Goal: Information Seeking & Learning: Learn about a topic

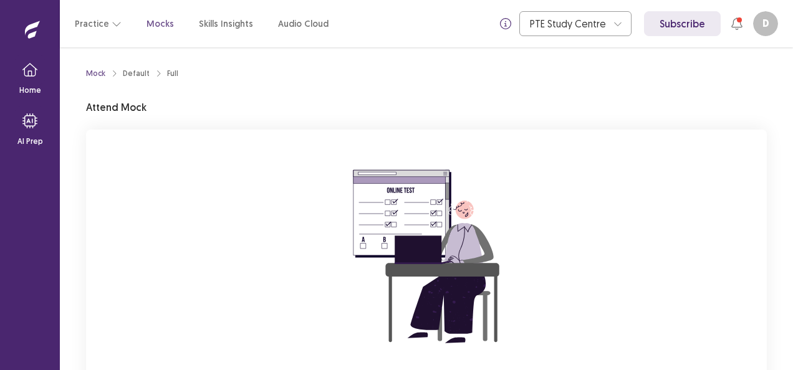
scroll to position [122, 0]
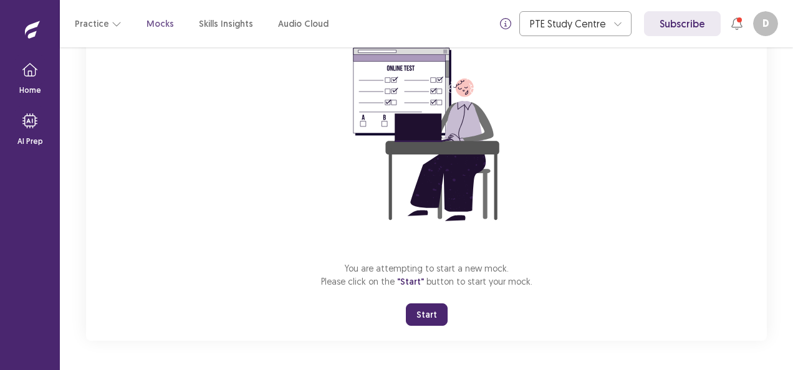
click at [430, 318] on button "Start" at bounding box center [427, 315] width 42 height 22
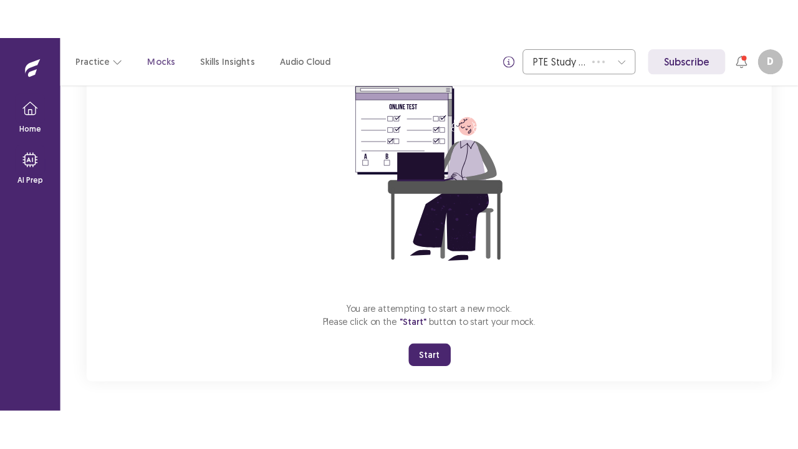
scroll to position [44, 0]
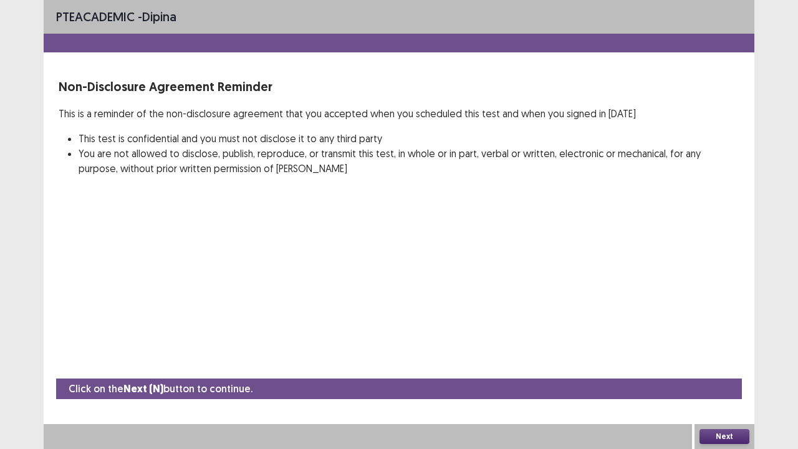
click at [720, 370] on button "Next" at bounding box center [725, 436] width 50 height 15
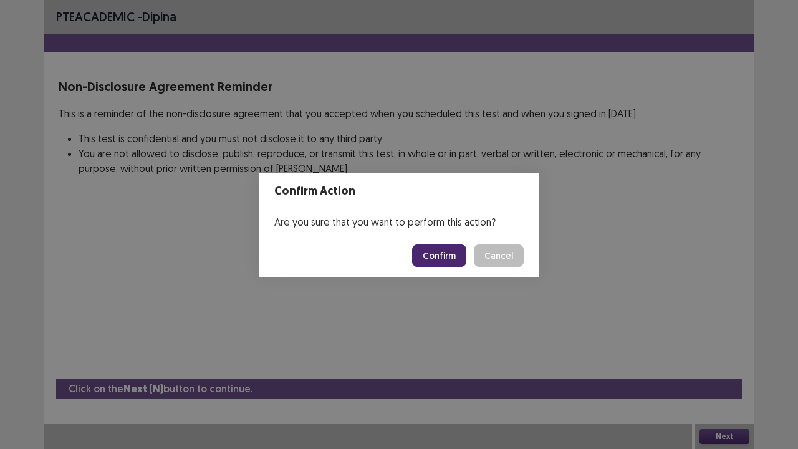
click at [445, 250] on button "Confirm" at bounding box center [439, 256] width 54 height 22
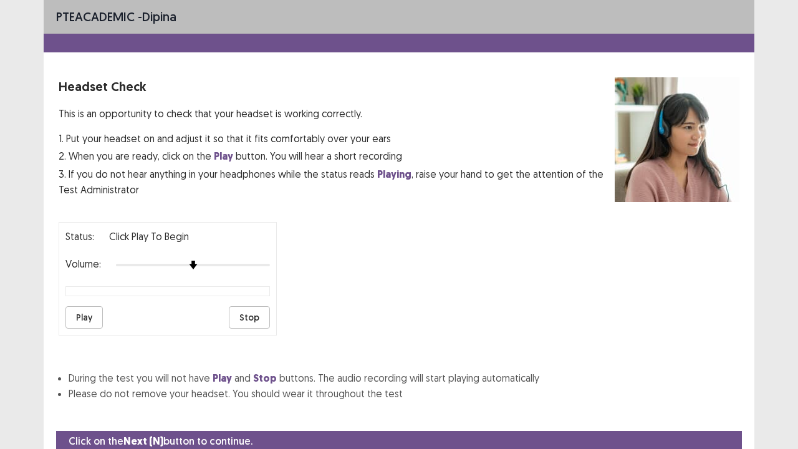
scroll to position [46, 0]
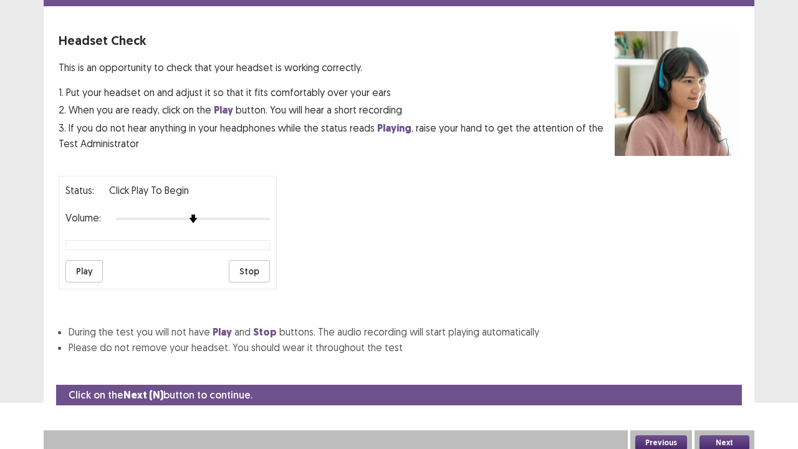
click at [722, 370] on button "Next" at bounding box center [725, 442] width 50 height 15
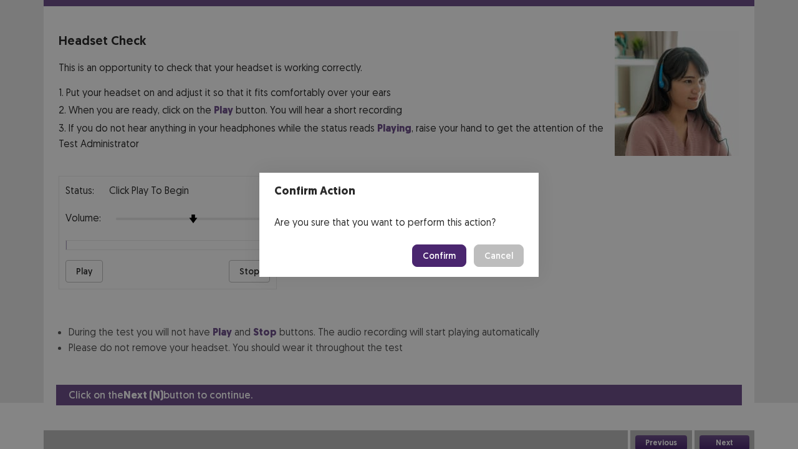
click at [443, 251] on button "Confirm" at bounding box center [439, 256] width 54 height 22
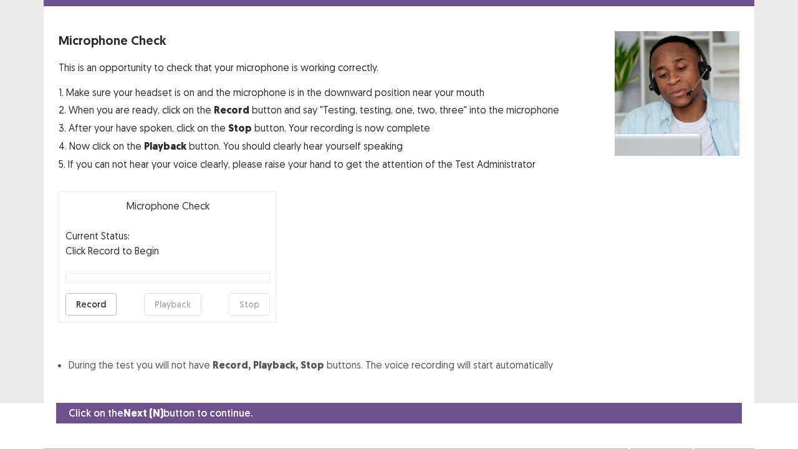
scroll to position [69, 0]
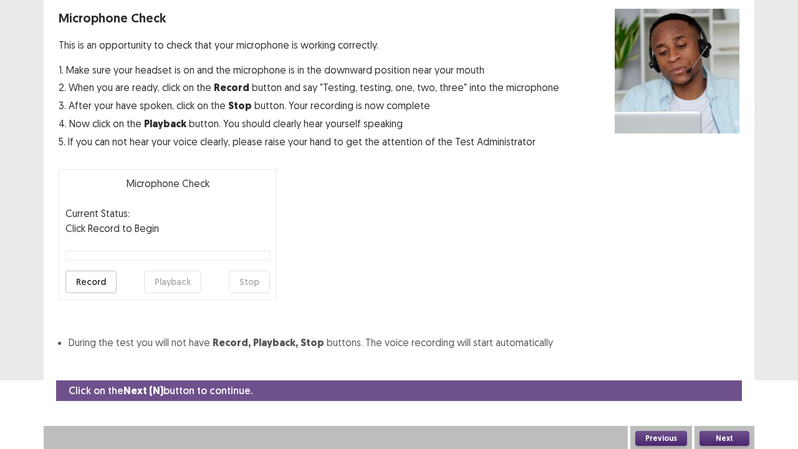
click at [717, 370] on button "Next" at bounding box center [725, 438] width 50 height 15
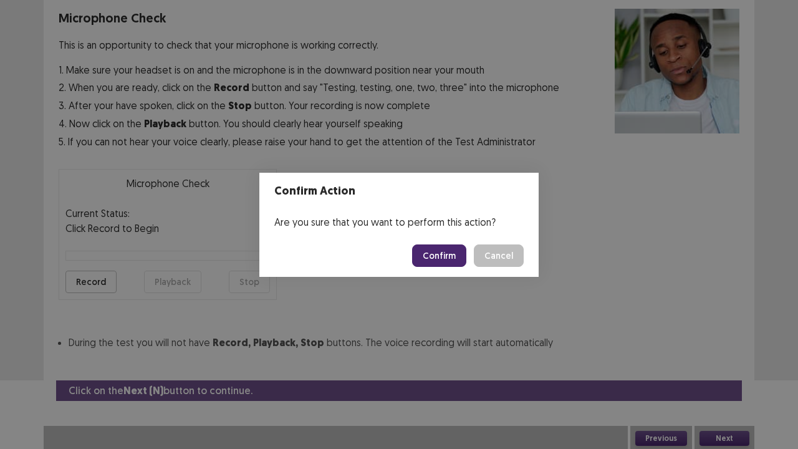
click at [452, 252] on button "Confirm" at bounding box center [439, 256] width 54 height 22
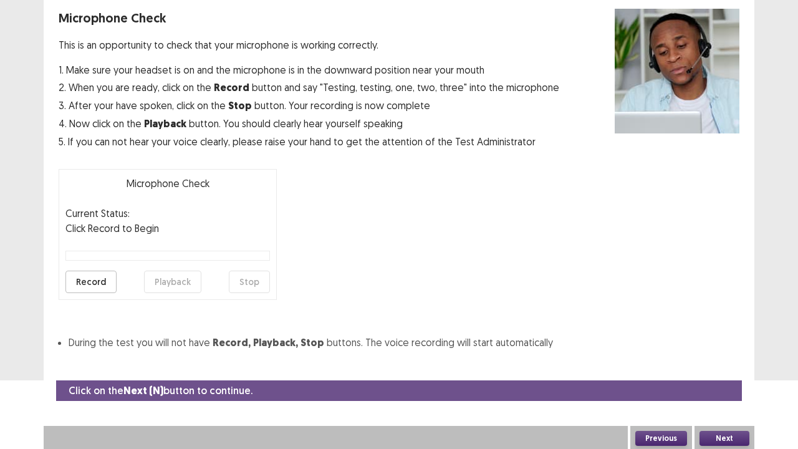
scroll to position [34, 0]
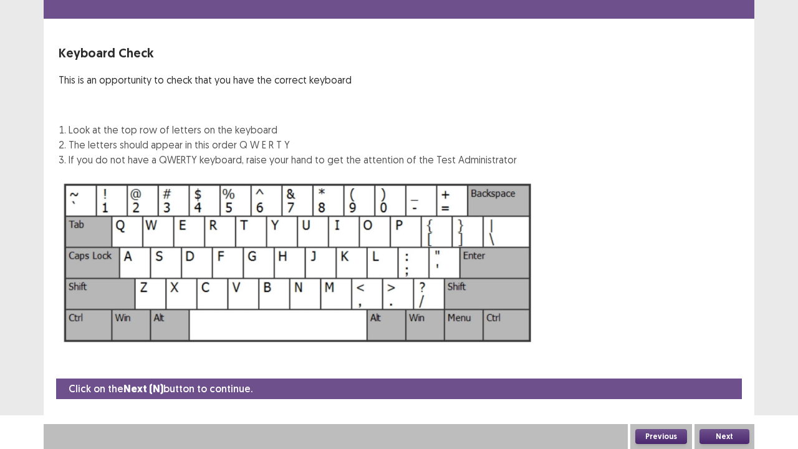
click at [729, 370] on button "Next" at bounding box center [725, 436] width 50 height 15
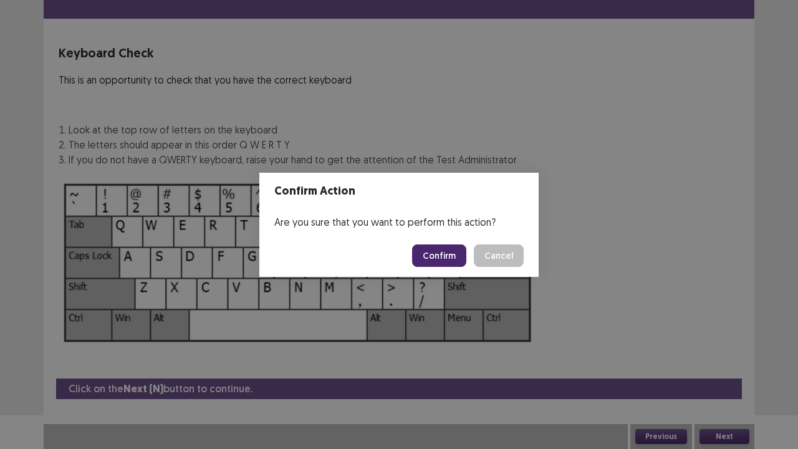
click at [449, 256] on button "Confirm" at bounding box center [439, 256] width 54 height 22
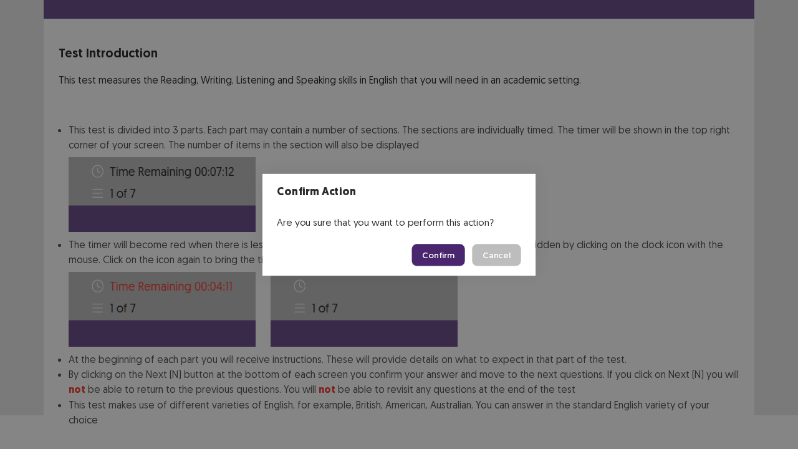
scroll to position [97, 0]
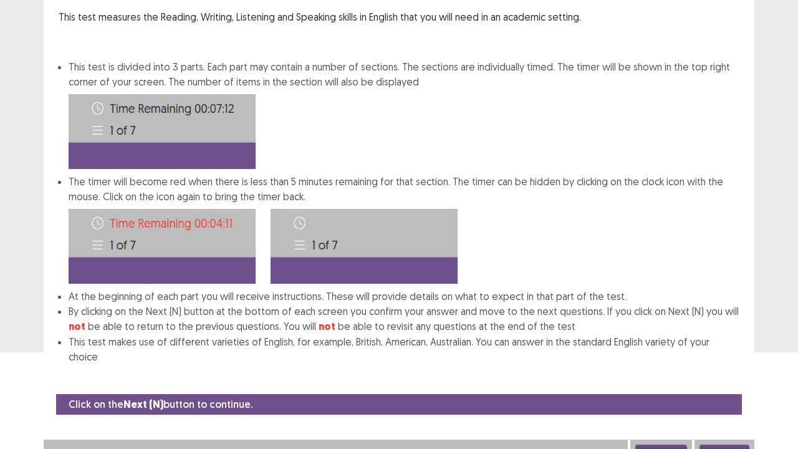
click at [738, 370] on button "Next" at bounding box center [725, 452] width 50 height 15
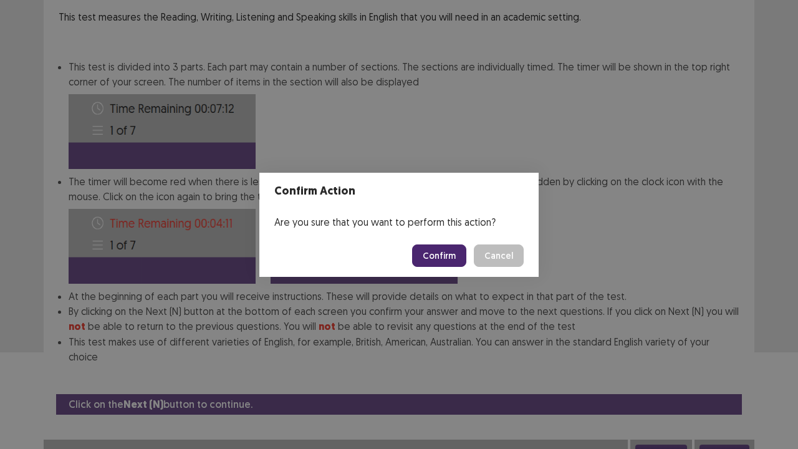
click at [455, 257] on button "Confirm" at bounding box center [439, 256] width 54 height 22
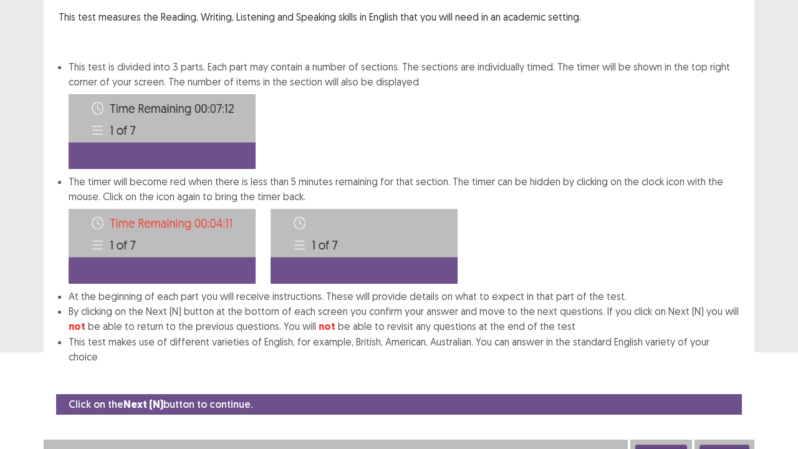
scroll to position [0, 0]
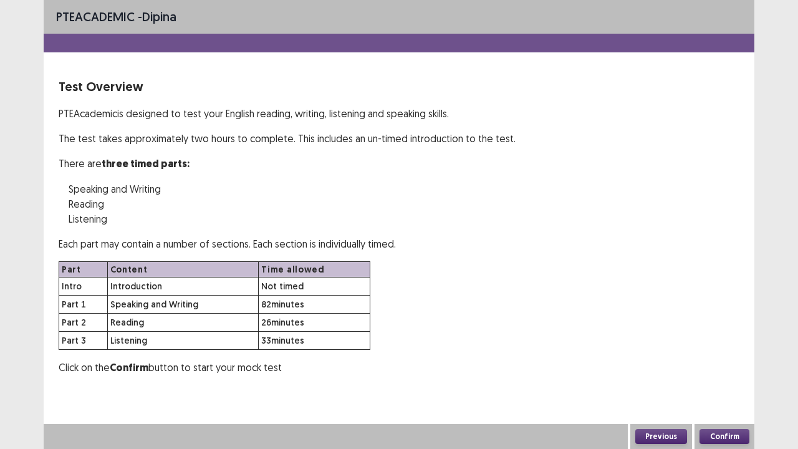
click at [731, 370] on button "Confirm" at bounding box center [725, 436] width 50 height 15
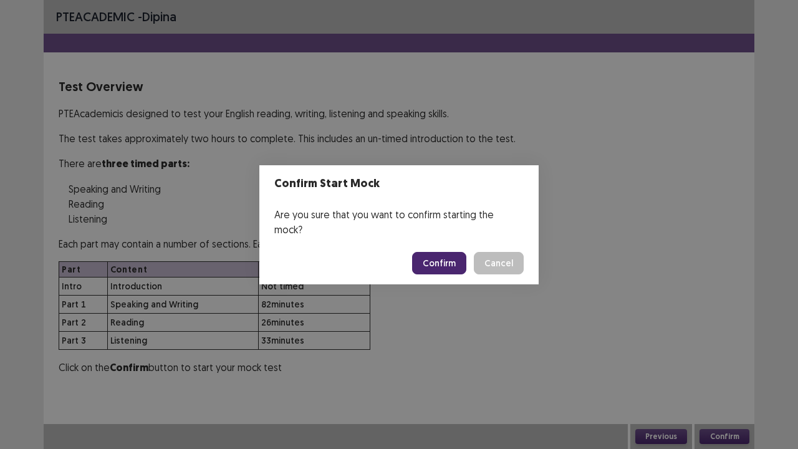
click at [443, 258] on button "Confirm" at bounding box center [439, 263] width 54 height 22
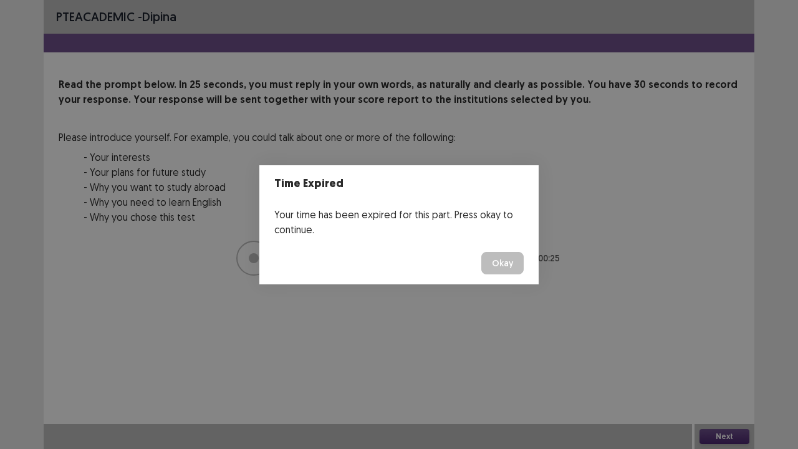
click at [725, 370] on div "Time Expired Your time has been expired for this part. Press okay to continue. …" at bounding box center [399, 224] width 798 height 449
drag, startPoint x: 501, startPoint y: 261, endPoint x: 584, endPoint y: 344, distance: 116.9
click at [501, 262] on button "Okay" at bounding box center [503, 263] width 42 height 22
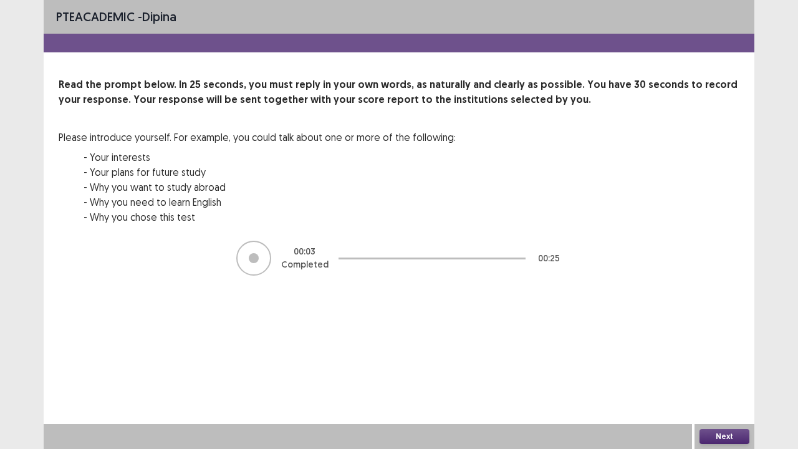
click at [722, 370] on button "Next" at bounding box center [725, 436] width 50 height 15
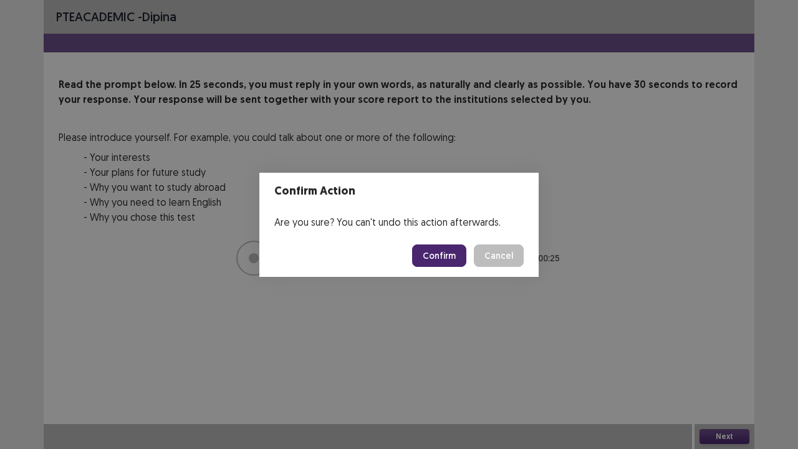
click at [442, 257] on button "Confirm" at bounding box center [439, 256] width 54 height 22
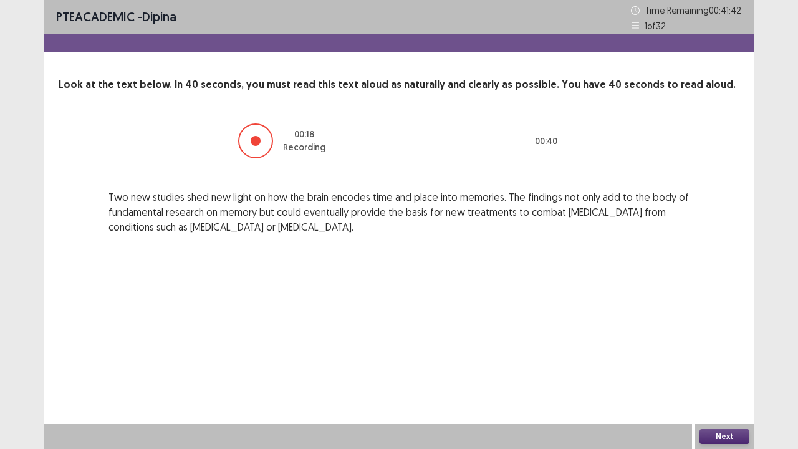
click at [725, 370] on button "Next" at bounding box center [725, 436] width 50 height 15
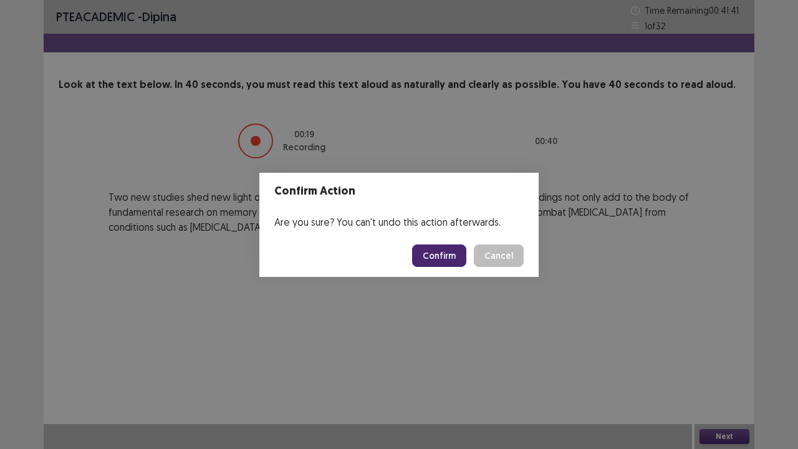
click at [443, 255] on button "Confirm" at bounding box center [439, 256] width 54 height 22
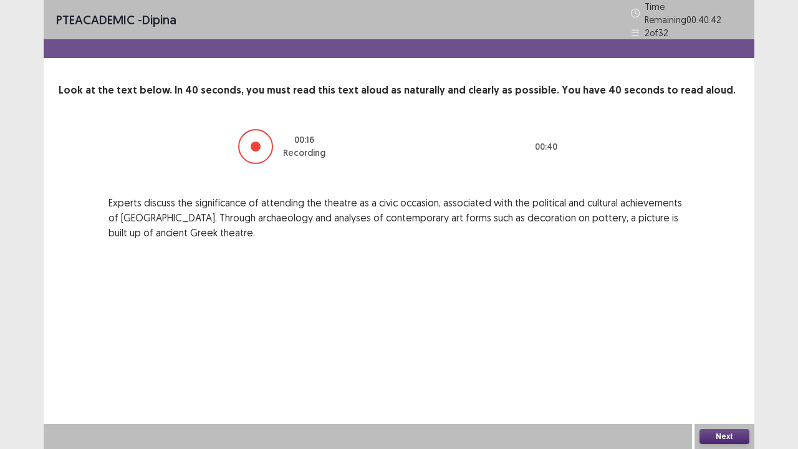
click at [724, 370] on button "Next" at bounding box center [725, 436] width 50 height 15
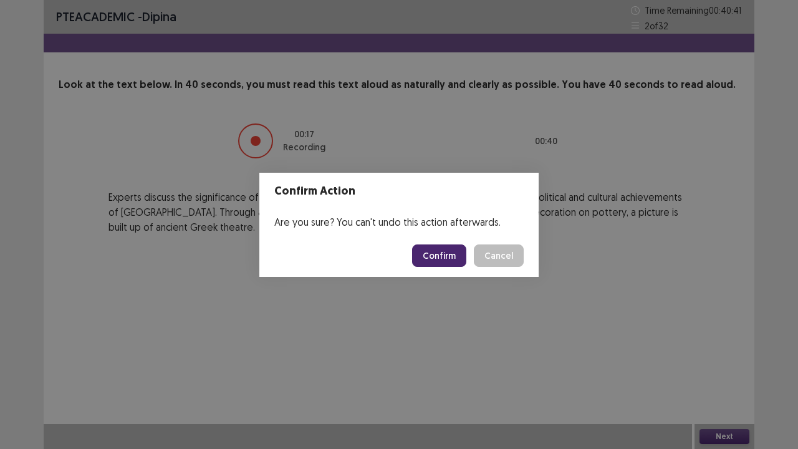
click at [452, 253] on button "Confirm" at bounding box center [439, 256] width 54 height 22
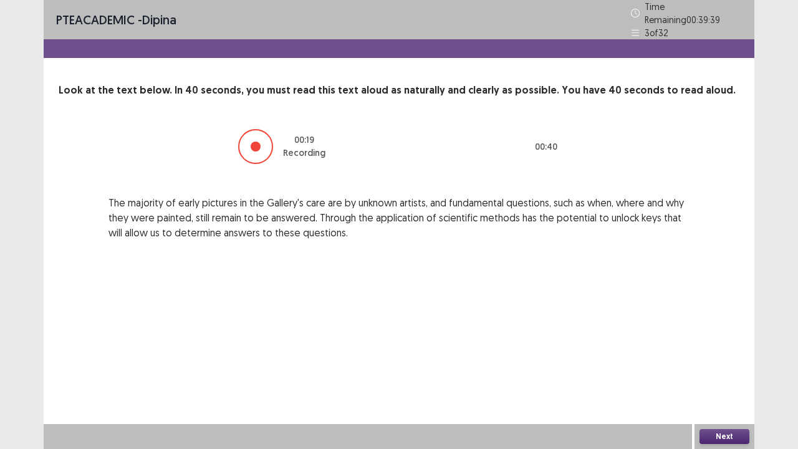
click at [724, 370] on button "Next" at bounding box center [725, 436] width 50 height 15
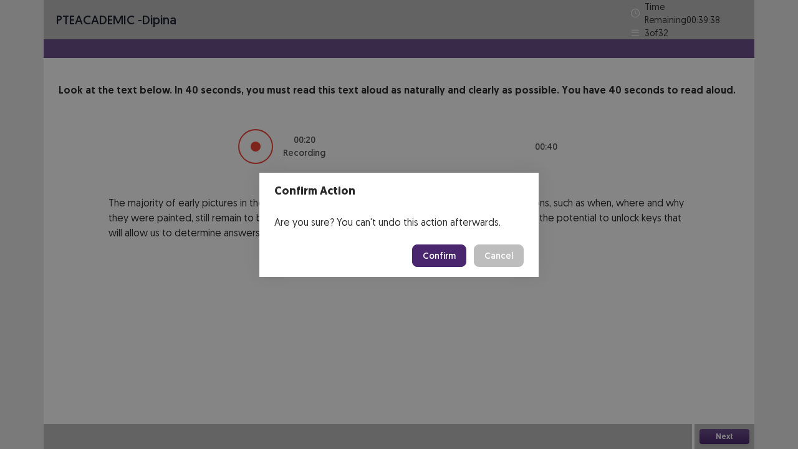
click at [457, 253] on button "Confirm" at bounding box center [439, 256] width 54 height 22
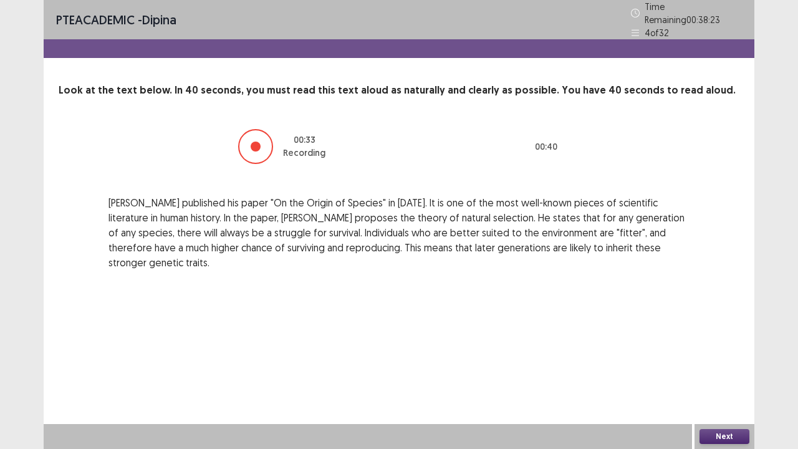
click at [726, 370] on button "Next" at bounding box center [725, 436] width 50 height 15
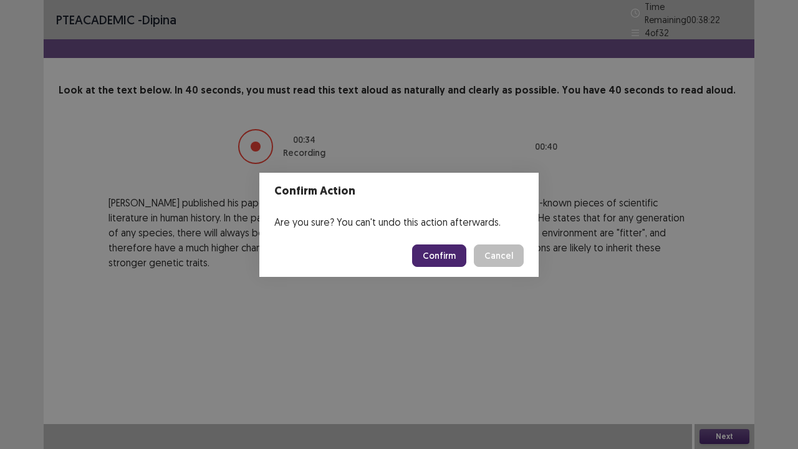
click at [445, 252] on button "Confirm" at bounding box center [439, 256] width 54 height 22
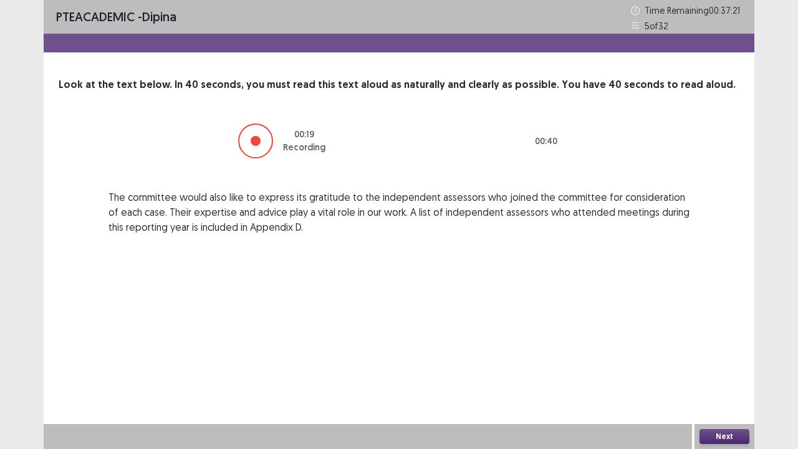
click at [737, 370] on button "Next" at bounding box center [725, 436] width 50 height 15
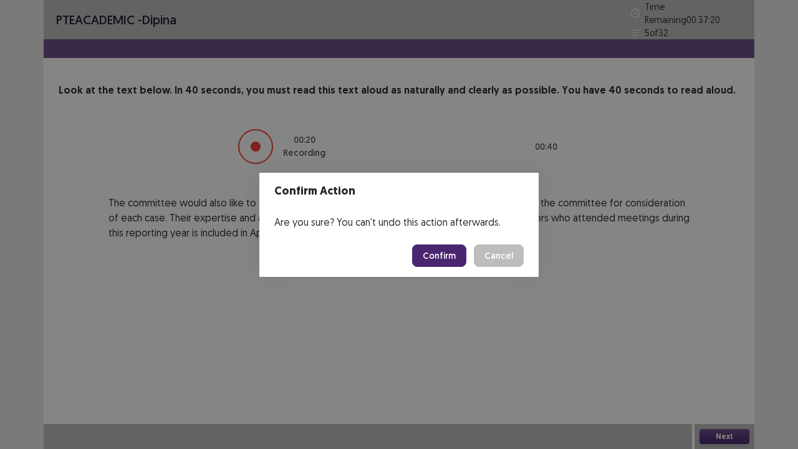
click at [452, 251] on button "Confirm" at bounding box center [439, 256] width 54 height 22
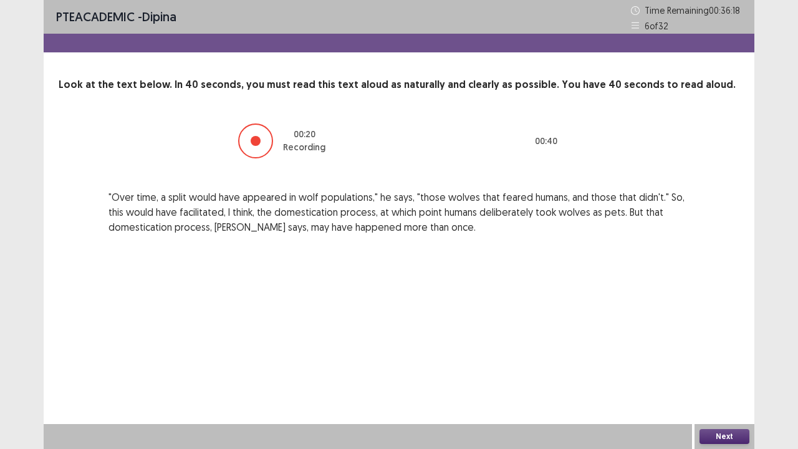
click at [724, 370] on button "Next" at bounding box center [725, 436] width 50 height 15
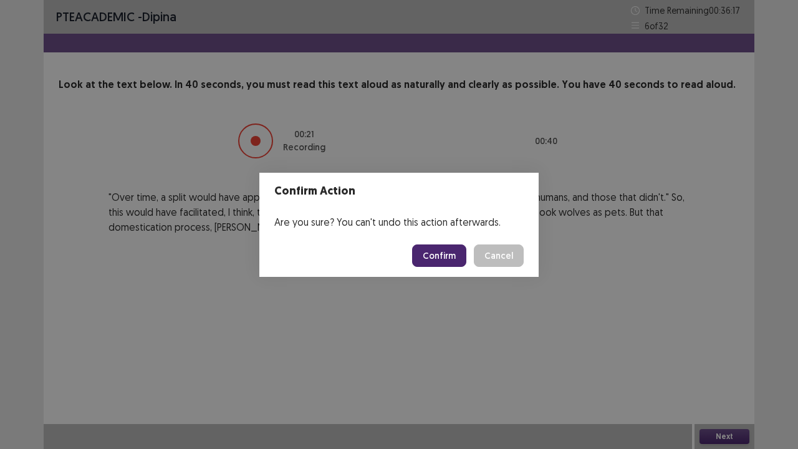
click at [444, 250] on button "Confirm" at bounding box center [439, 256] width 54 height 22
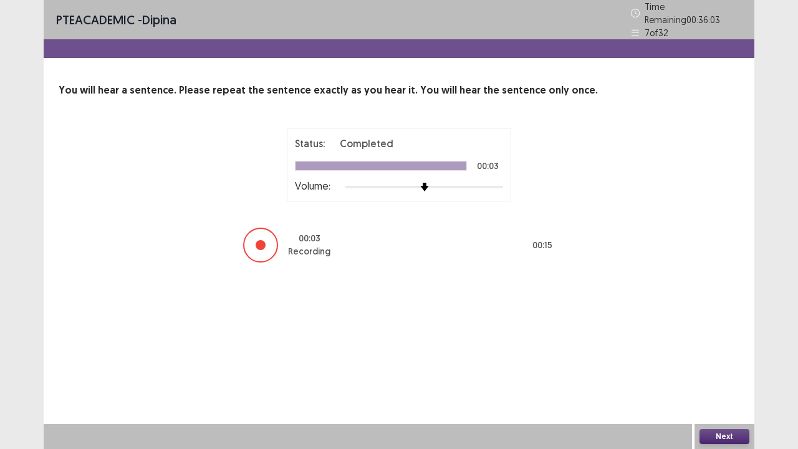
click at [721, 370] on button "Next" at bounding box center [725, 436] width 50 height 15
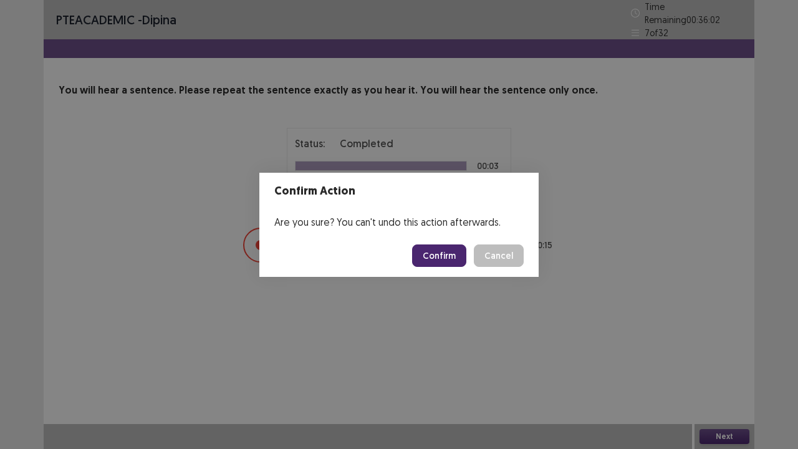
click at [453, 257] on button "Confirm" at bounding box center [439, 256] width 54 height 22
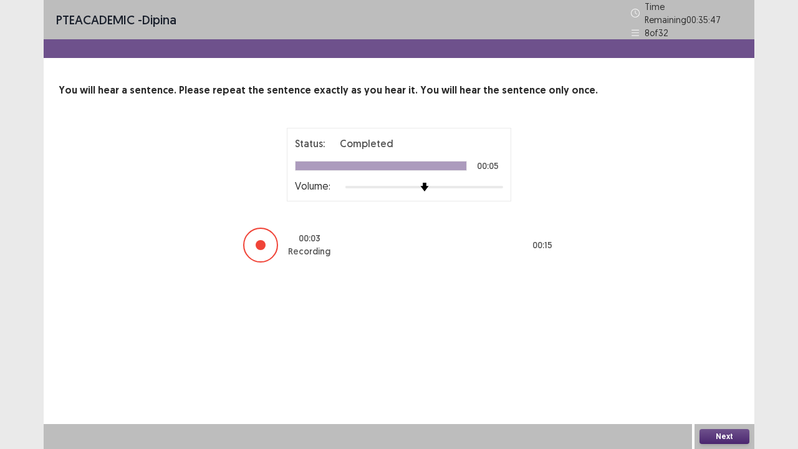
click at [725, 370] on button "Next" at bounding box center [725, 436] width 50 height 15
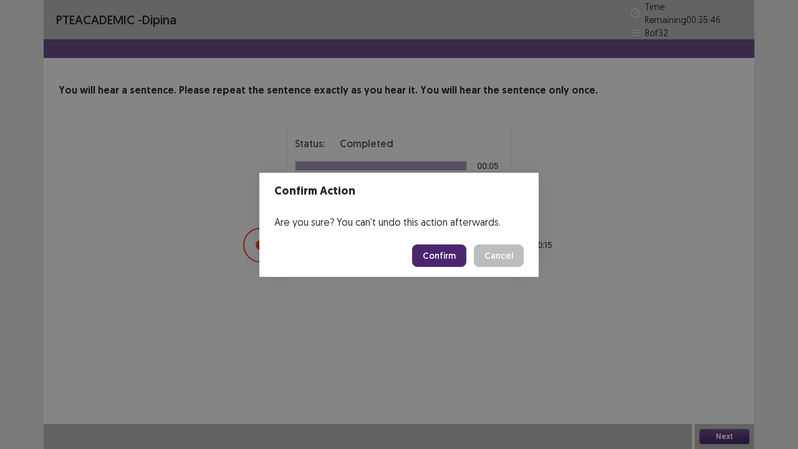
click at [428, 253] on button "Confirm" at bounding box center [439, 256] width 54 height 22
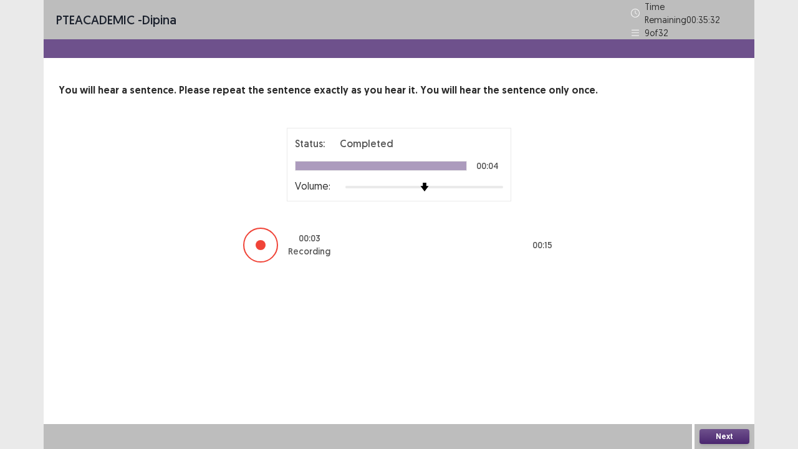
click at [730, 370] on button "Next" at bounding box center [725, 436] width 50 height 15
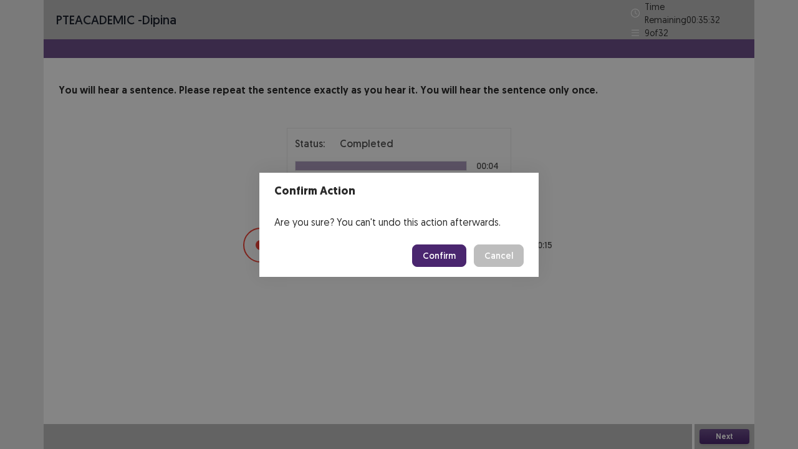
click at [442, 256] on button "Confirm" at bounding box center [439, 256] width 54 height 22
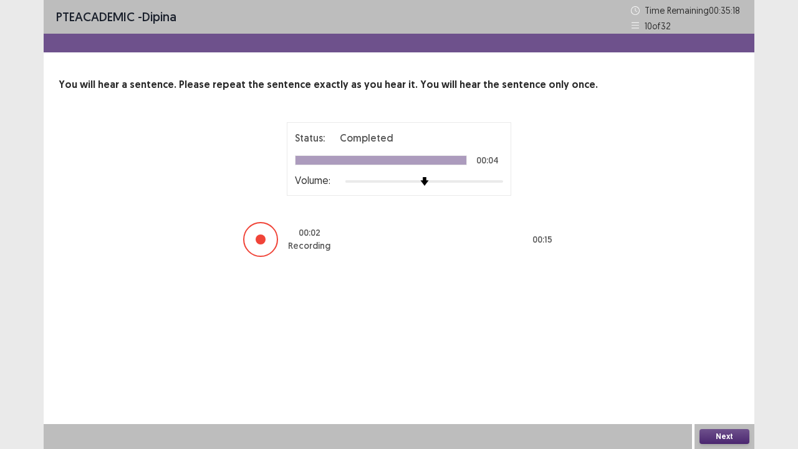
click at [705, 370] on button "Next" at bounding box center [725, 436] width 50 height 15
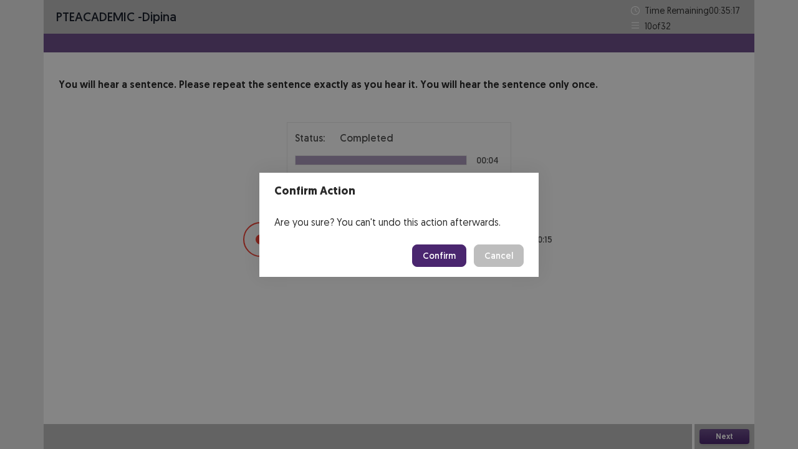
click at [459, 257] on button "Confirm" at bounding box center [439, 256] width 54 height 22
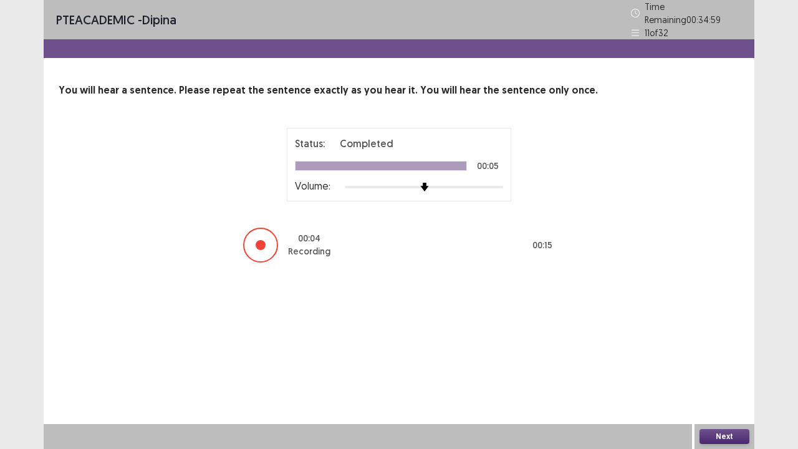
click at [720, 370] on button "Next" at bounding box center [725, 436] width 50 height 15
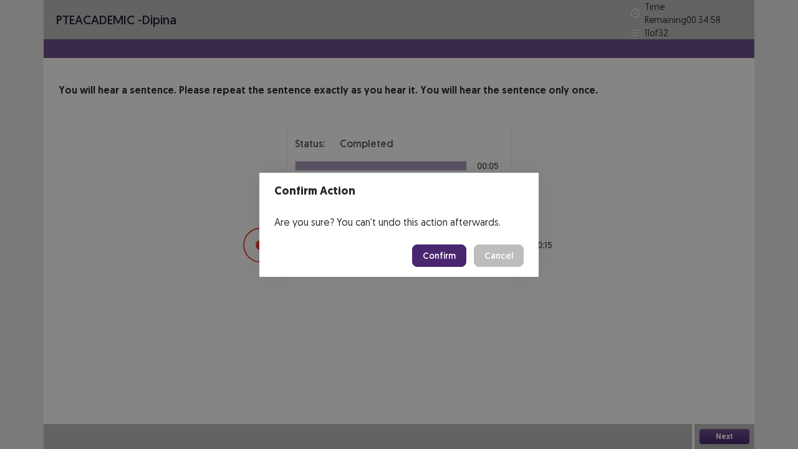
click at [447, 252] on button "Confirm" at bounding box center [439, 256] width 54 height 22
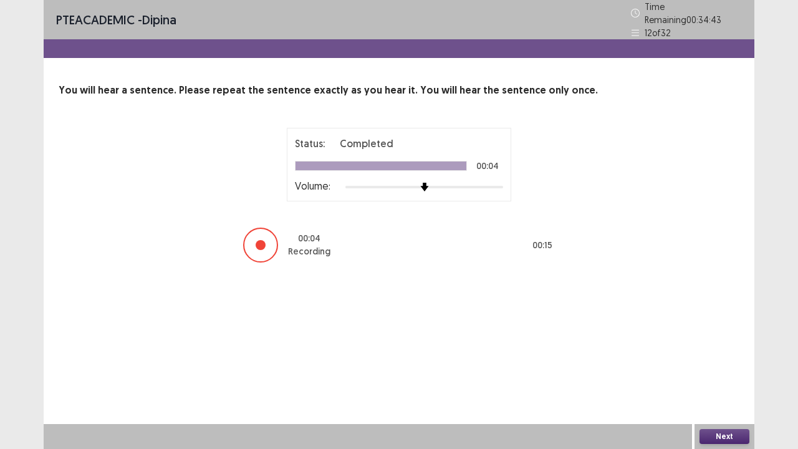
click at [709, 370] on button "Next" at bounding box center [725, 436] width 50 height 15
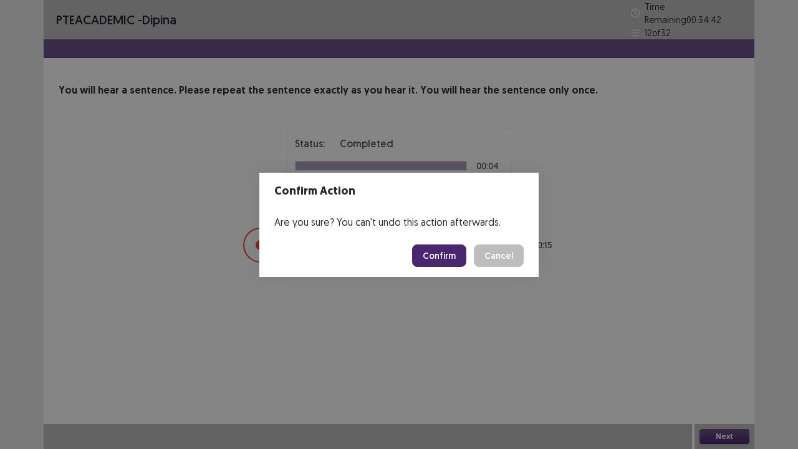
click at [447, 256] on button "Confirm" at bounding box center [439, 256] width 54 height 22
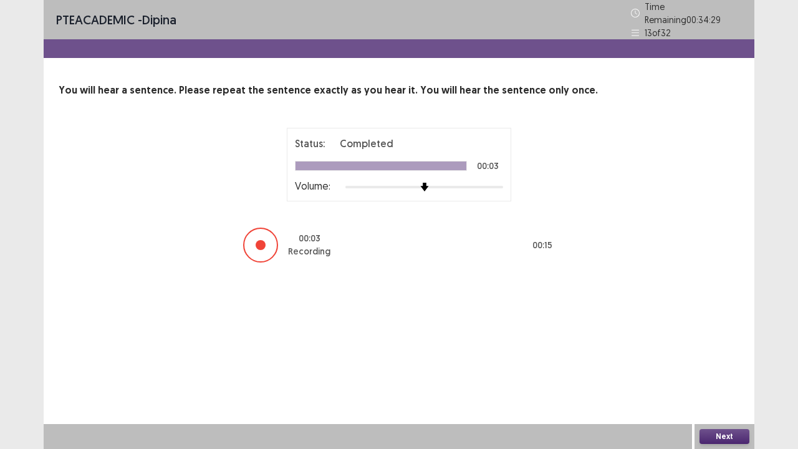
click at [727, 370] on button "Next" at bounding box center [725, 436] width 50 height 15
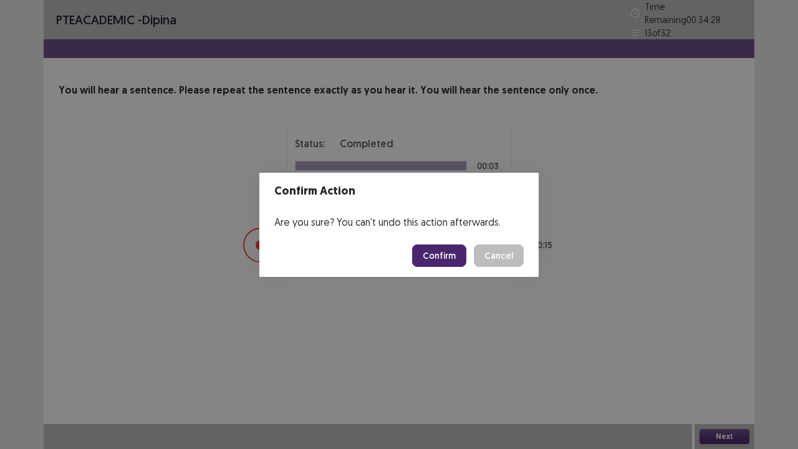
click at [443, 248] on button "Confirm" at bounding box center [439, 256] width 54 height 22
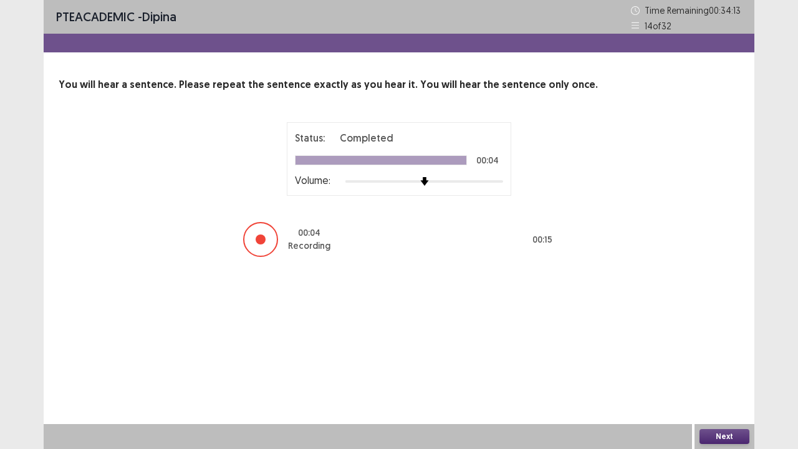
click at [721, 370] on button "Next" at bounding box center [725, 436] width 50 height 15
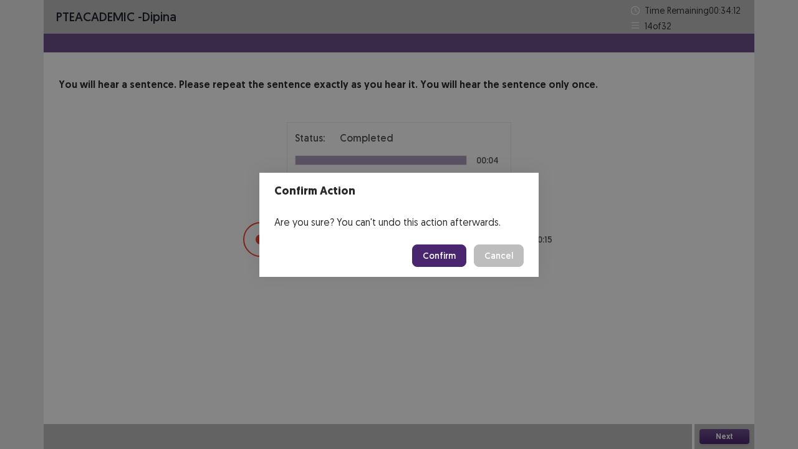
click at [443, 250] on button "Confirm" at bounding box center [439, 256] width 54 height 22
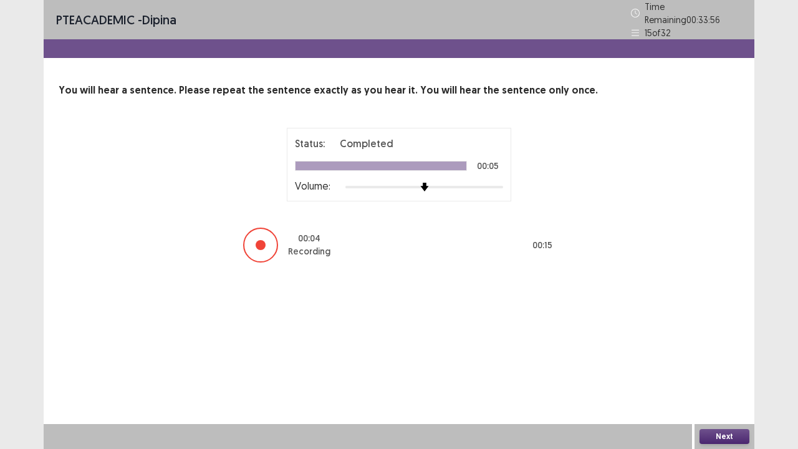
drag, startPoint x: 730, startPoint y: 433, endPoint x: 717, endPoint y: 434, distance: 13.7
click at [717, 370] on button "Next" at bounding box center [725, 436] width 50 height 15
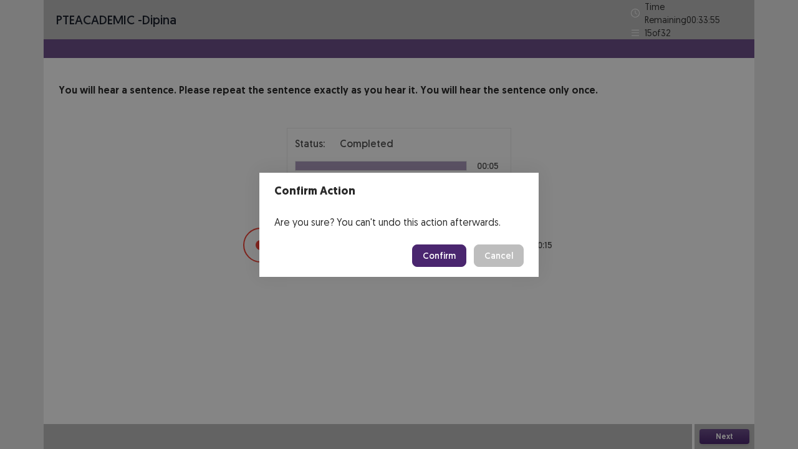
click at [447, 250] on button "Confirm" at bounding box center [439, 256] width 54 height 22
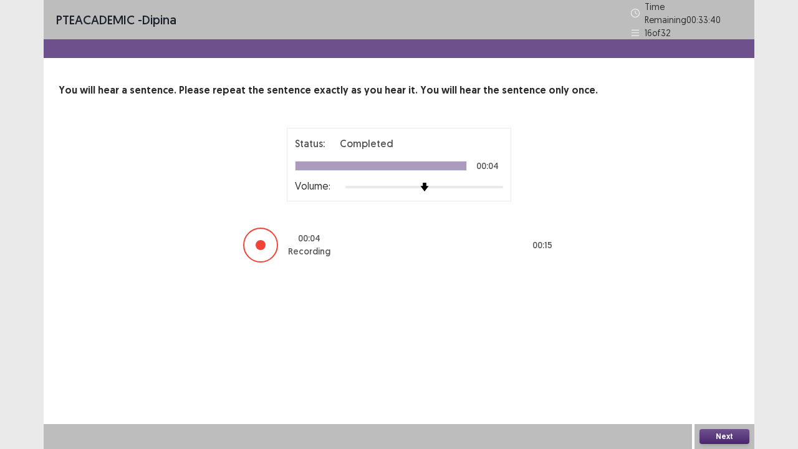
click at [709, 370] on button "Next" at bounding box center [725, 436] width 50 height 15
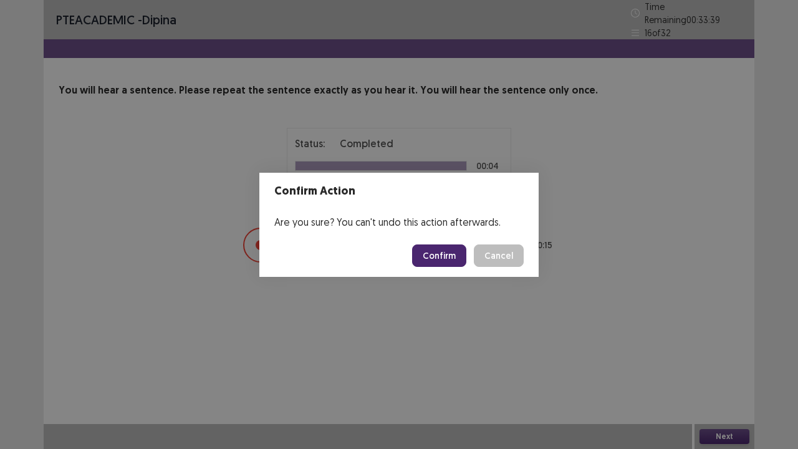
click at [453, 259] on button "Confirm" at bounding box center [439, 256] width 54 height 22
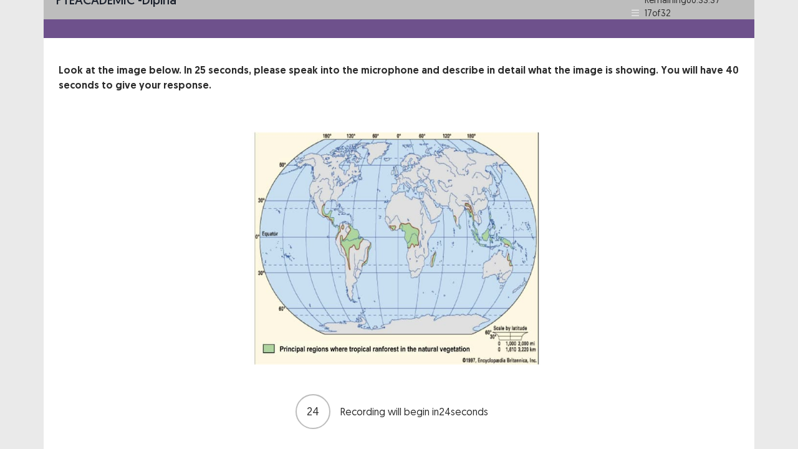
scroll to position [51, 0]
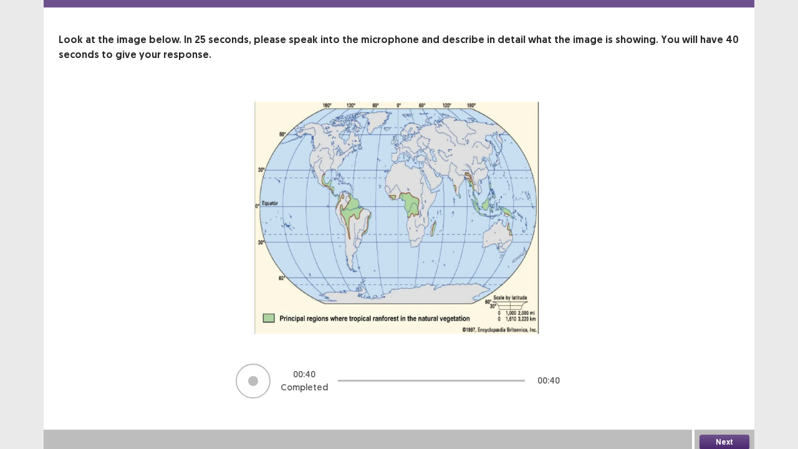
click at [727, 370] on button "Next" at bounding box center [725, 442] width 50 height 15
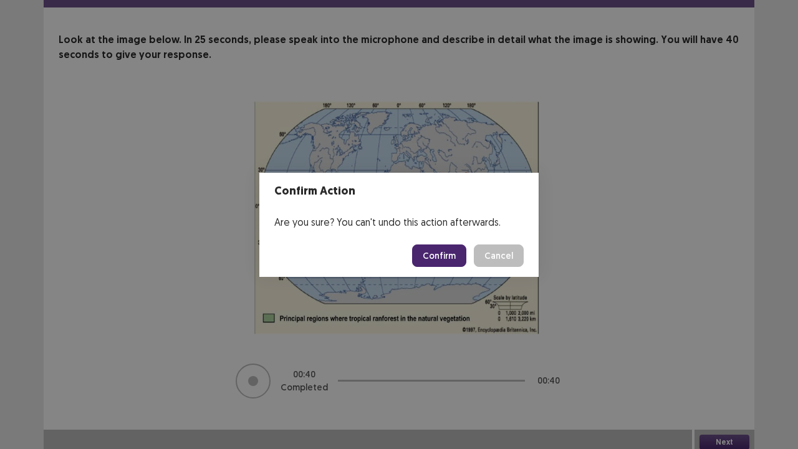
click at [447, 252] on button "Confirm" at bounding box center [439, 256] width 54 height 22
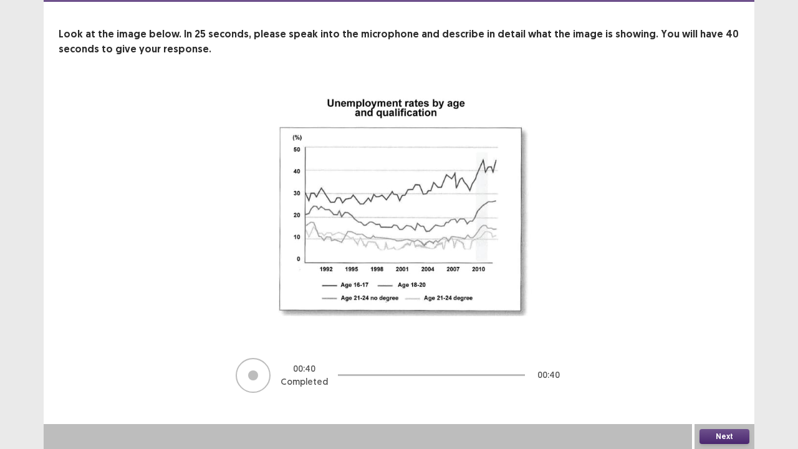
click at [731, 370] on button "Next" at bounding box center [725, 436] width 50 height 15
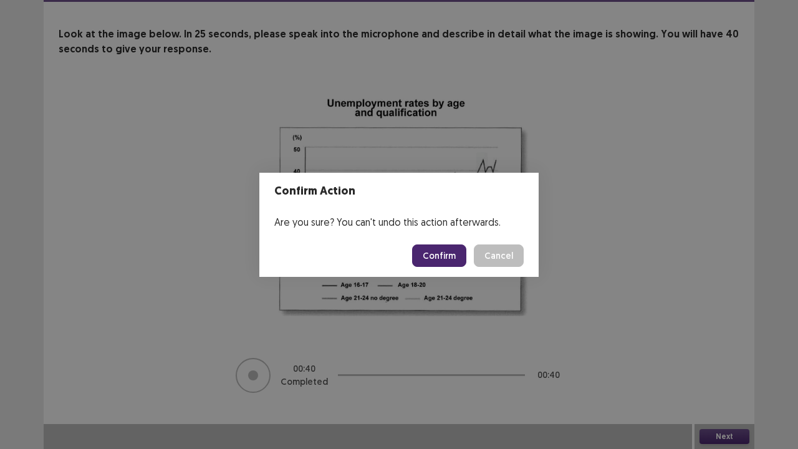
click at [444, 254] on button "Confirm" at bounding box center [439, 256] width 54 height 22
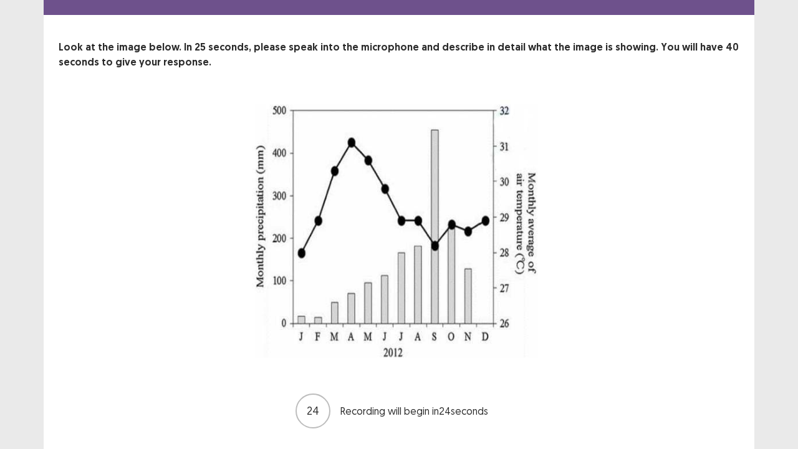
scroll to position [62, 0]
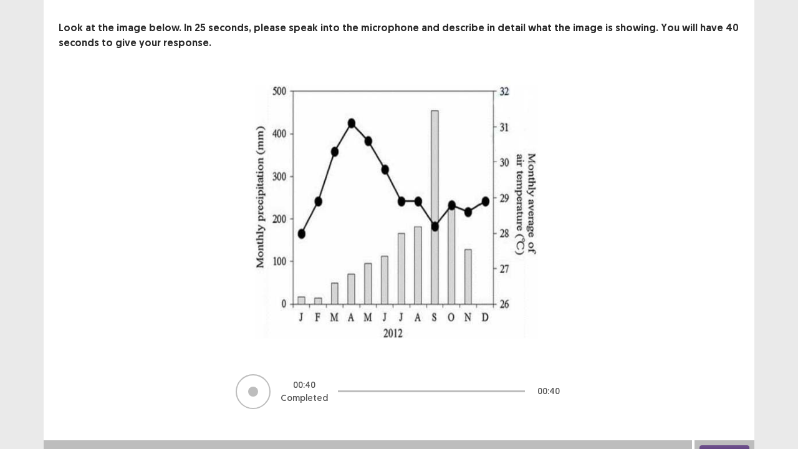
click at [719, 370] on button "Next" at bounding box center [725, 452] width 50 height 15
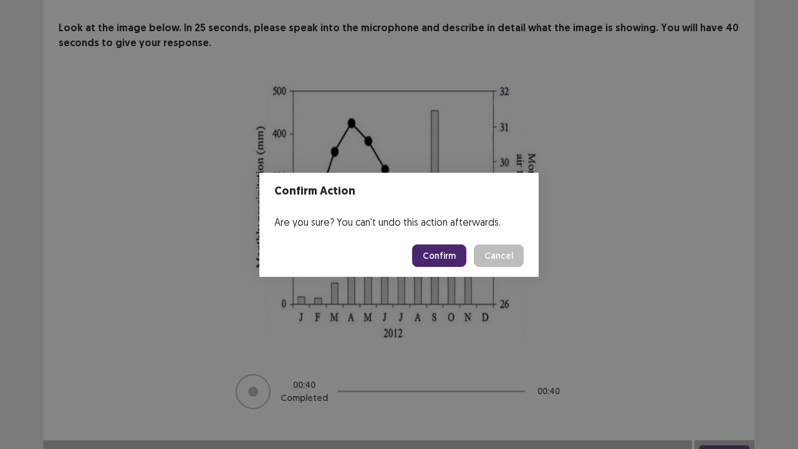
click at [437, 258] on button "Confirm" at bounding box center [439, 256] width 54 height 22
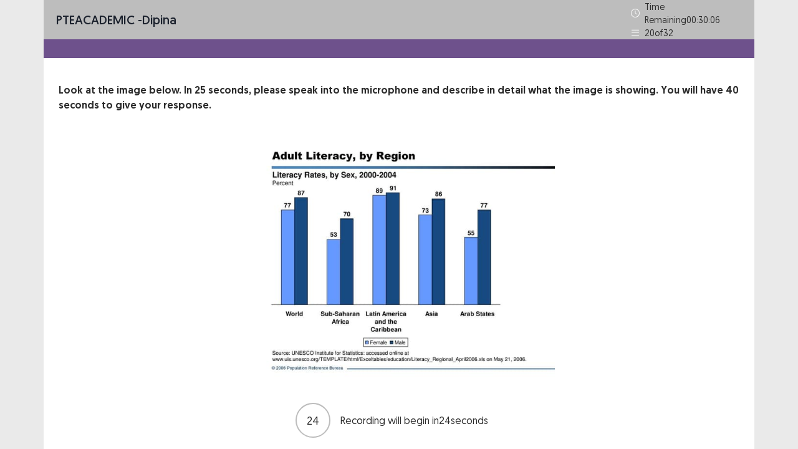
scroll to position [39, 0]
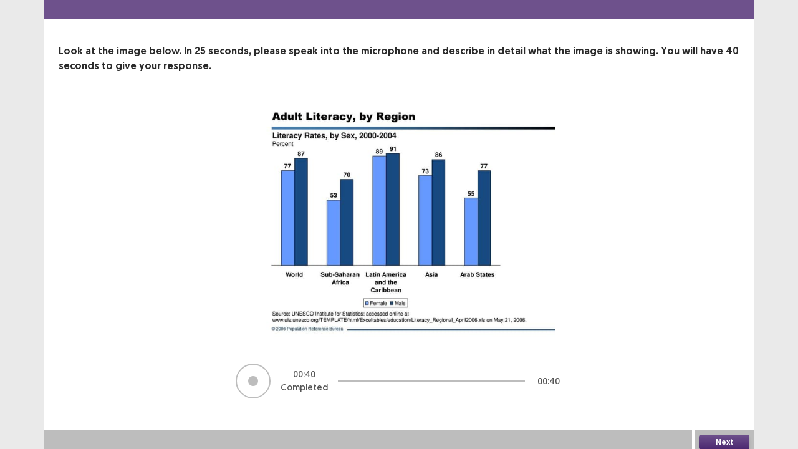
click at [722, 370] on button "Next" at bounding box center [725, 442] width 50 height 15
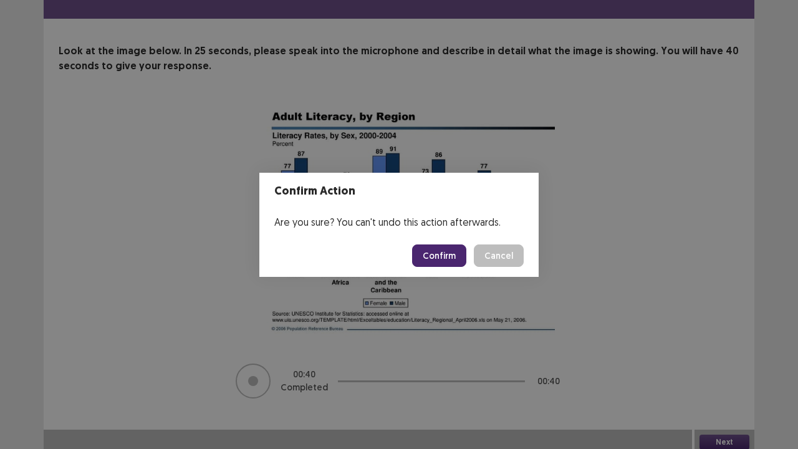
click at [458, 259] on button "Confirm" at bounding box center [439, 256] width 54 height 22
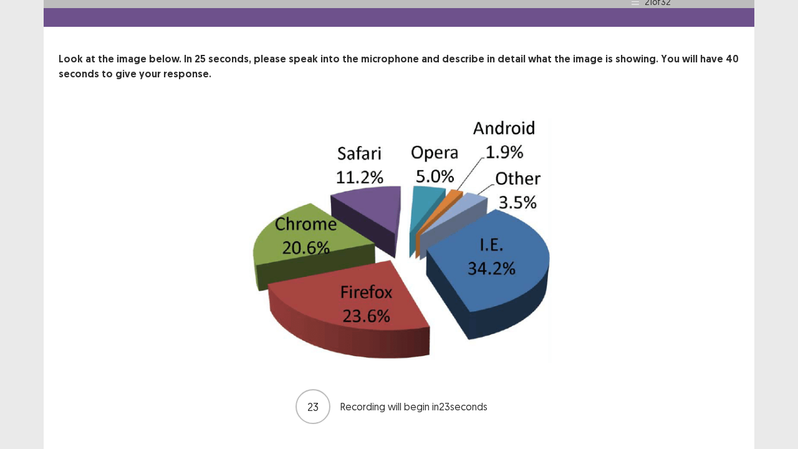
scroll to position [57, 0]
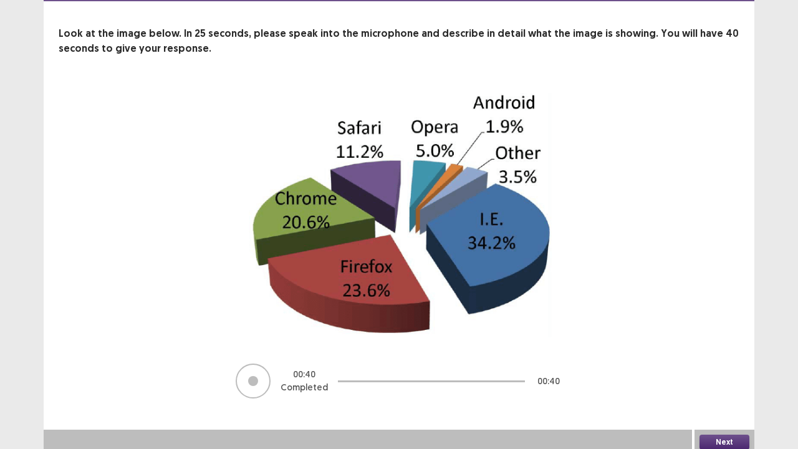
click at [738, 370] on button "Next" at bounding box center [725, 442] width 50 height 15
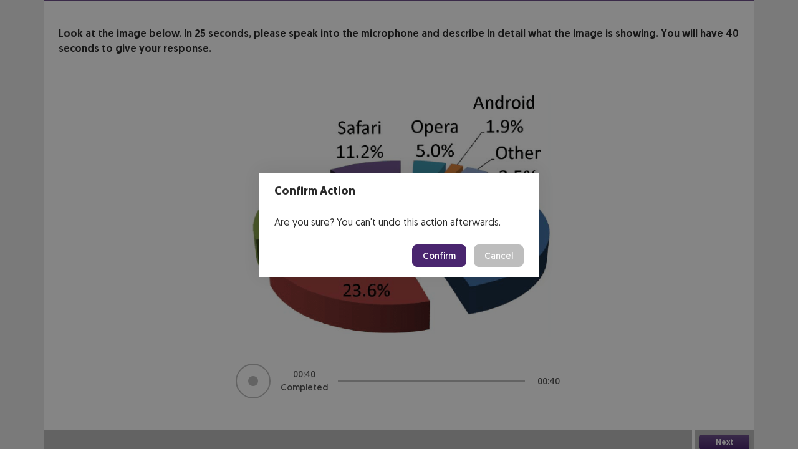
click at [424, 247] on button "Confirm" at bounding box center [439, 256] width 54 height 22
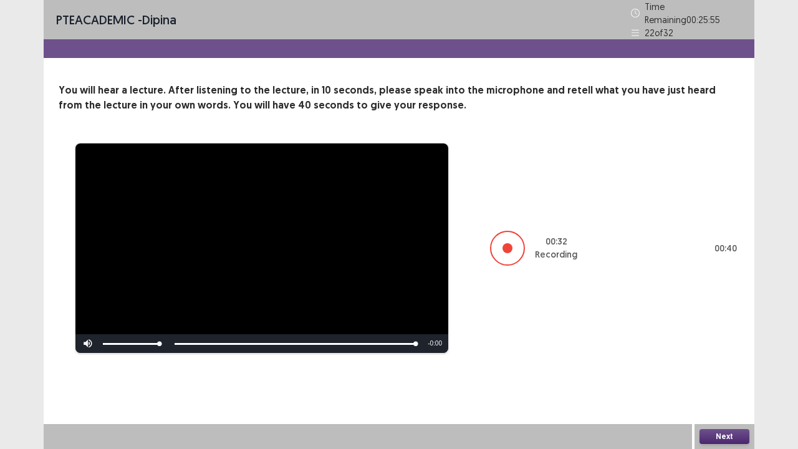
click at [726, 370] on button "Next" at bounding box center [725, 436] width 50 height 15
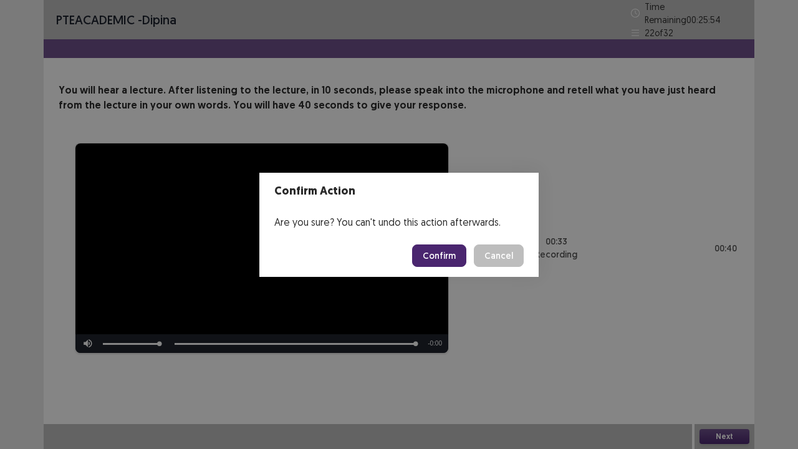
click at [446, 258] on button "Confirm" at bounding box center [439, 256] width 54 height 22
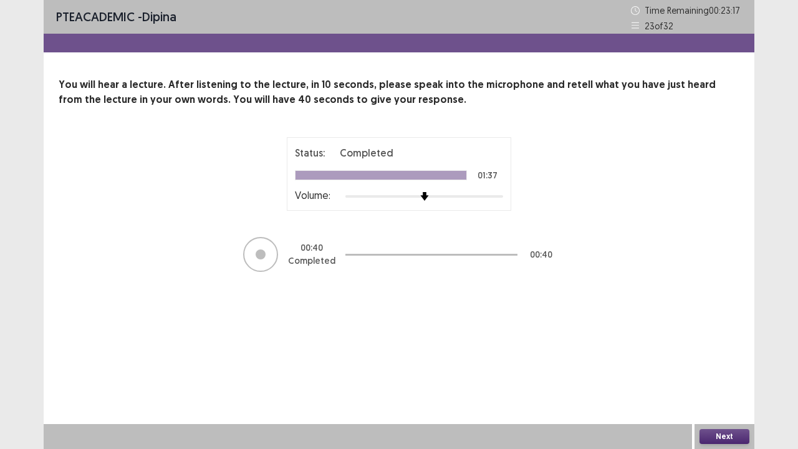
click at [726, 370] on button "Next" at bounding box center [725, 436] width 50 height 15
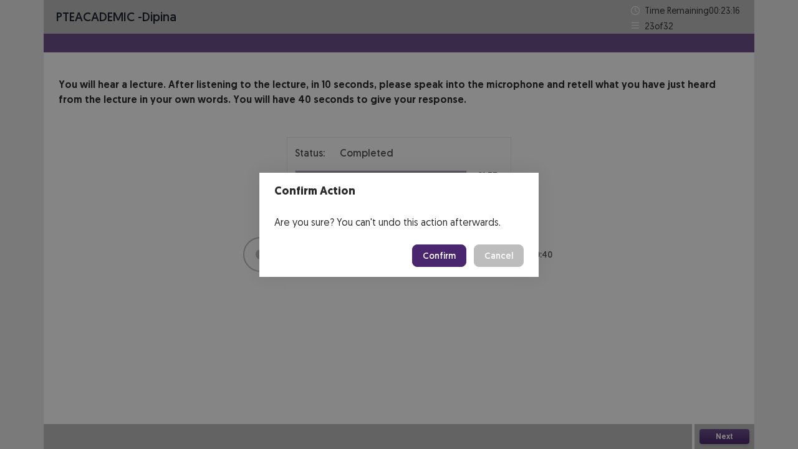
click at [438, 253] on button "Confirm" at bounding box center [439, 256] width 54 height 22
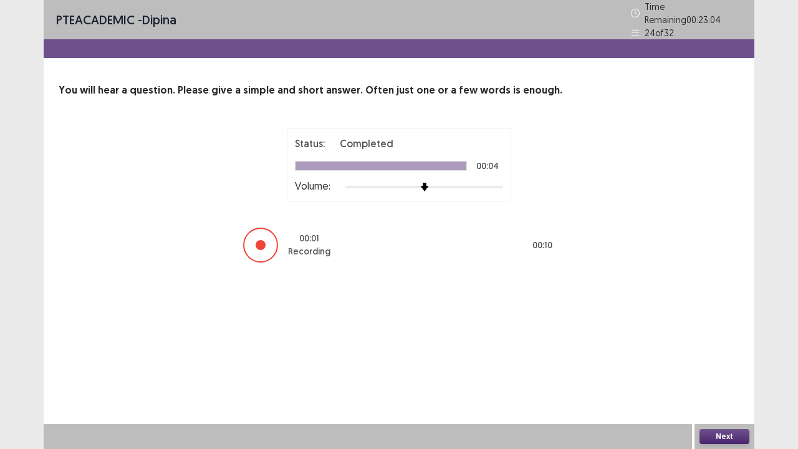
click at [724, 370] on button "Next" at bounding box center [725, 436] width 50 height 15
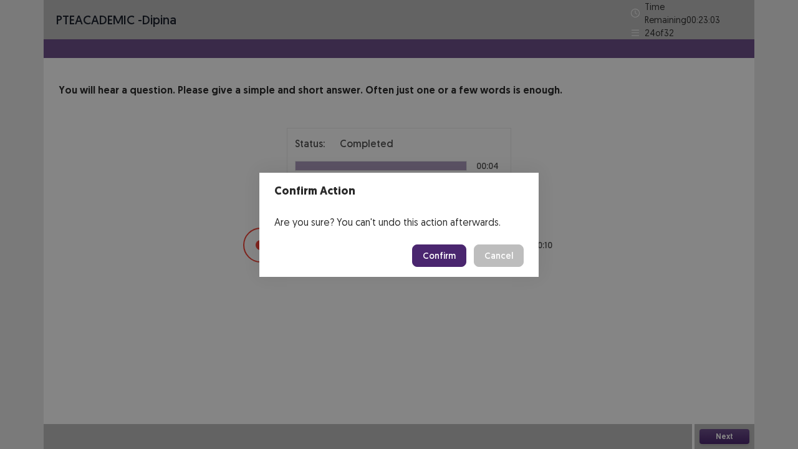
click at [443, 251] on button "Confirm" at bounding box center [439, 256] width 54 height 22
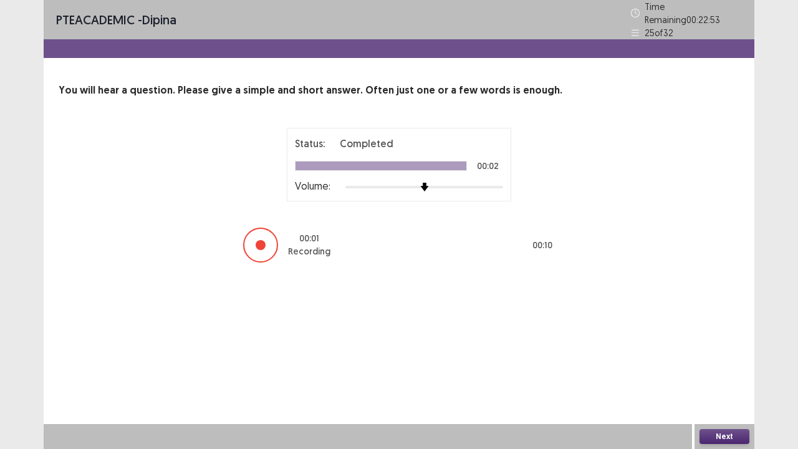
click at [714, 370] on button "Next" at bounding box center [725, 436] width 50 height 15
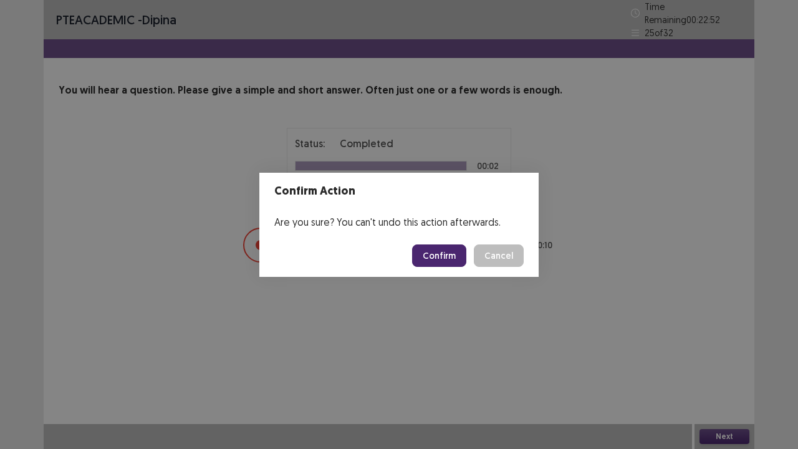
click at [447, 253] on button "Confirm" at bounding box center [439, 256] width 54 height 22
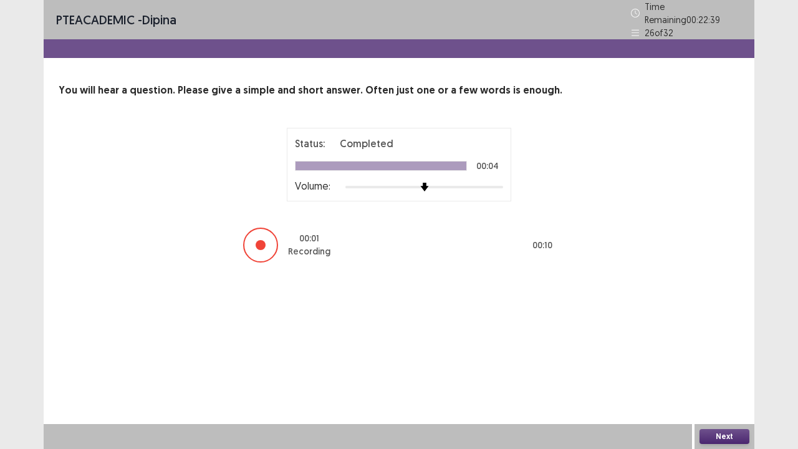
click at [716, 370] on button "Next" at bounding box center [725, 436] width 50 height 15
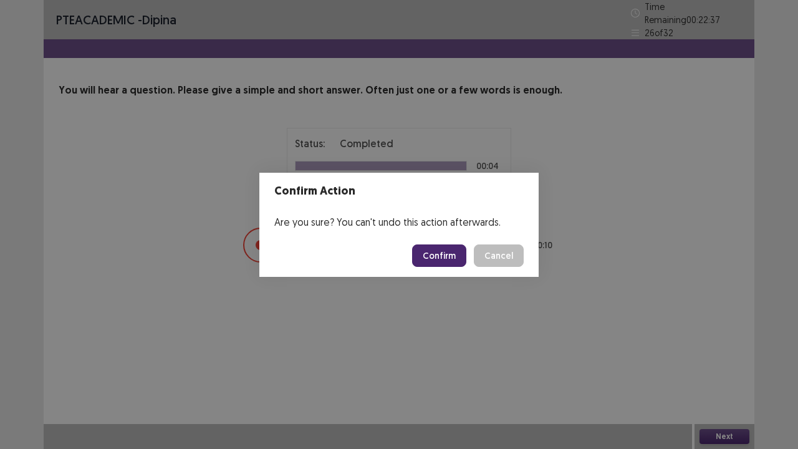
click at [443, 256] on button "Confirm" at bounding box center [439, 256] width 54 height 22
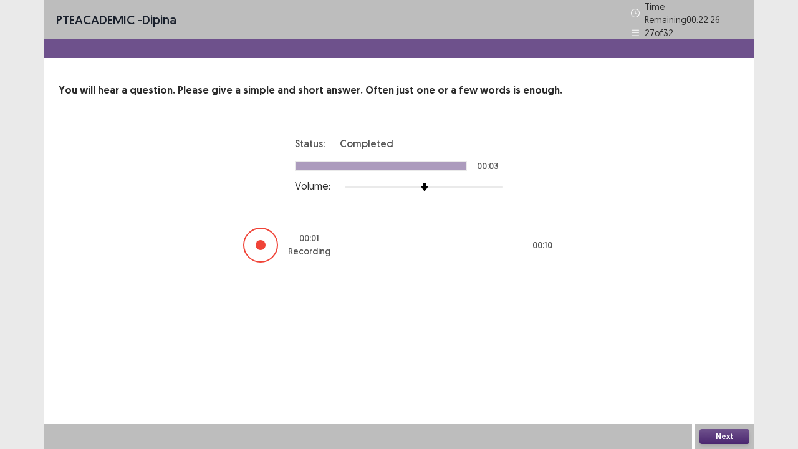
click at [723, 370] on button "Next" at bounding box center [725, 436] width 50 height 15
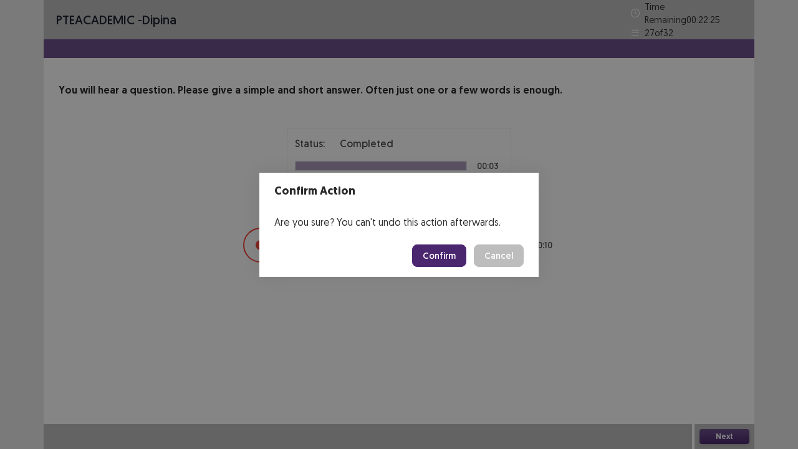
click at [444, 251] on button "Confirm" at bounding box center [439, 256] width 54 height 22
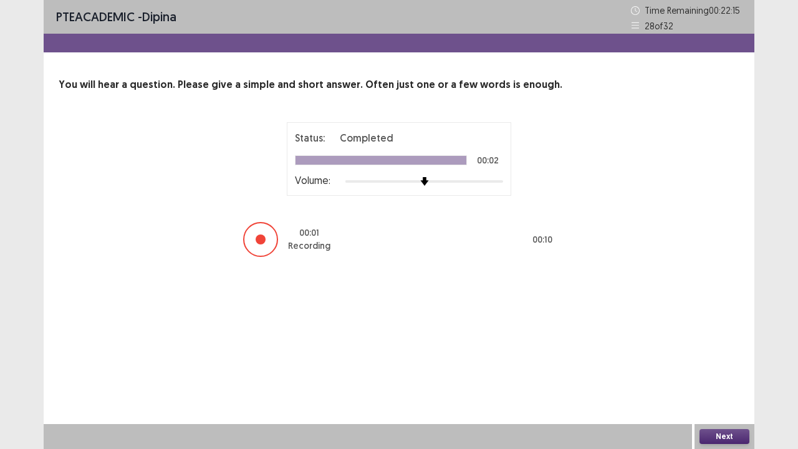
click at [719, 370] on button "Next" at bounding box center [725, 436] width 50 height 15
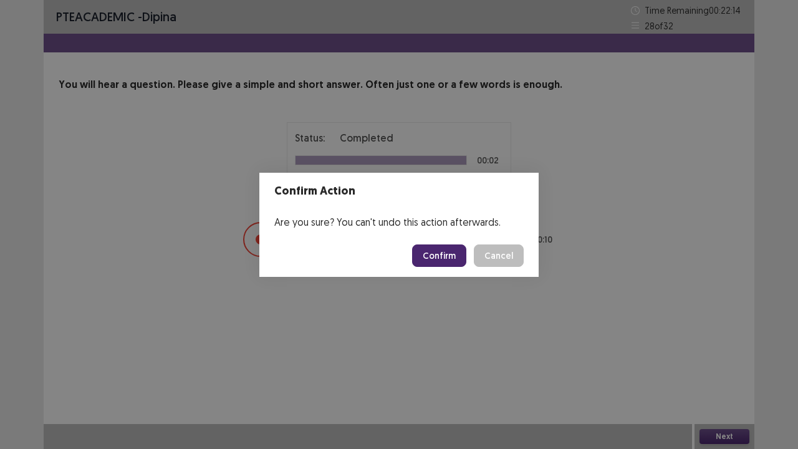
click at [454, 257] on button "Confirm" at bounding box center [439, 256] width 54 height 22
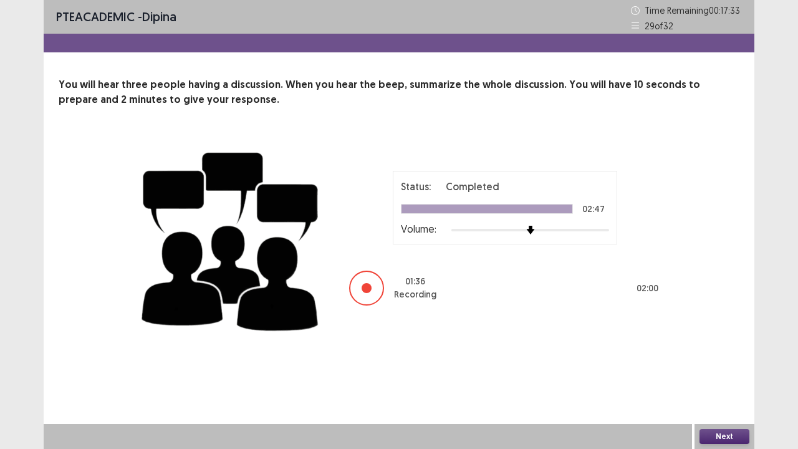
click at [724, 370] on button "Next" at bounding box center [725, 436] width 50 height 15
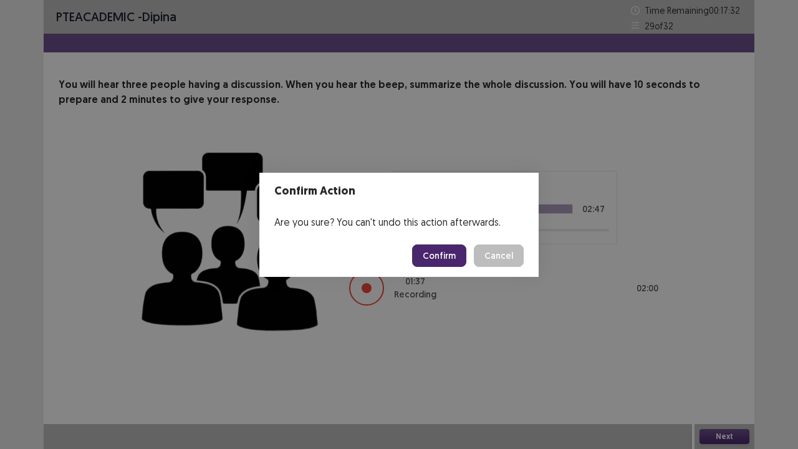
click at [434, 252] on button "Confirm" at bounding box center [439, 256] width 54 height 22
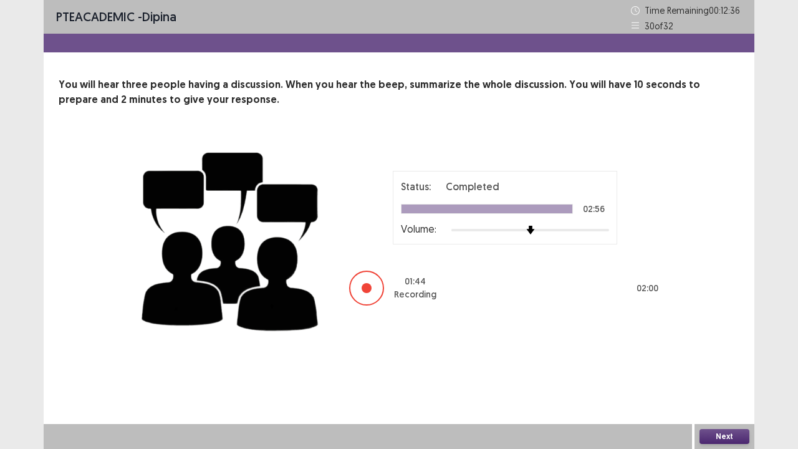
drag, startPoint x: 717, startPoint y: 438, endPoint x: 709, endPoint y: 435, distance: 8.5
click at [709, 370] on button "Next" at bounding box center [725, 436] width 50 height 15
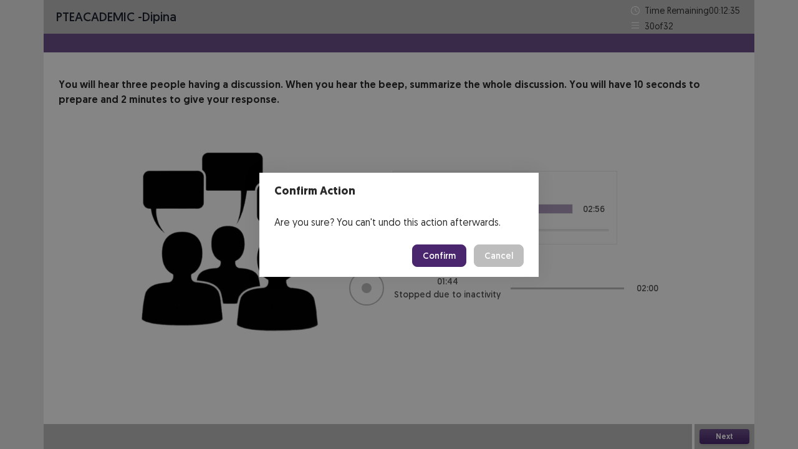
click at [446, 258] on button "Confirm" at bounding box center [439, 256] width 54 height 22
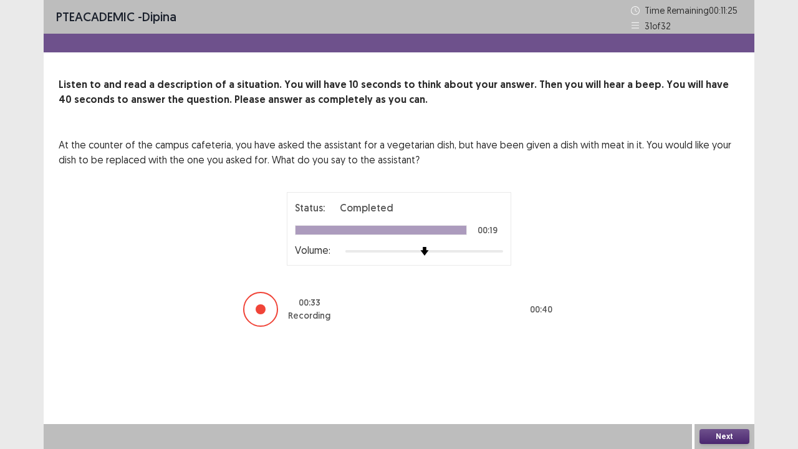
click at [710, 370] on button "Next" at bounding box center [725, 436] width 50 height 15
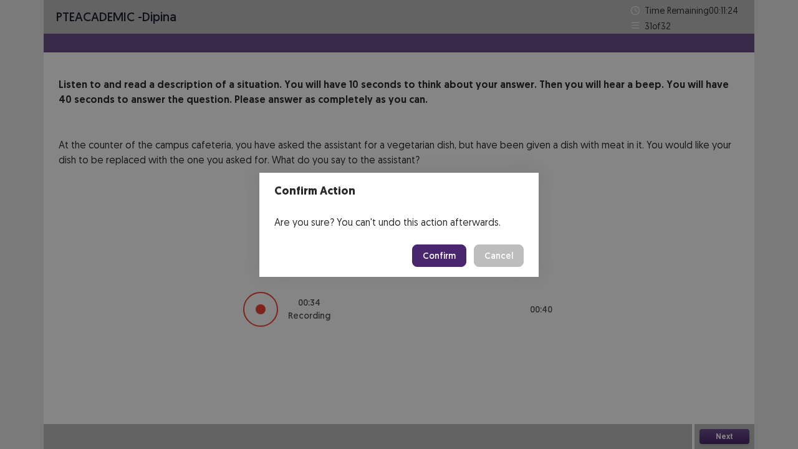
drag, startPoint x: 420, startPoint y: 254, endPoint x: 427, endPoint y: 256, distance: 6.4
click at [424, 254] on button "Confirm" at bounding box center [439, 256] width 54 height 22
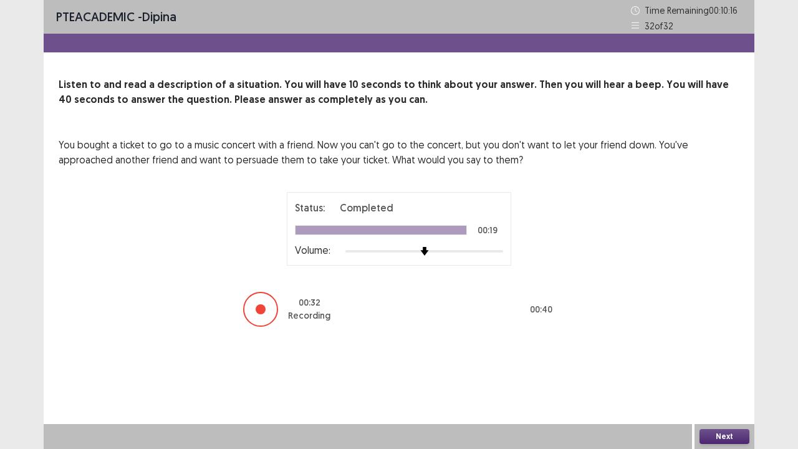
drag, startPoint x: 723, startPoint y: 434, endPoint x: 704, endPoint y: 430, distance: 19.8
click at [704, 370] on button "Next" at bounding box center [725, 436] width 50 height 15
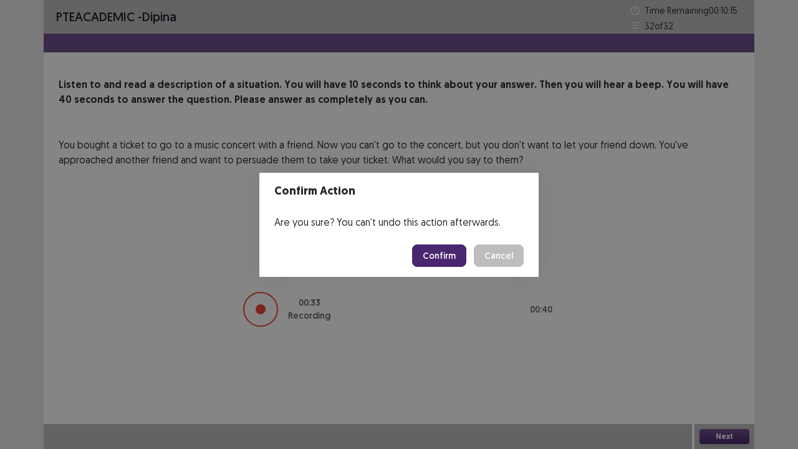
click at [451, 257] on button "Confirm" at bounding box center [439, 256] width 54 height 22
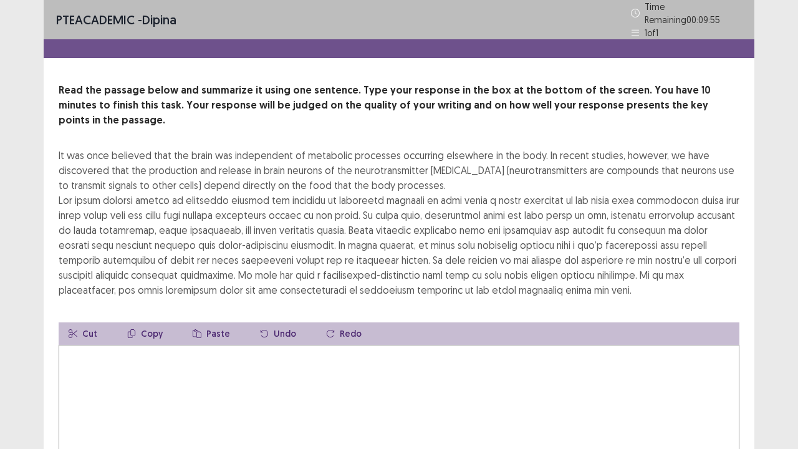
drag, startPoint x: 46, startPoint y: 122, endPoint x: 74, endPoint y: 140, distance: 32.5
click at [74, 140] on div "Read the passage below and summarize it using one sentence. Type your response …" at bounding box center [399, 294] width 711 height 422
drag, startPoint x: 68, startPoint y: 138, endPoint x: 145, endPoint y: 148, distance: 77.4
click at [155, 148] on div "It was once believed that the brain was independent of metabolic processes occu…" at bounding box center [399, 223] width 681 height 150
drag, startPoint x: 151, startPoint y: 314, endPoint x: 117, endPoint y: 302, distance: 35.7
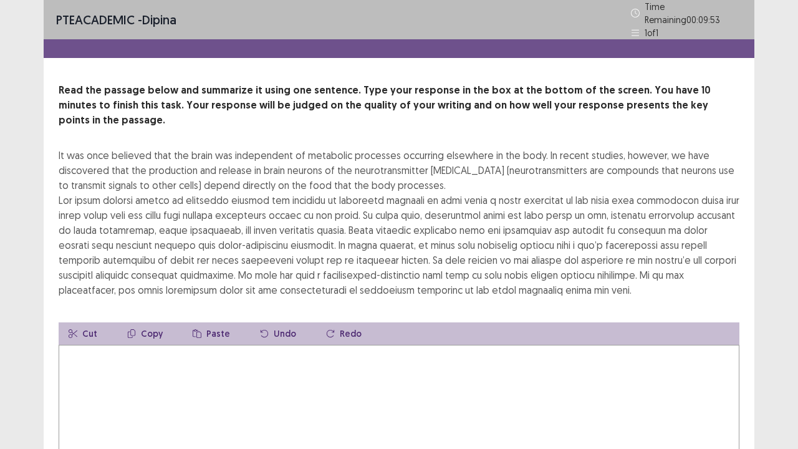
click at [147, 322] on button "Copy" at bounding box center [145, 333] width 56 height 22
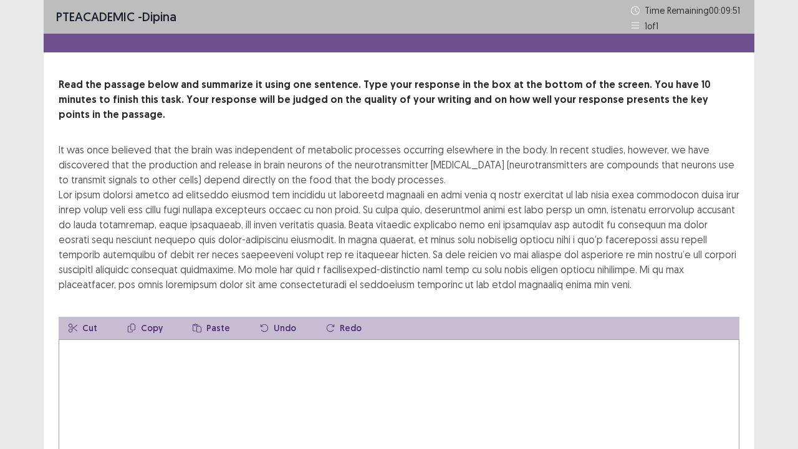
click at [216, 317] on button "Paste" at bounding box center [211, 328] width 57 height 22
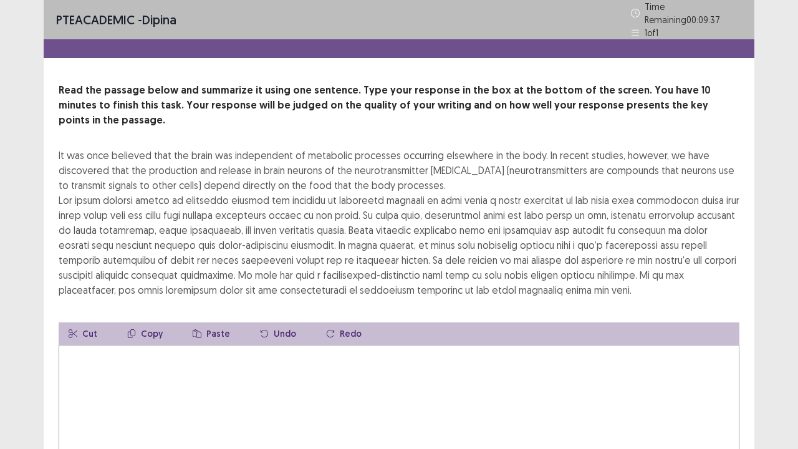
drag, startPoint x: 63, startPoint y: 175, endPoint x: 63, endPoint y: 182, distance: 7.5
click at [63, 182] on div "It was once believed that the brain was independent of metabolic processes occu…" at bounding box center [399, 223] width 681 height 150
drag, startPoint x: 63, startPoint y: 182, endPoint x: 76, endPoint y: 188, distance: 14.3
click at [76, 188] on div "It was once believed that the brain was independent of metabolic processes occu…" at bounding box center [399, 223] width 681 height 150
drag, startPoint x: 70, startPoint y: 181, endPoint x: 84, endPoint y: 246, distance: 66.3
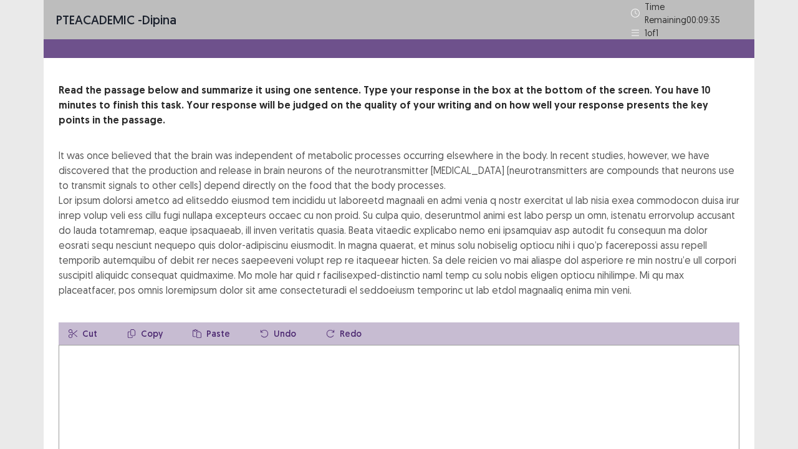
click at [85, 249] on div "It was once believed that the brain was independent of metabolic processes occu…" at bounding box center [399, 223] width 681 height 150
drag, startPoint x: 61, startPoint y: 180, endPoint x: 153, endPoint y: 263, distance: 124.1
click at [195, 220] on div "It was once believed that the brain was independent of metabolic processes occu…" at bounding box center [399, 223] width 681 height 150
click at [151, 322] on button "Copy" at bounding box center [145, 333] width 56 height 22
click at [152, 322] on button "Copy" at bounding box center [145, 333] width 56 height 22
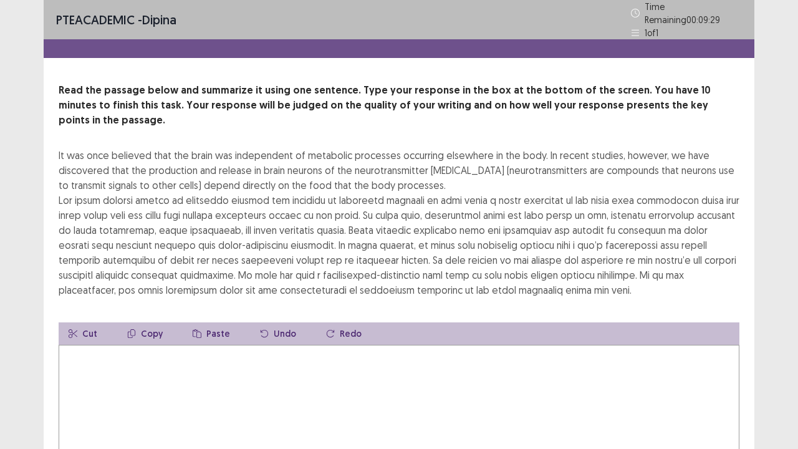
drag, startPoint x: 63, startPoint y: 175, endPoint x: 450, endPoint y: 187, distance: 386.9
click at [450, 187] on div "It was once believed that the brain was independent of metabolic processes occu…" at bounding box center [399, 223] width 681 height 150
drag, startPoint x: 414, startPoint y: 196, endPoint x: 185, endPoint y: 193, distance: 228.3
click at [185, 193] on div "It was once believed that the brain was independent of metabolic processes occu…" at bounding box center [399, 223] width 681 height 150
click at [145, 202] on div "It was once believed that the brain was independent of metabolic processes occu…" at bounding box center [399, 223] width 681 height 150
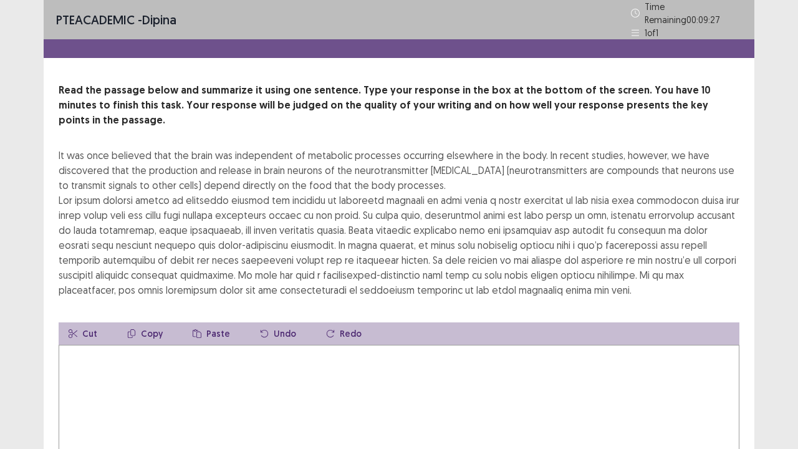
click at [145, 202] on div "It was once believed that the brain was independent of metabolic processes occu…" at bounding box center [399, 223] width 681 height 150
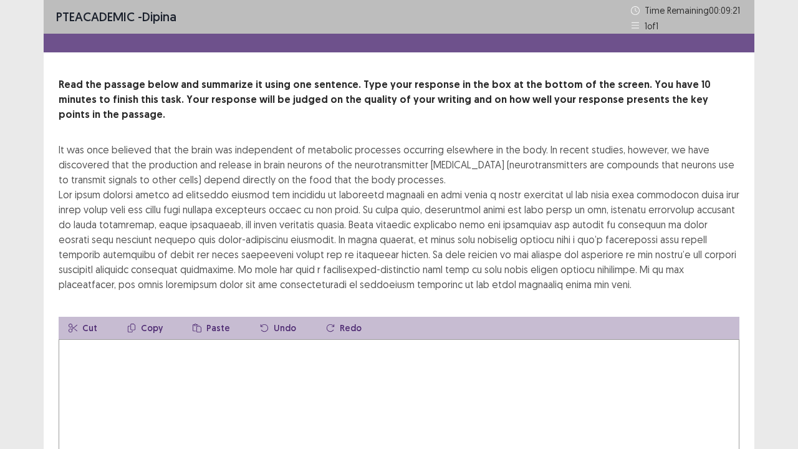
click at [117, 349] on textarea at bounding box center [399, 407] width 681 height 137
drag, startPoint x: 133, startPoint y: 313, endPoint x: 138, endPoint y: 324, distance: 12.3
click at [138, 324] on div "Cut Copy Paste Undo Redo Total Word Count: 0" at bounding box center [399, 408] width 681 height 182
click at [133, 369] on textarea at bounding box center [399, 407] width 681 height 137
type textarea "*"
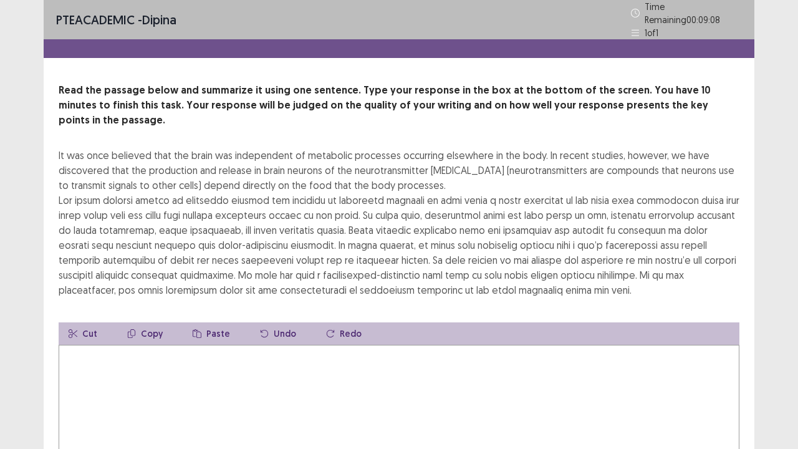
type textarea "*"
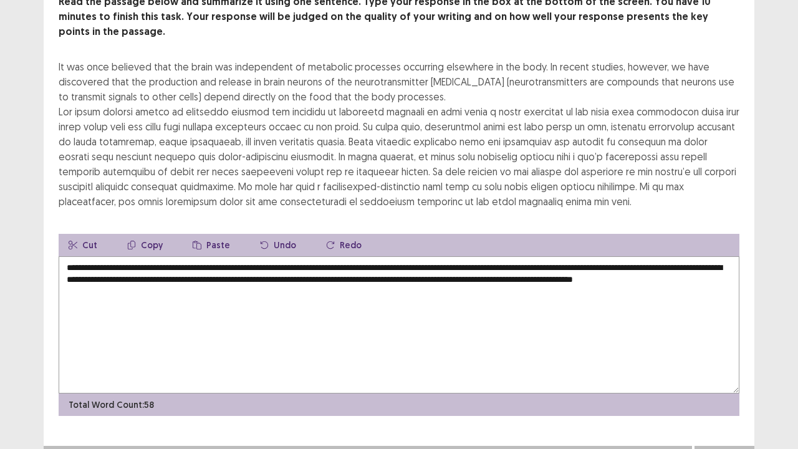
scroll to position [90, 0]
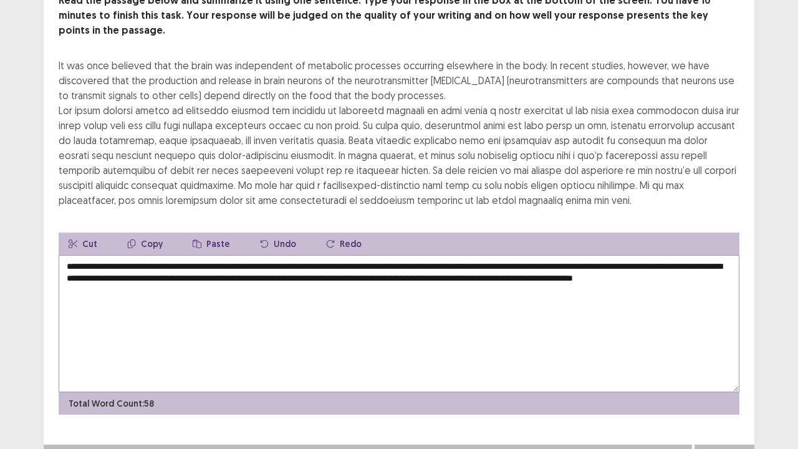
type textarea "**********"
click at [727, 370] on button "Next" at bounding box center [725, 457] width 50 height 15
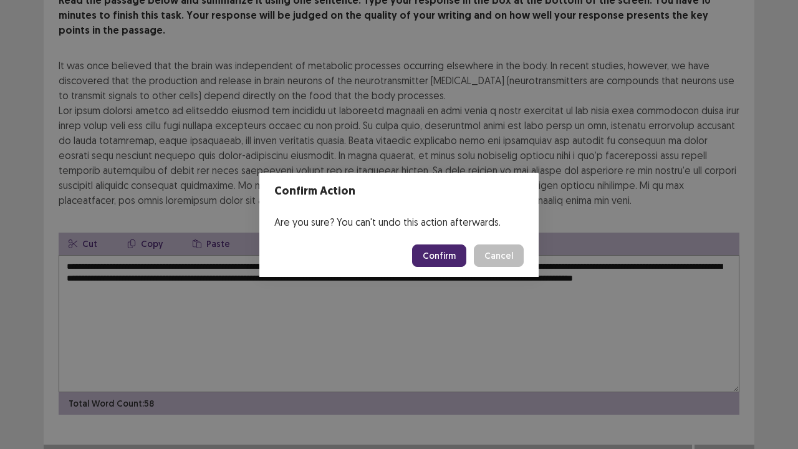
click at [441, 259] on button "Confirm" at bounding box center [439, 256] width 54 height 22
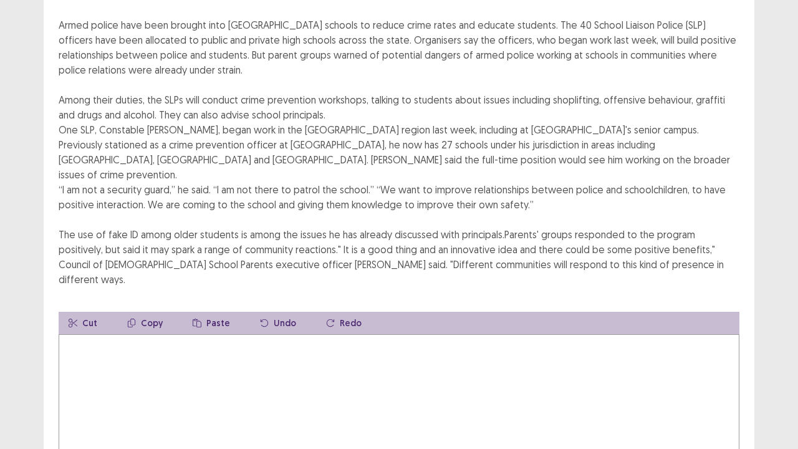
scroll to position [62, 0]
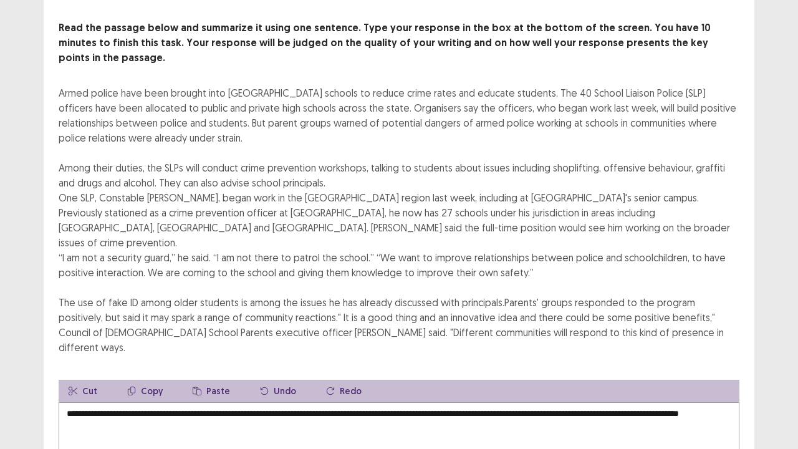
scroll to position [180, 0]
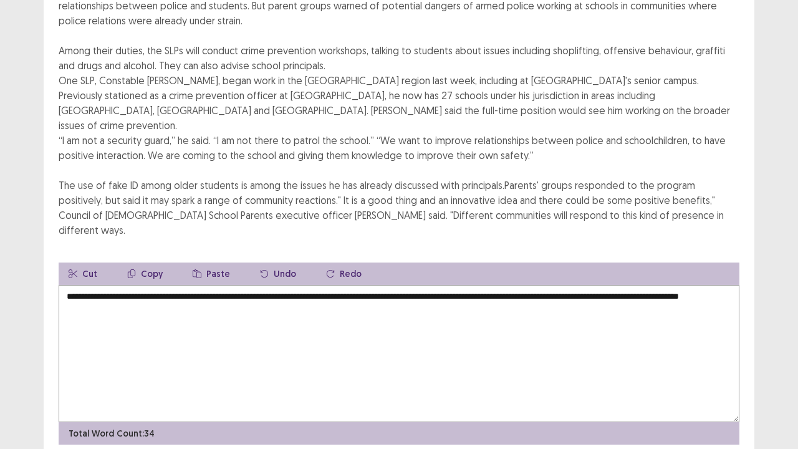
type textarea "**********"
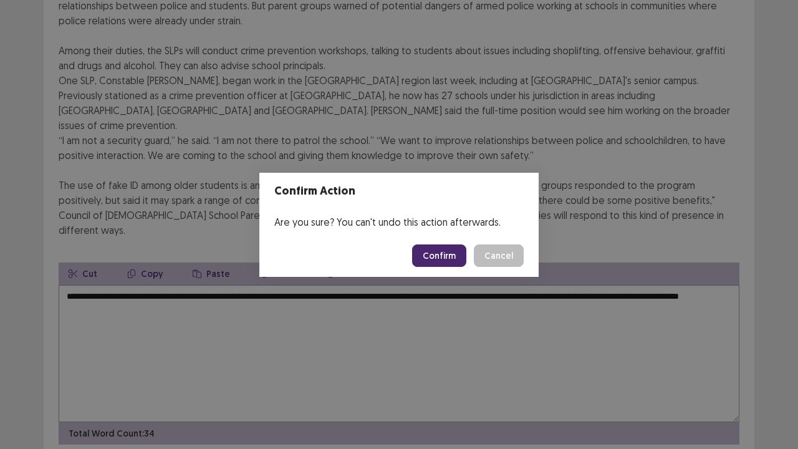
click at [433, 256] on button "Confirm" at bounding box center [439, 256] width 54 height 22
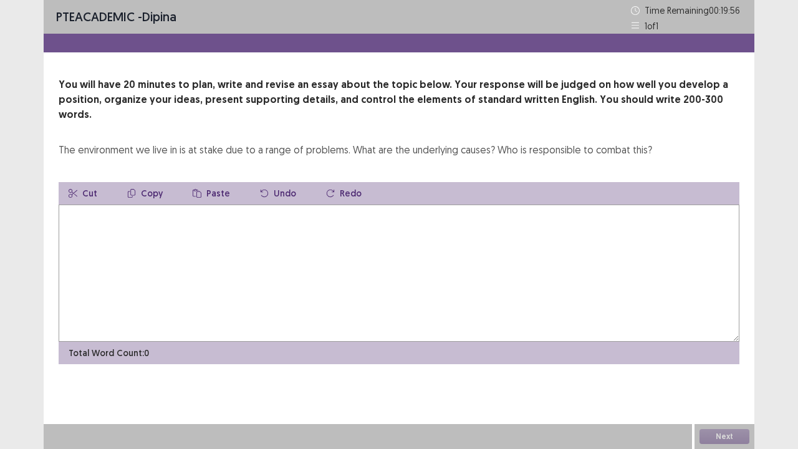
click at [200, 205] on textarea at bounding box center [399, 273] width 681 height 137
click at [82, 222] on textarea at bounding box center [399, 273] width 681 height 137
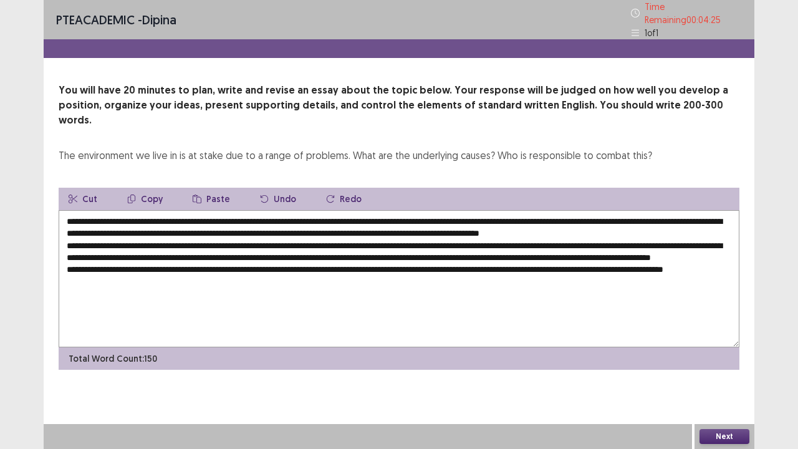
click at [97, 282] on textarea "**********" at bounding box center [399, 278] width 681 height 137
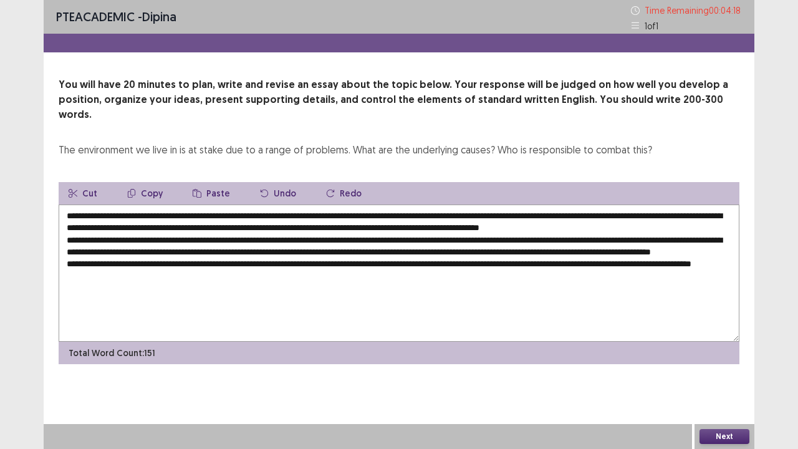
click at [205, 287] on textarea "**********" at bounding box center [399, 273] width 681 height 137
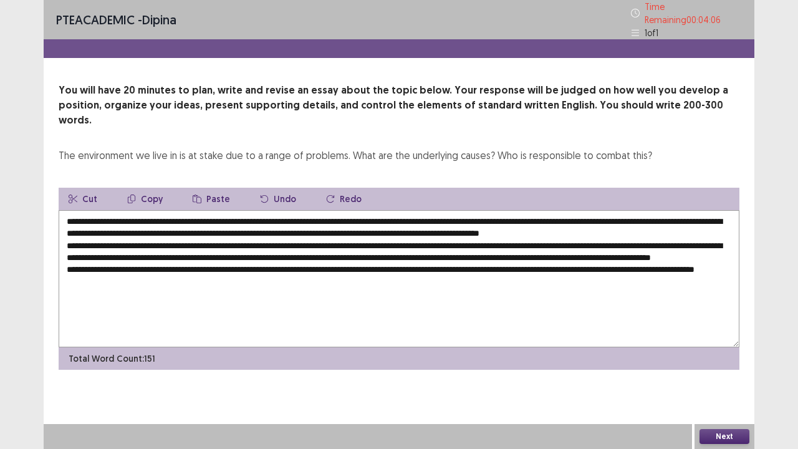
drag, startPoint x: 133, startPoint y: 284, endPoint x: 177, endPoint y: 286, distance: 43.1
click at [137, 285] on textarea "**********" at bounding box center [399, 278] width 681 height 137
click at [225, 284] on textarea "**********" at bounding box center [399, 278] width 681 height 137
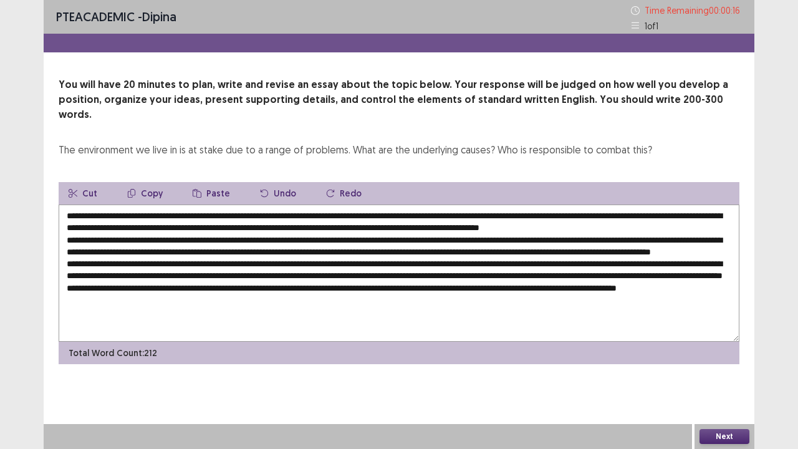
scroll to position [6, 0]
type textarea "**********"
click at [720, 370] on button "Next" at bounding box center [725, 436] width 50 height 15
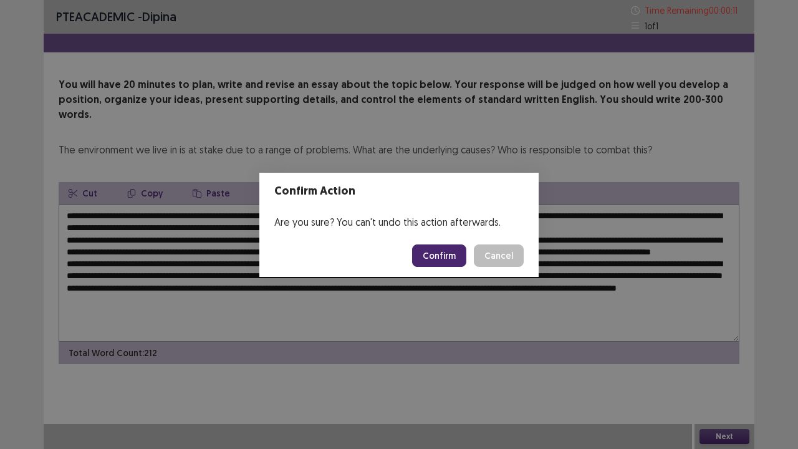
click at [443, 253] on button "Confirm" at bounding box center [439, 256] width 54 height 22
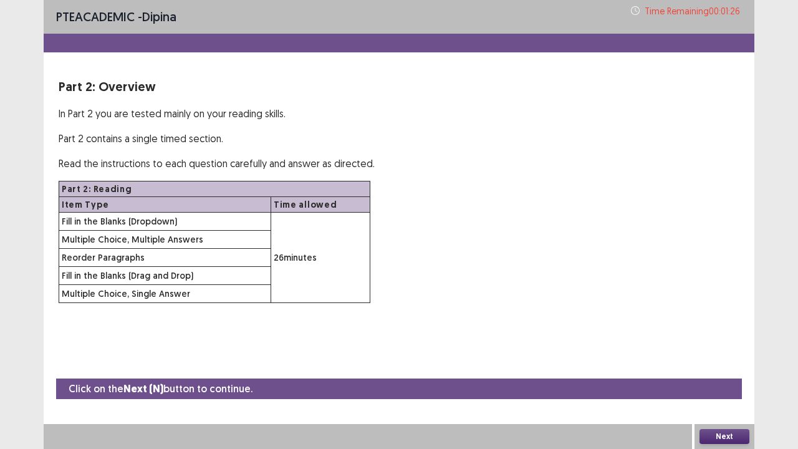
click at [722, 370] on button "Next" at bounding box center [725, 436] width 50 height 15
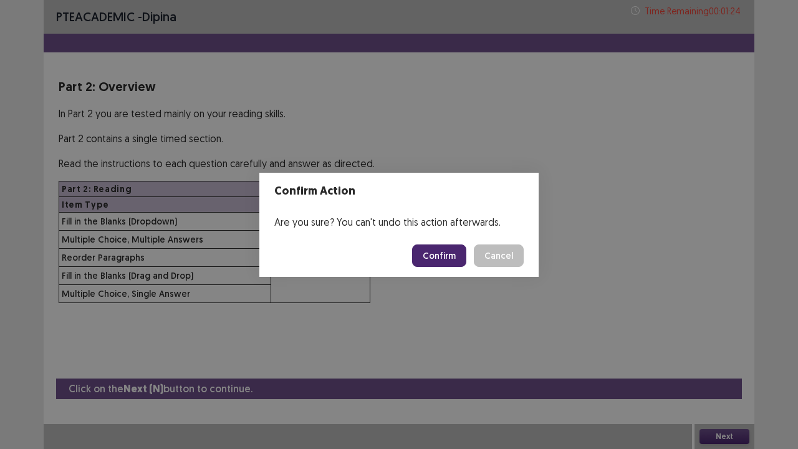
click at [444, 257] on button "Confirm" at bounding box center [439, 256] width 54 height 22
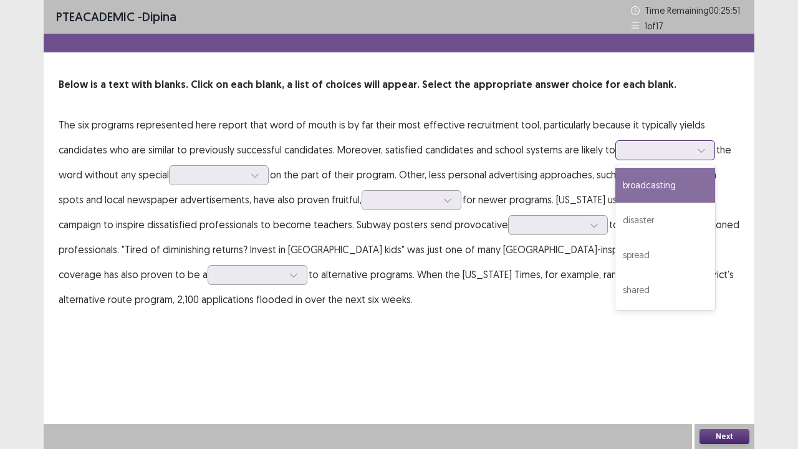
click at [644, 152] on div at bounding box center [658, 150] width 65 height 12
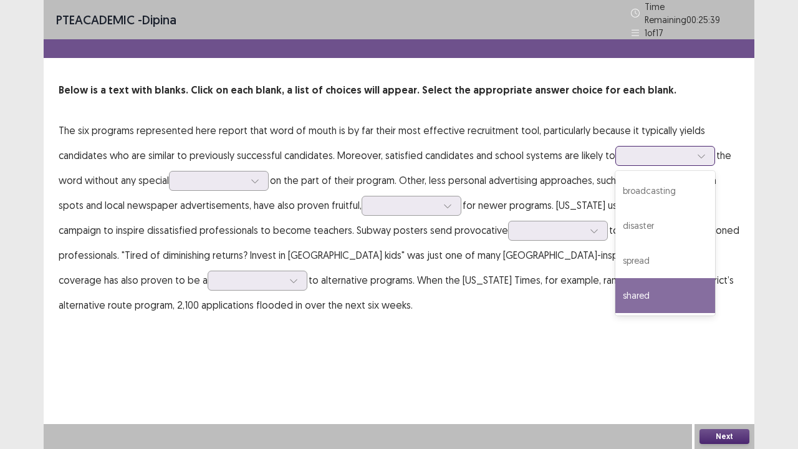
click at [646, 285] on div "shared" at bounding box center [666, 295] width 100 height 35
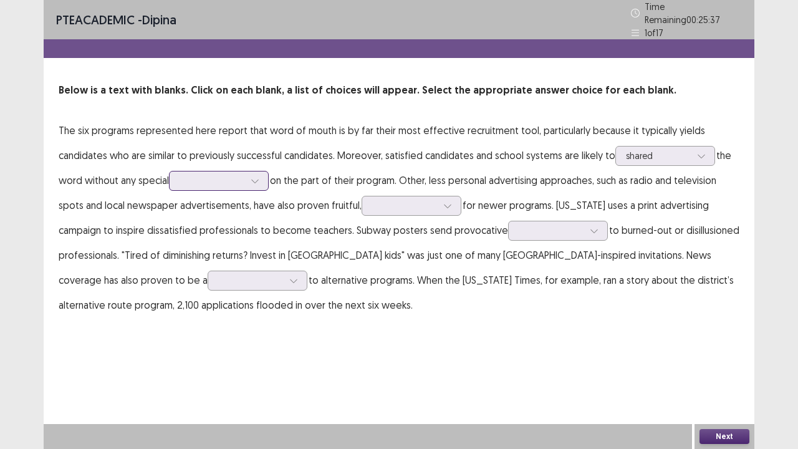
click at [232, 177] on div at bounding box center [212, 181] width 65 height 12
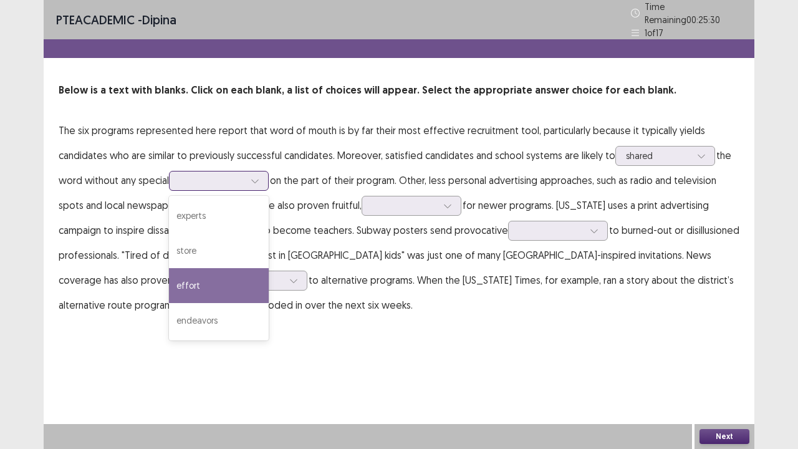
click at [217, 272] on div "effort" at bounding box center [219, 285] width 100 height 35
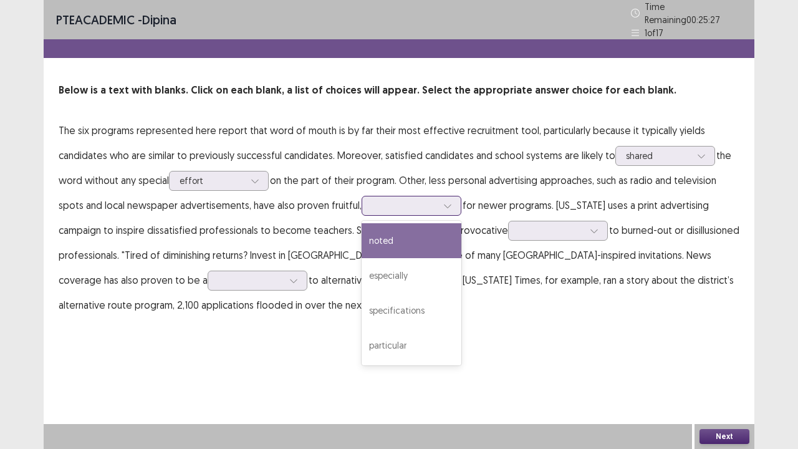
click at [404, 205] on div at bounding box center [404, 206] width 65 height 12
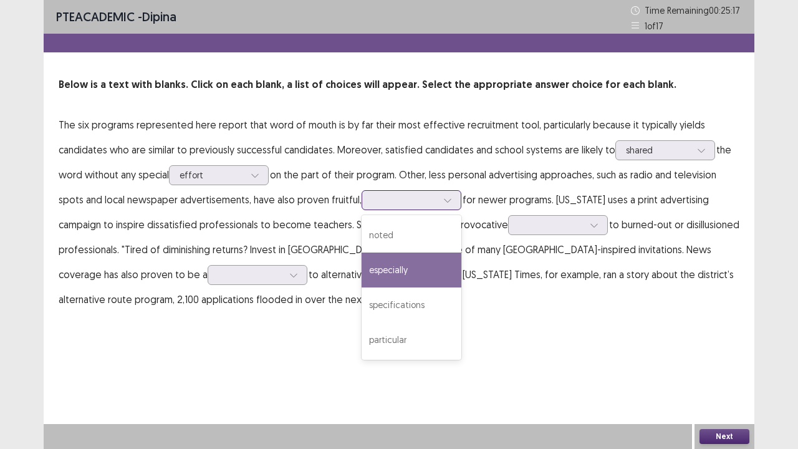
click at [405, 271] on div "especially" at bounding box center [412, 270] width 100 height 35
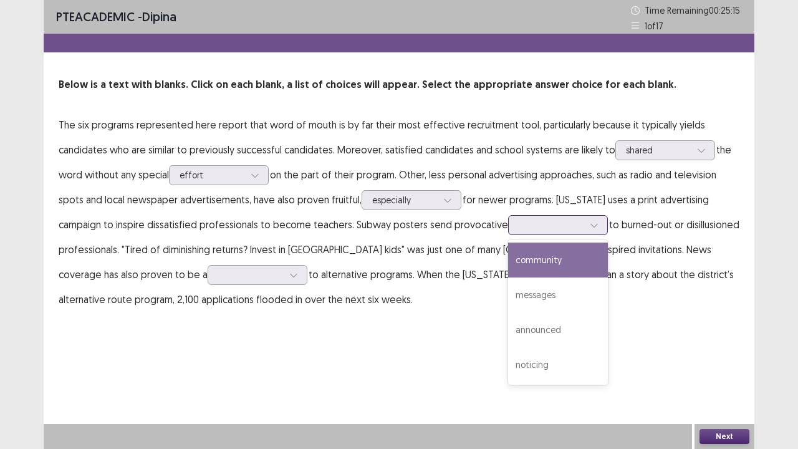
click at [556, 227] on div at bounding box center [551, 225] width 65 height 12
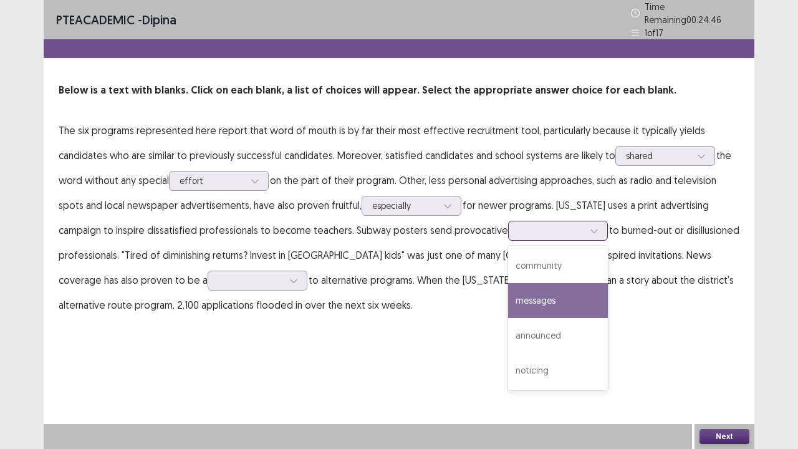
click at [542, 299] on div "messages" at bounding box center [558, 300] width 100 height 35
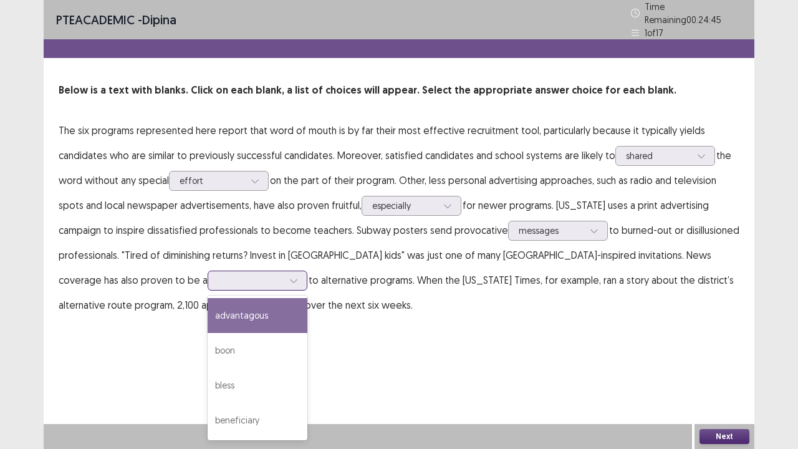
click at [218, 274] on div at bounding box center [250, 280] width 65 height 12
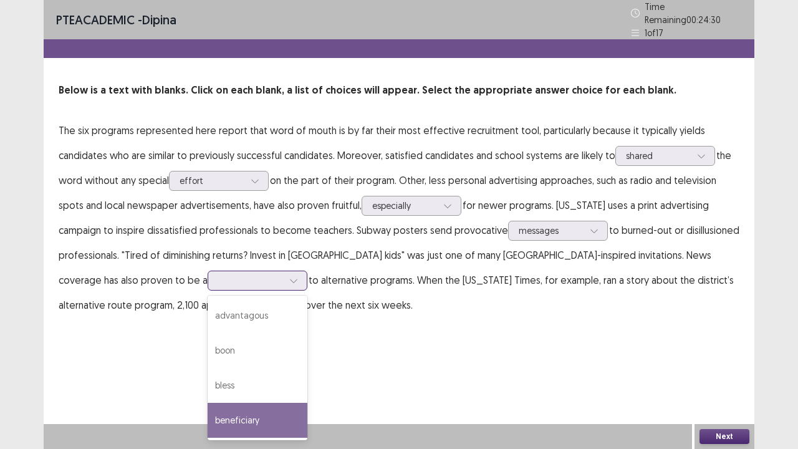
drag, startPoint x: 115, startPoint y: 414, endPoint x: 126, endPoint y: 415, distance: 11.4
click at [208, 370] on div "beneficiary" at bounding box center [258, 420] width 100 height 35
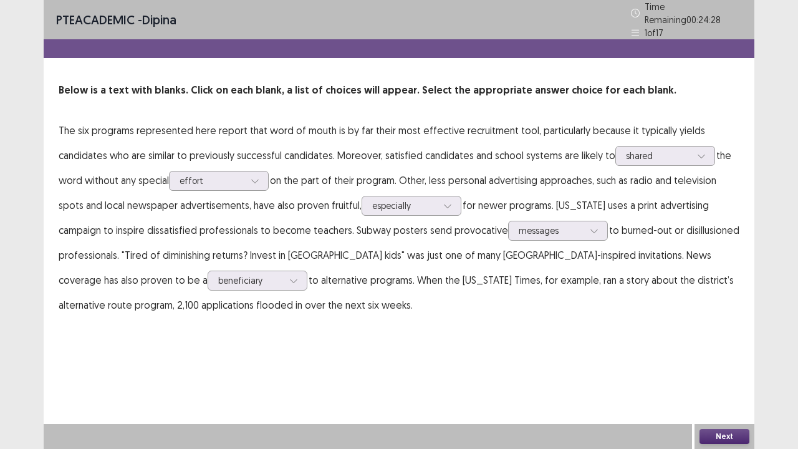
click at [727, 370] on button "Next" at bounding box center [725, 436] width 50 height 15
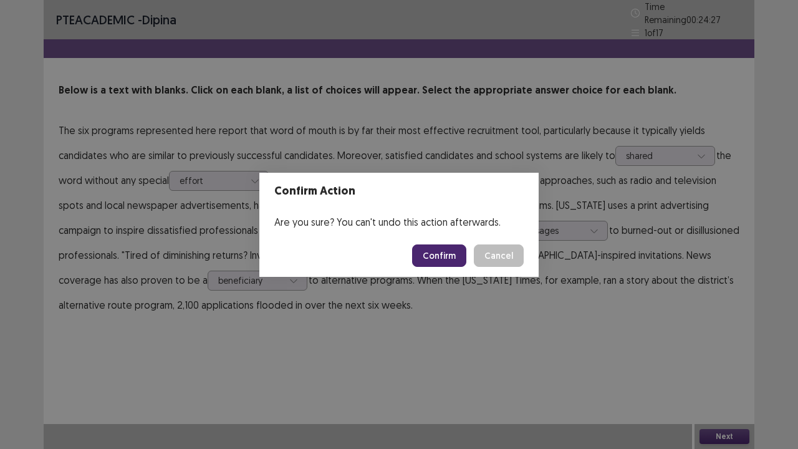
click at [437, 256] on button "Confirm" at bounding box center [439, 256] width 54 height 22
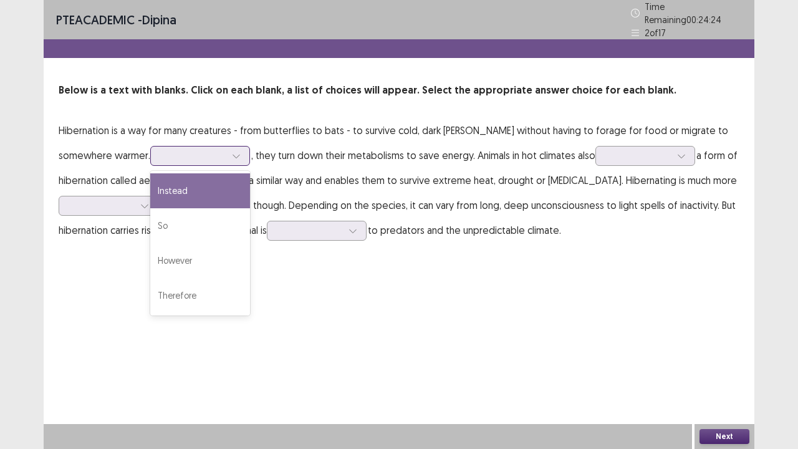
click at [232, 152] on icon at bounding box center [236, 156] width 9 height 9
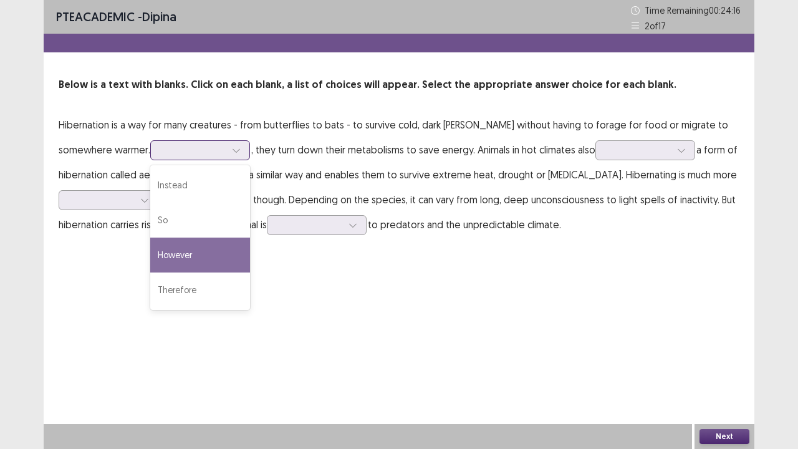
click at [153, 257] on div "However" at bounding box center [200, 255] width 100 height 35
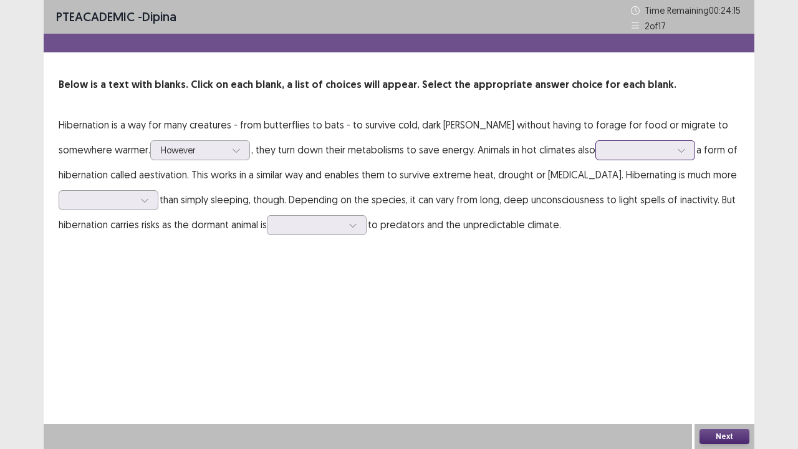
click at [606, 147] on div at bounding box center [638, 150] width 65 height 12
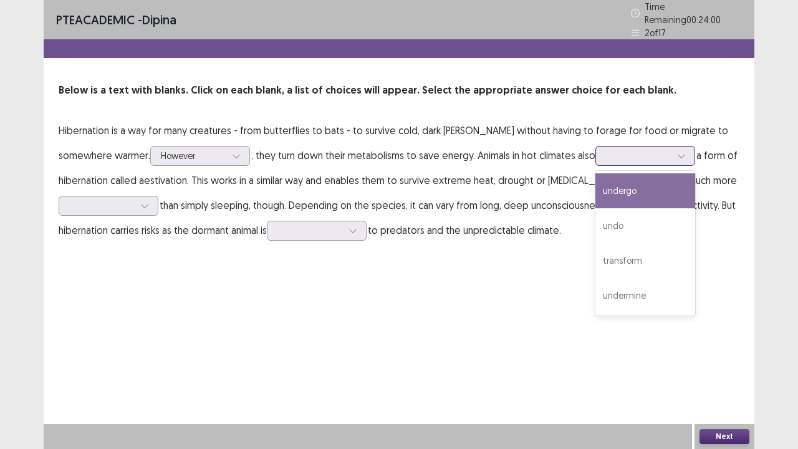
click at [596, 191] on div "undergo" at bounding box center [646, 190] width 100 height 35
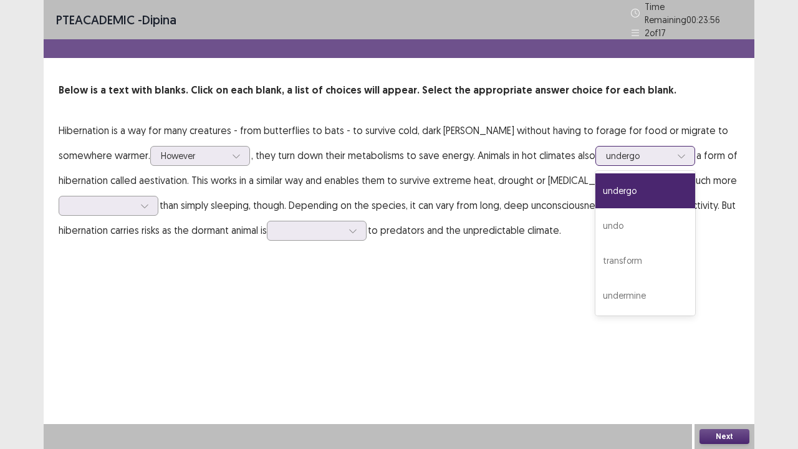
click at [677, 152] on icon at bounding box center [681, 156] width 9 height 9
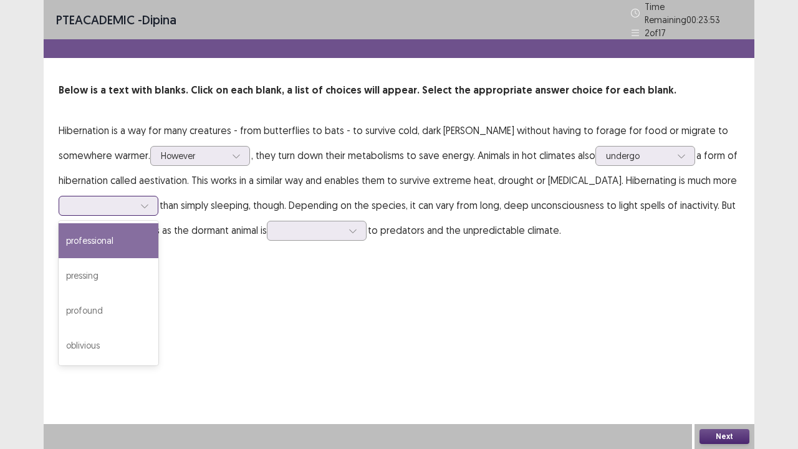
click at [141, 200] on div at bounding box center [144, 205] width 19 height 19
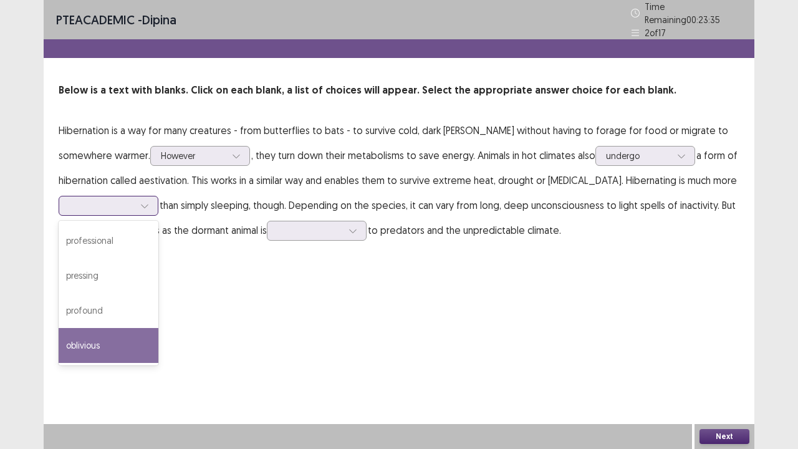
click at [122, 336] on div "oblivious" at bounding box center [109, 345] width 100 height 35
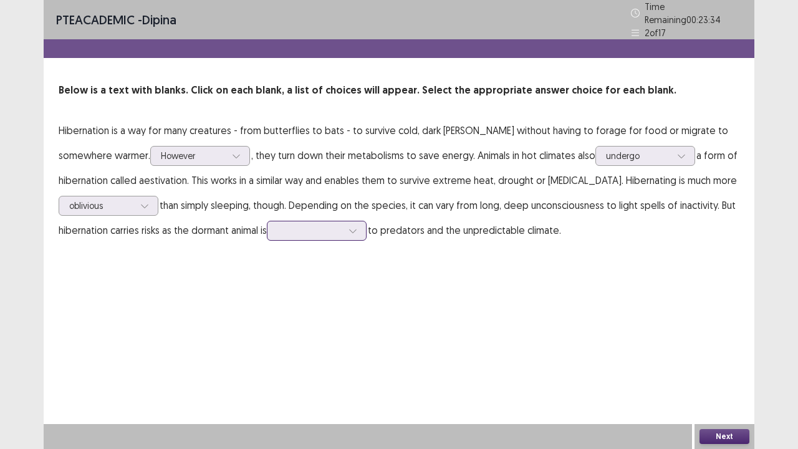
click at [341, 225] on div at bounding box center [310, 231] width 65 height 12
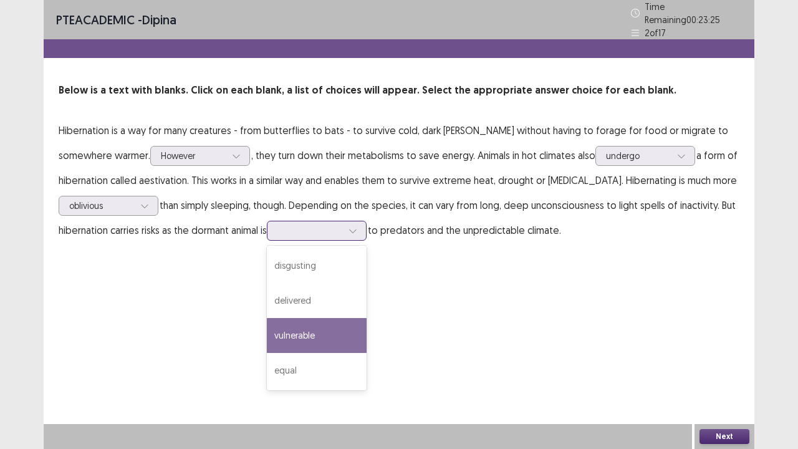
click at [336, 336] on div "vulnerable" at bounding box center [317, 335] width 100 height 35
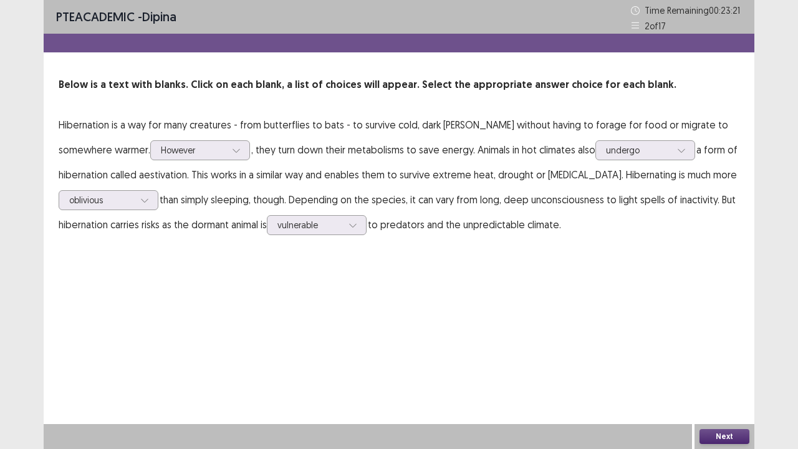
click at [727, 370] on button "Next" at bounding box center [725, 436] width 50 height 15
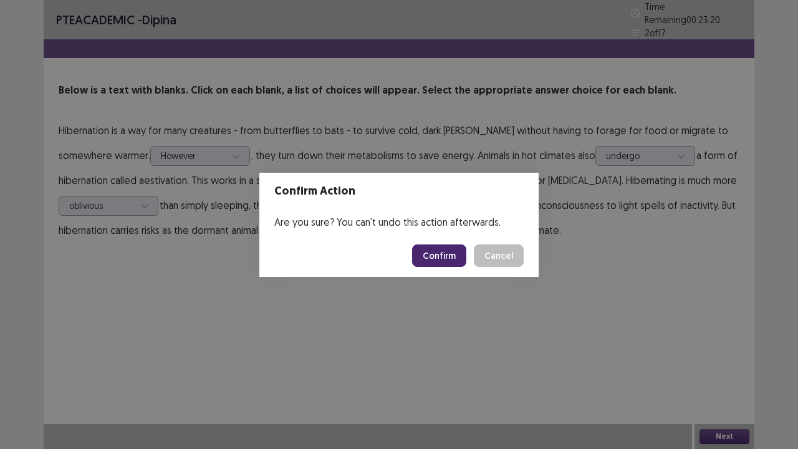
click at [443, 256] on button "Confirm" at bounding box center [439, 256] width 54 height 22
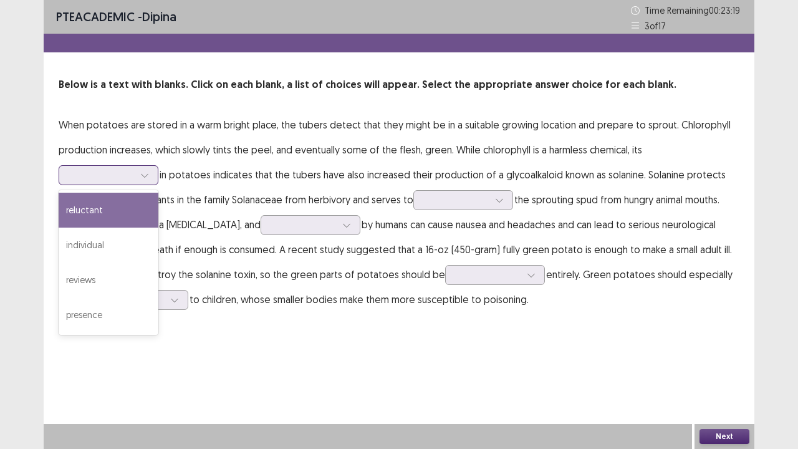
click at [116, 177] on div at bounding box center [101, 175] width 65 height 12
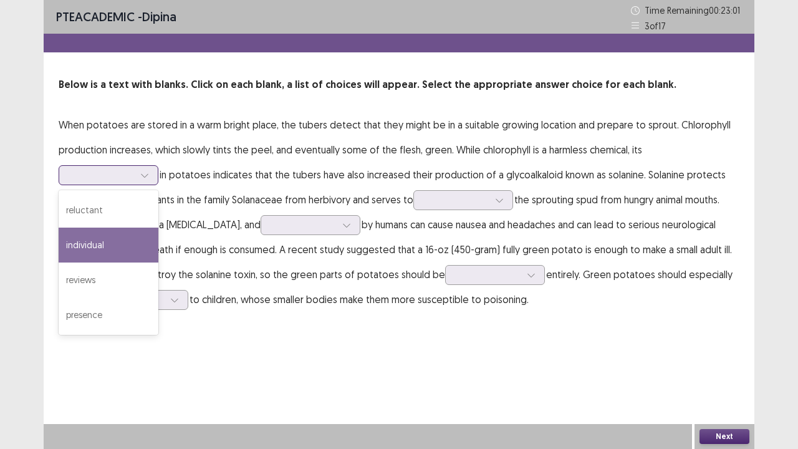
drag, startPoint x: 124, startPoint y: 253, endPoint x: 140, endPoint y: 211, distance: 44.6
click at [124, 252] on div "individual" at bounding box center [109, 245] width 100 height 35
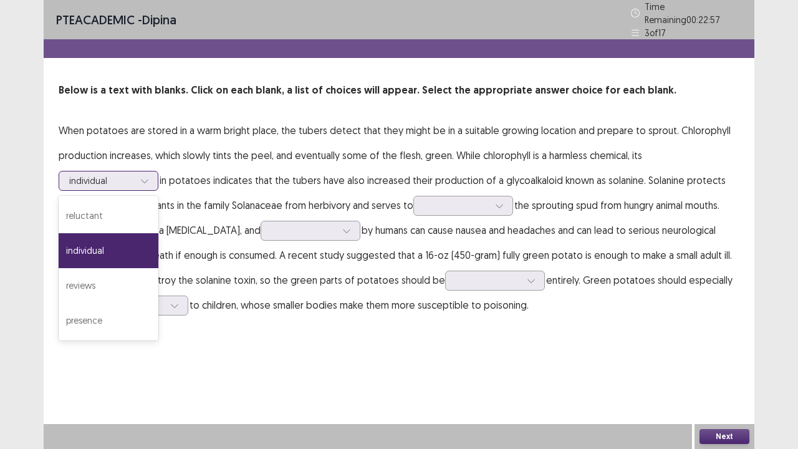
click at [128, 175] on div at bounding box center [101, 181] width 65 height 12
click at [138, 314] on div "presence" at bounding box center [109, 320] width 100 height 35
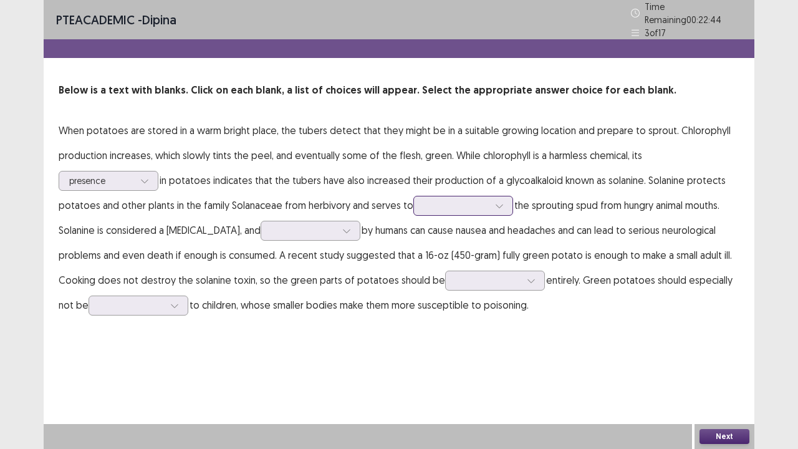
click at [473, 201] on div at bounding box center [456, 206] width 65 height 12
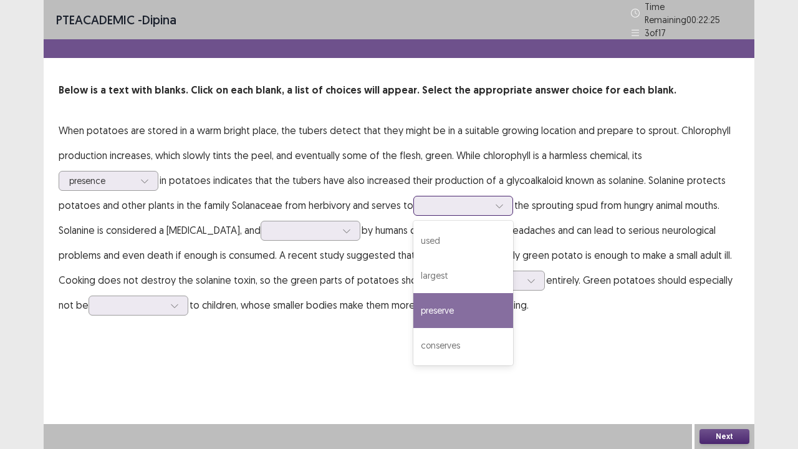
click at [475, 301] on div "preserve" at bounding box center [464, 310] width 100 height 35
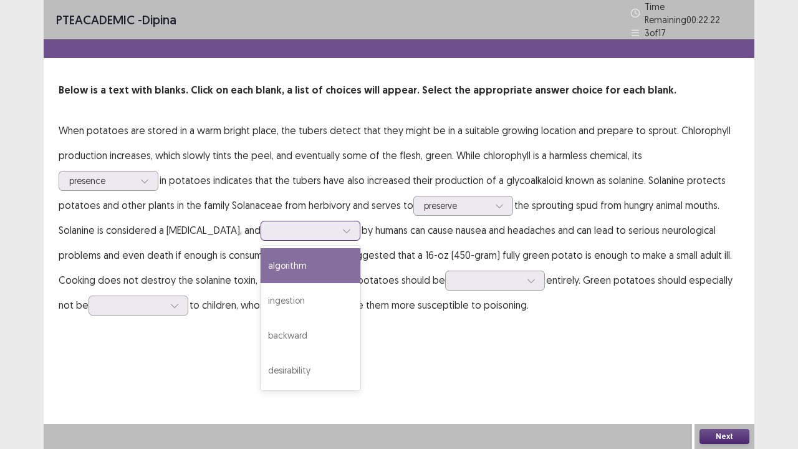
click at [300, 225] on div at bounding box center [303, 231] width 65 height 12
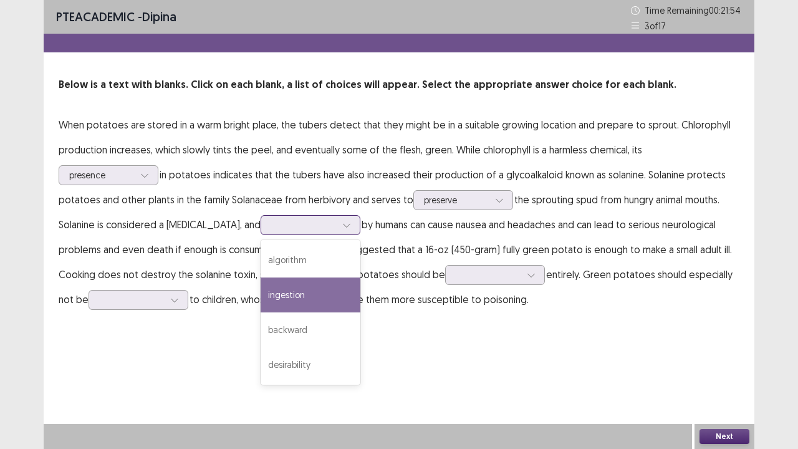
click at [268, 299] on div "ingestion" at bounding box center [311, 295] width 100 height 35
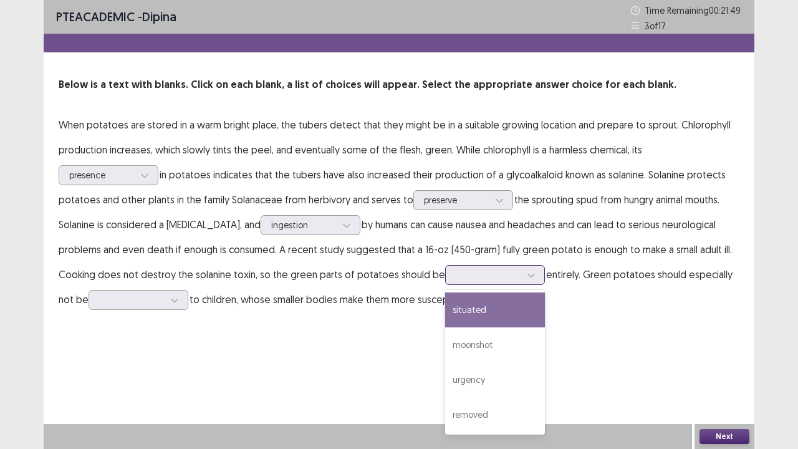
click at [483, 273] on div at bounding box center [488, 275] width 65 height 12
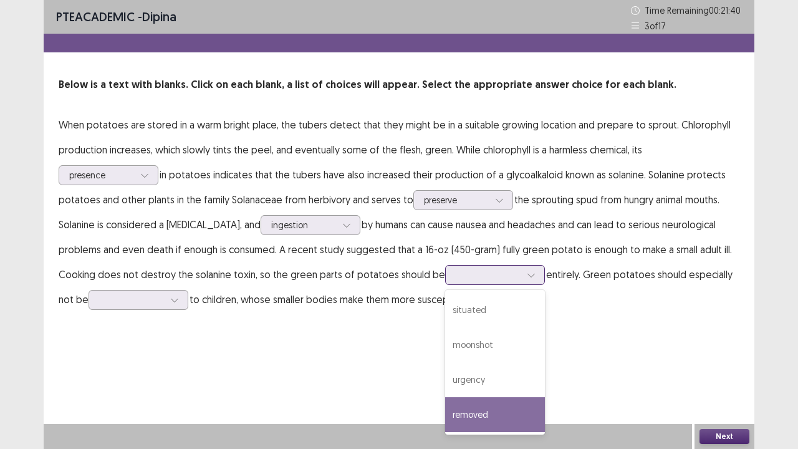
click at [466, 370] on div "removed" at bounding box center [495, 414] width 100 height 35
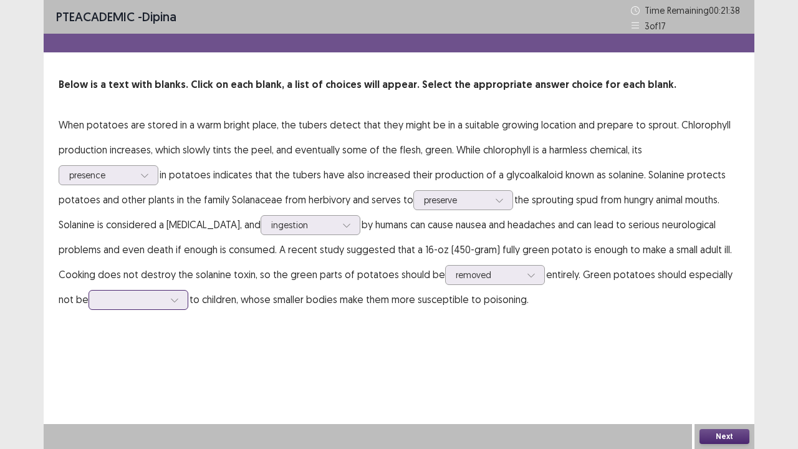
click at [147, 299] on div at bounding box center [131, 300] width 65 height 12
drag, startPoint x: 137, startPoint y: 443, endPoint x: 145, endPoint y: 433, distance: 13.3
click at [138, 370] on div "served" at bounding box center [139, 439] width 100 height 35
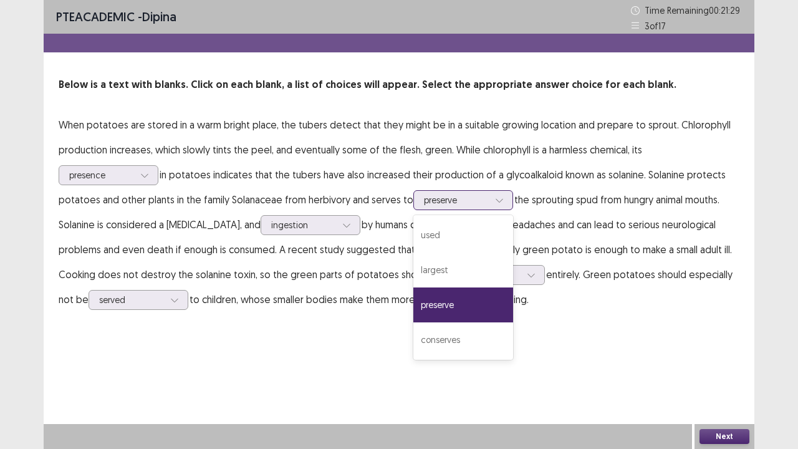
click at [451, 197] on div at bounding box center [456, 200] width 65 height 12
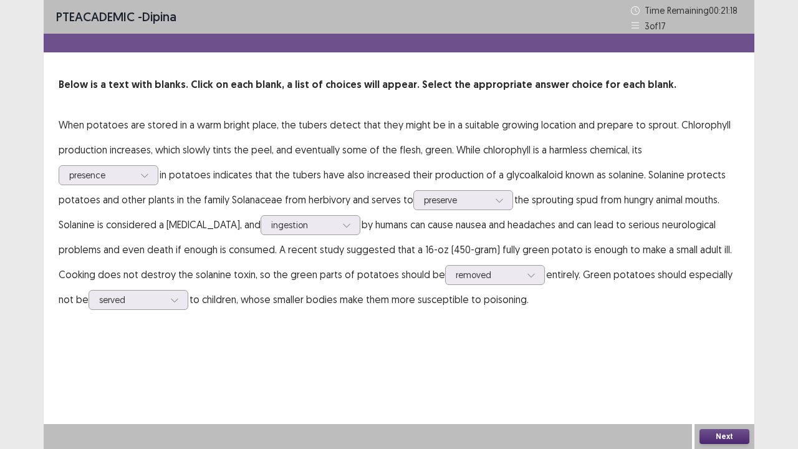
click at [715, 370] on button "Next" at bounding box center [725, 436] width 50 height 15
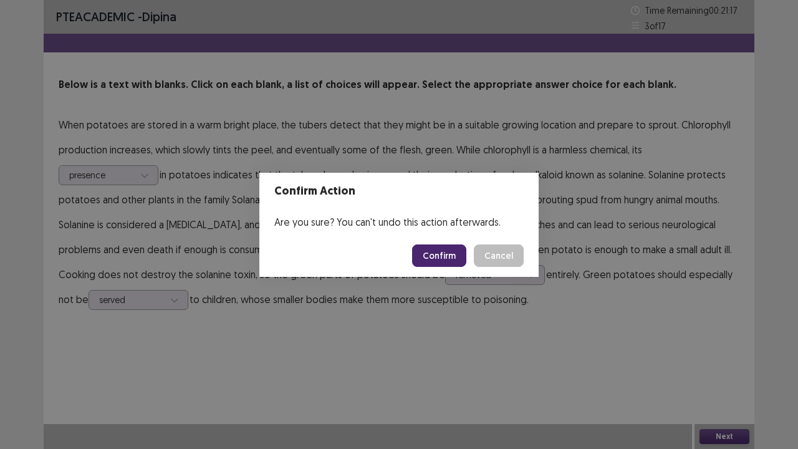
click at [453, 257] on button "Confirm" at bounding box center [439, 256] width 54 height 22
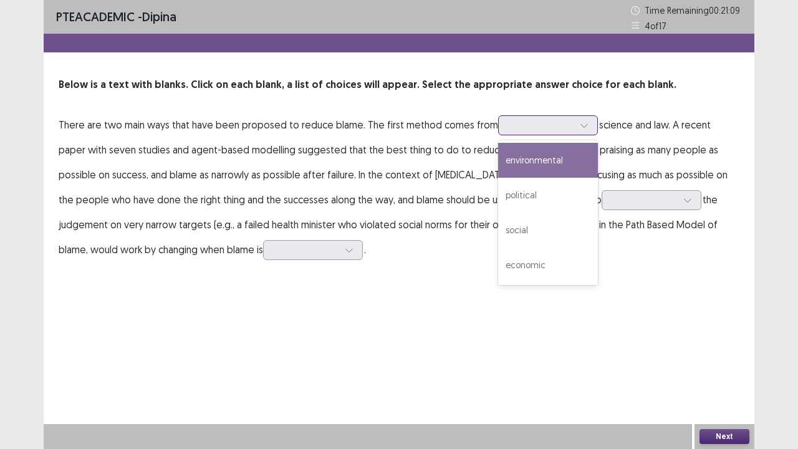
click at [566, 125] on div at bounding box center [541, 125] width 65 height 12
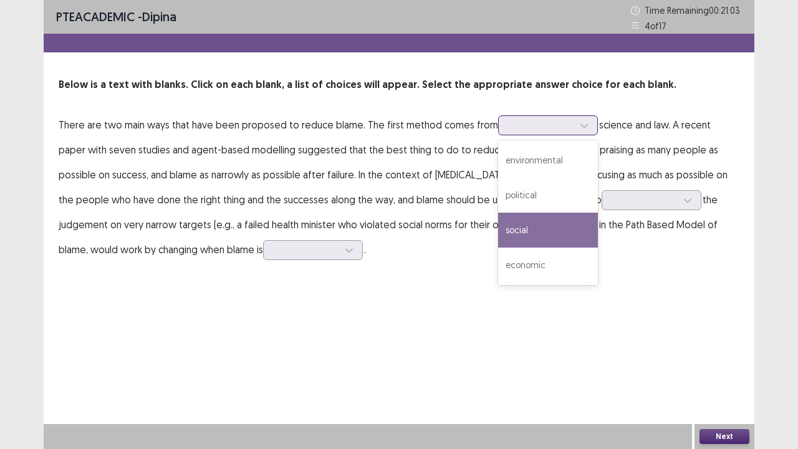
click at [539, 220] on div "social" at bounding box center [548, 230] width 100 height 35
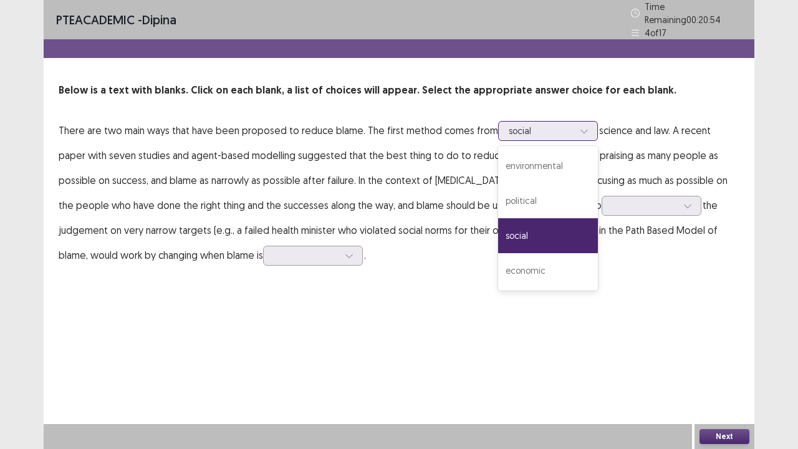
click at [521, 125] on div at bounding box center [541, 131] width 65 height 12
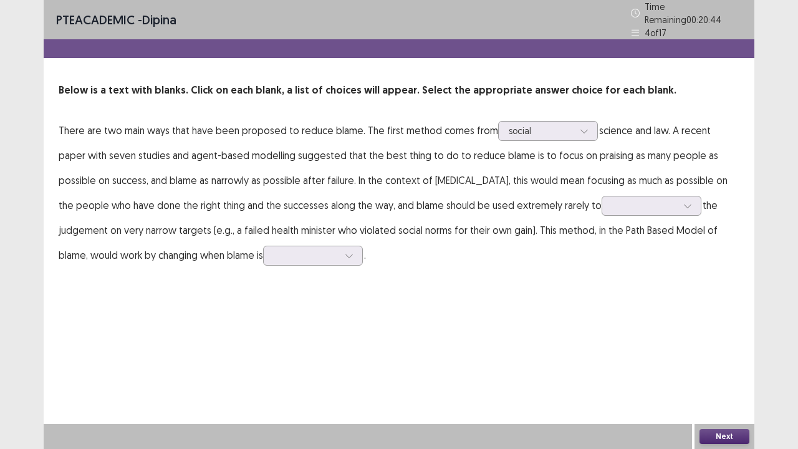
click at [519, 318] on div "PTE academic - dipina Time Remaining 00 : 20 : 44 4 of 17 Below is a text with …" at bounding box center [399, 224] width 711 height 449
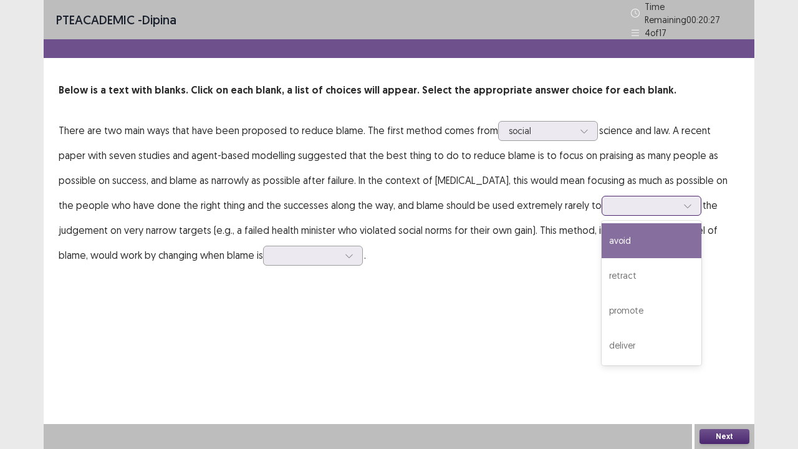
click at [612, 202] on div at bounding box center [644, 206] width 65 height 12
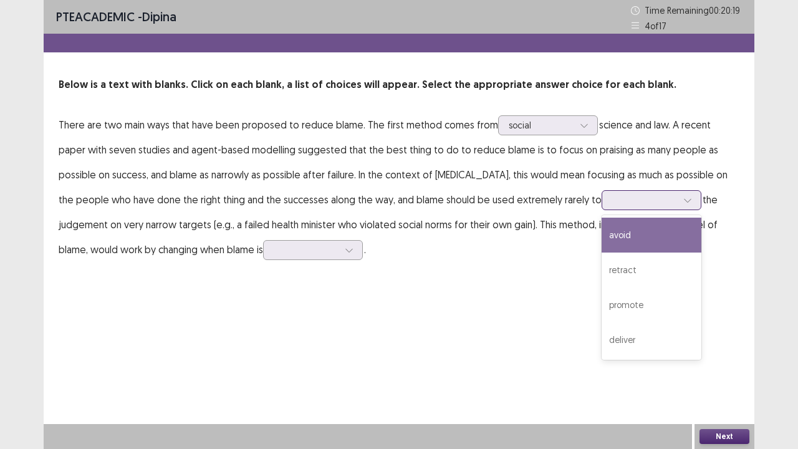
click at [602, 240] on div "avoid" at bounding box center [652, 235] width 100 height 35
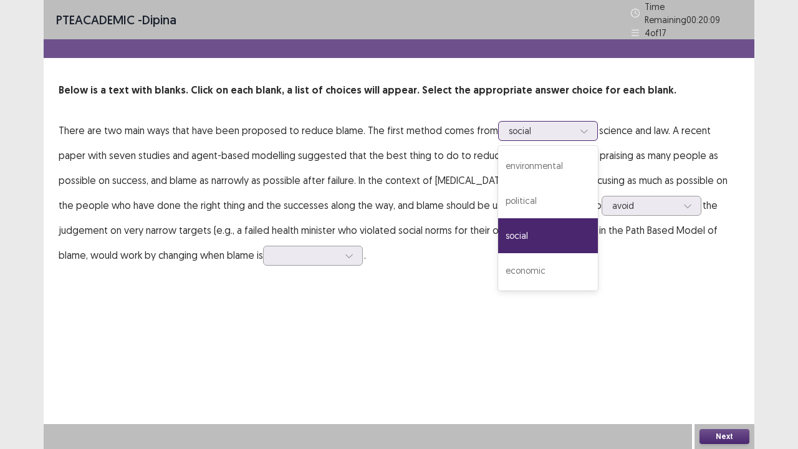
click at [546, 127] on div at bounding box center [541, 131] width 65 height 12
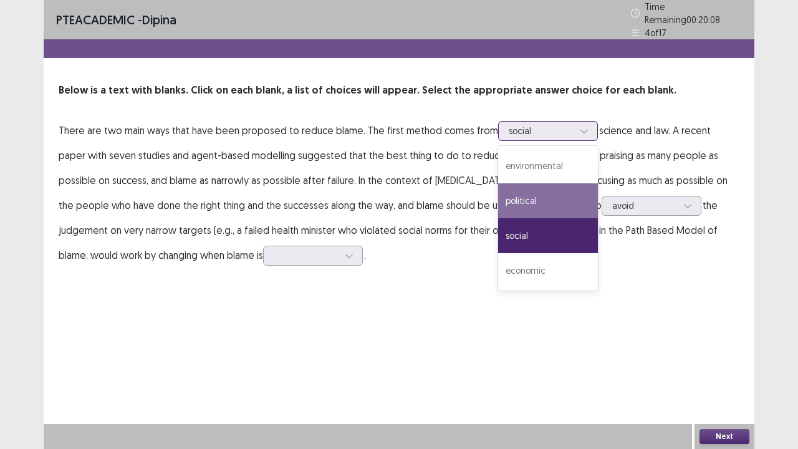
click at [531, 188] on div "political" at bounding box center [548, 200] width 100 height 35
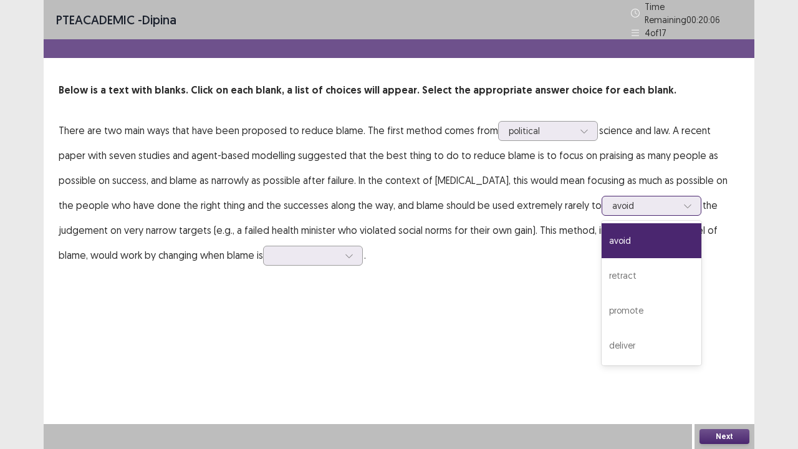
click at [612, 201] on div at bounding box center [644, 206] width 65 height 12
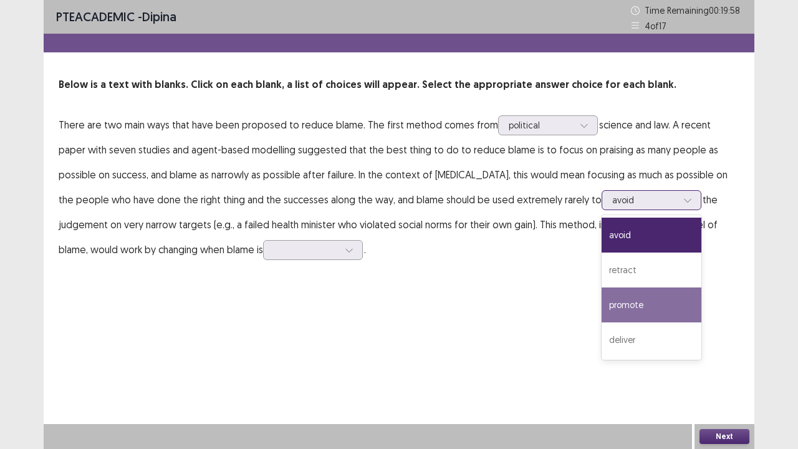
drag, startPoint x: 537, startPoint y: 301, endPoint x: 467, endPoint y: 288, distance: 71.6
click at [602, 298] on div "promote" at bounding box center [652, 305] width 100 height 35
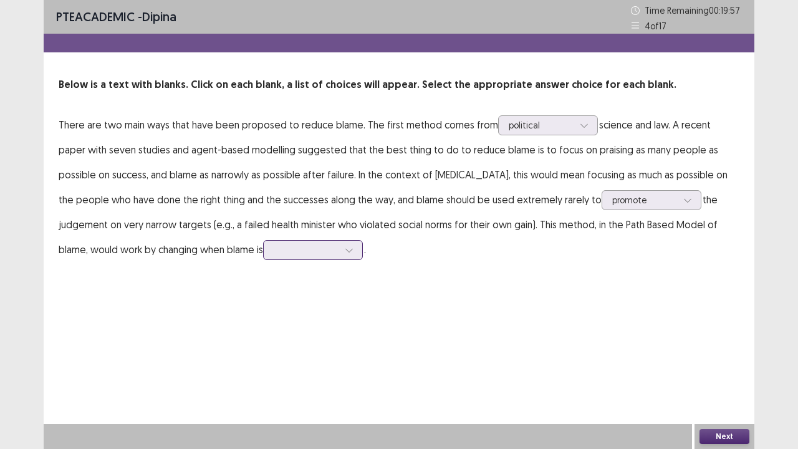
click at [274, 256] on div at bounding box center [306, 250] width 65 height 12
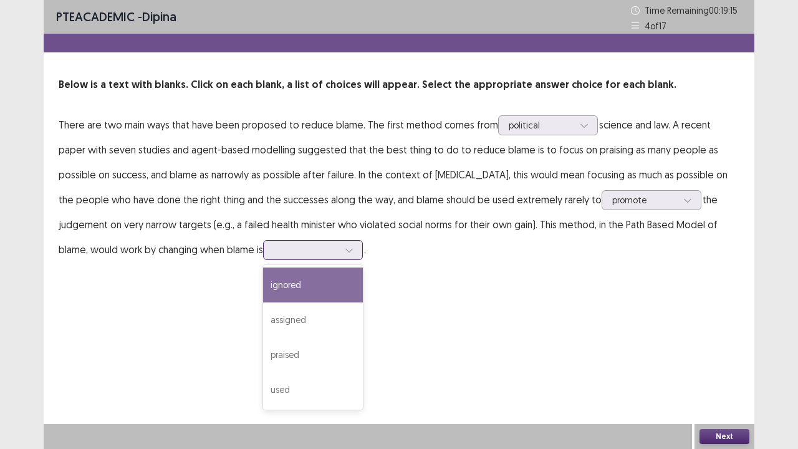
click at [263, 288] on div "ignored" at bounding box center [313, 285] width 100 height 35
click at [345, 251] on icon at bounding box center [349, 250] width 9 height 9
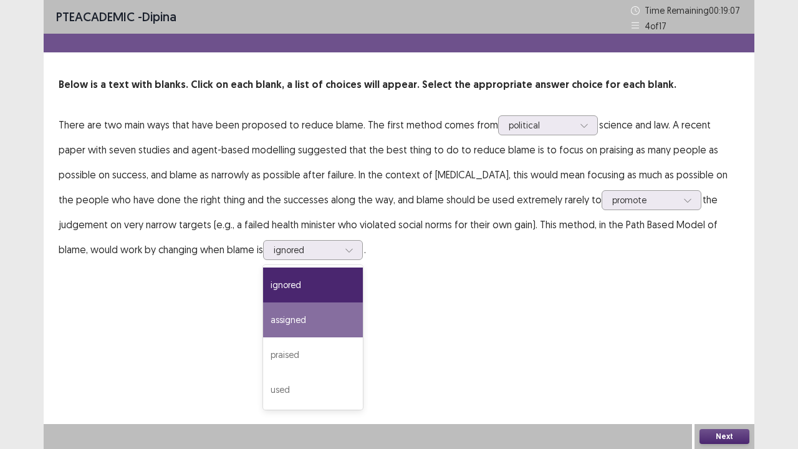
click at [387, 324] on div "PTE academic - dipina Time Remaining 00 : 19 : 07 4 of 17 Below is a text with …" at bounding box center [399, 224] width 711 height 449
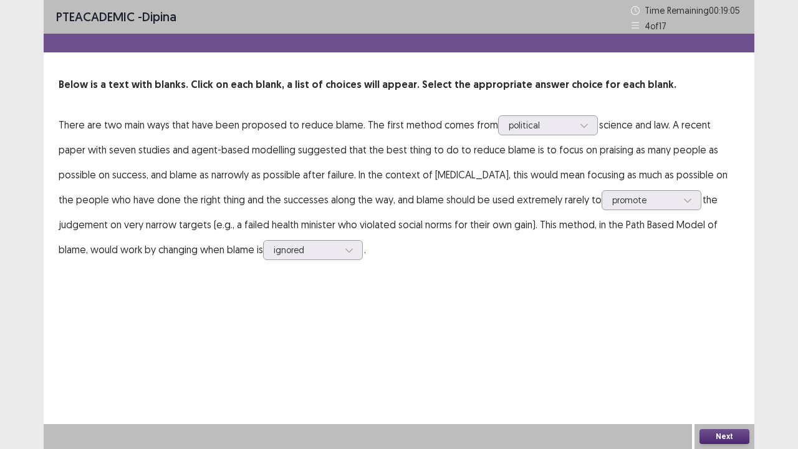
drag, startPoint x: 725, startPoint y: 437, endPoint x: 707, endPoint y: 437, distance: 17.5
click at [707, 370] on button "Next" at bounding box center [725, 436] width 50 height 15
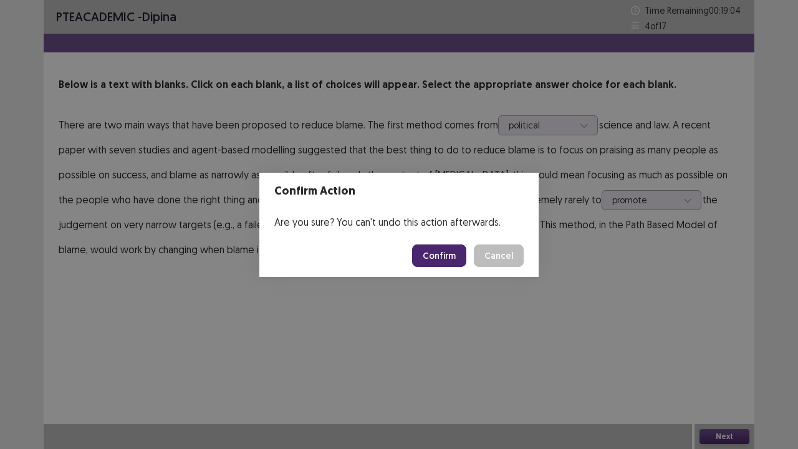
click at [438, 259] on button "Confirm" at bounding box center [439, 256] width 54 height 22
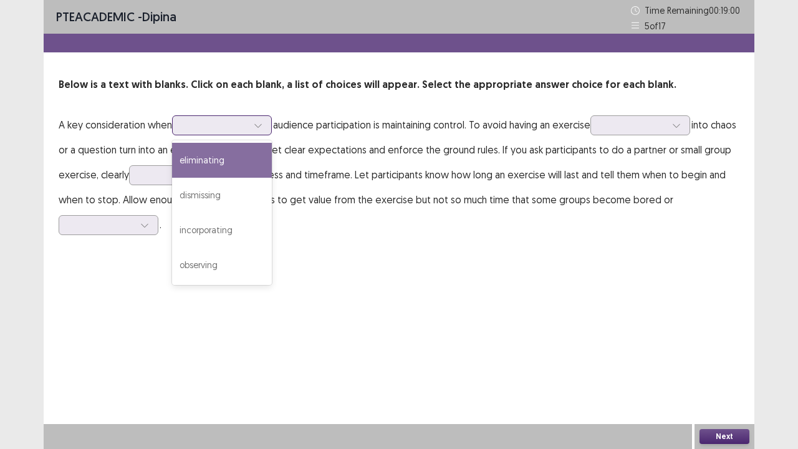
click at [226, 130] on div at bounding box center [215, 125] width 65 height 12
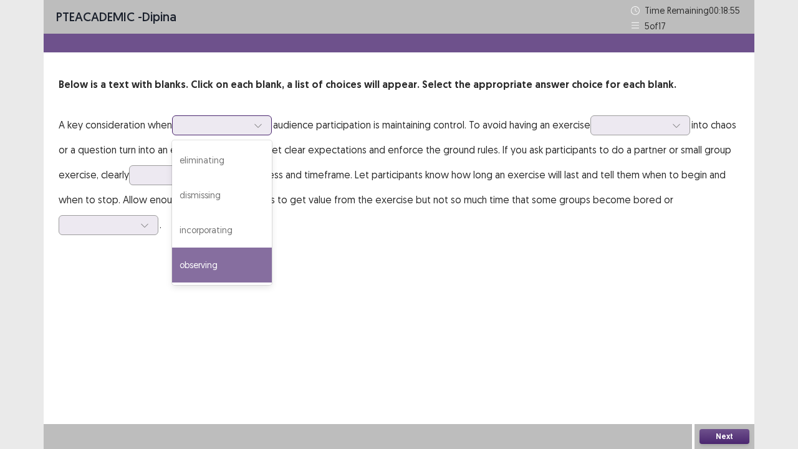
click at [228, 272] on div "observing" at bounding box center [222, 265] width 100 height 35
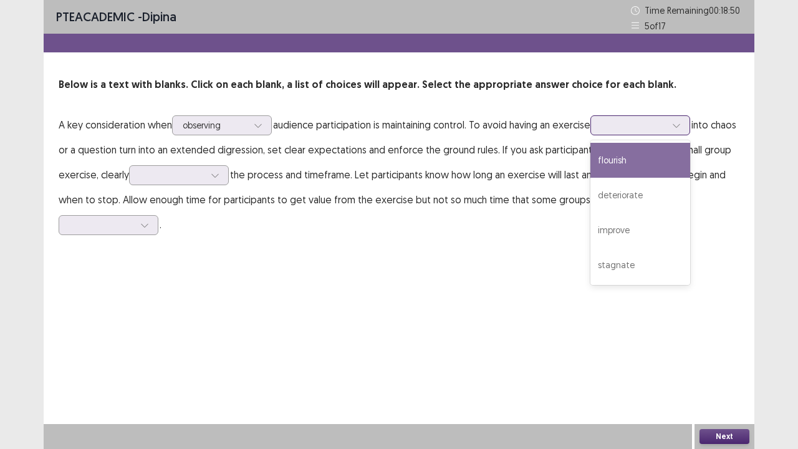
click at [620, 123] on div at bounding box center [633, 125] width 65 height 12
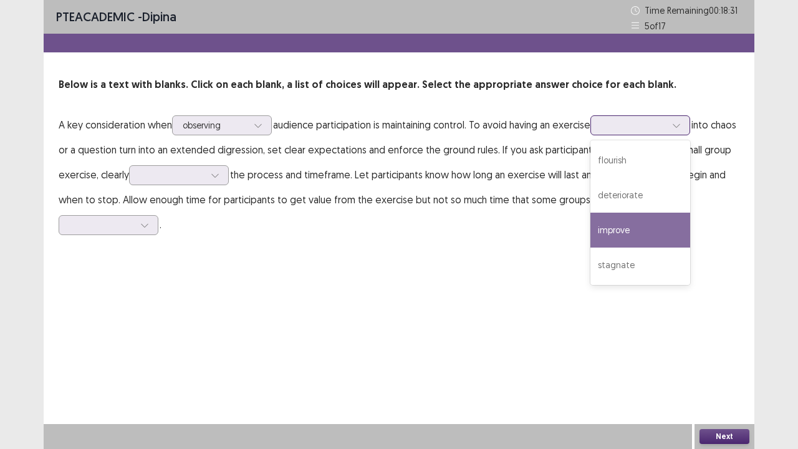
click at [645, 233] on div "improve" at bounding box center [641, 230] width 100 height 35
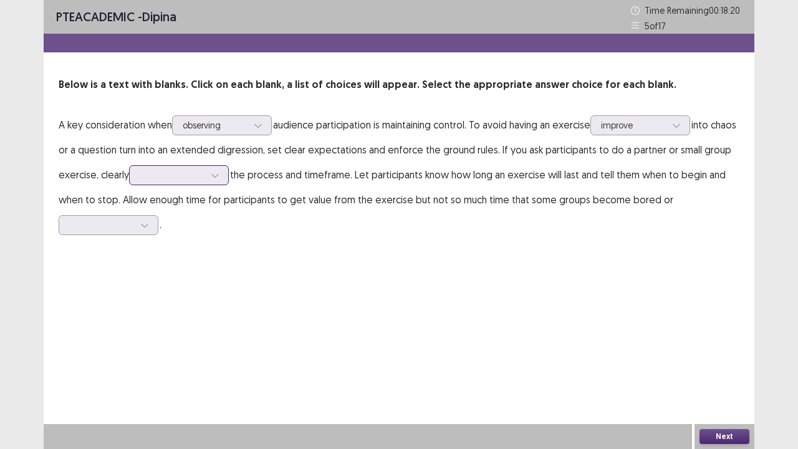
click at [205, 180] on div at bounding box center [172, 175] width 65 height 12
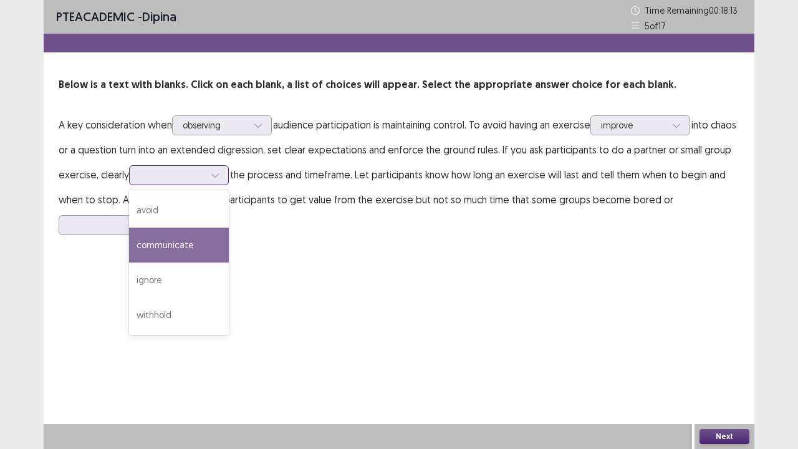
click at [223, 240] on div "communicate" at bounding box center [179, 245] width 100 height 35
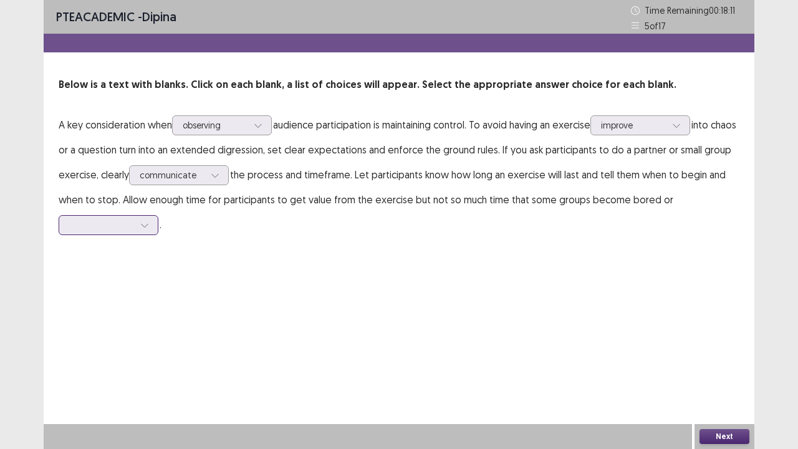
click at [133, 230] on div at bounding box center [101, 225] width 65 height 12
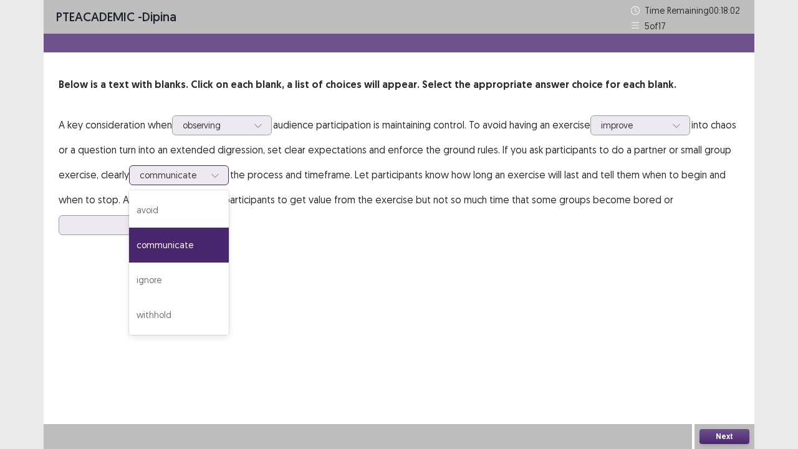
click at [205, 175] on div at bounding box center [172, 175] width 65 height 12
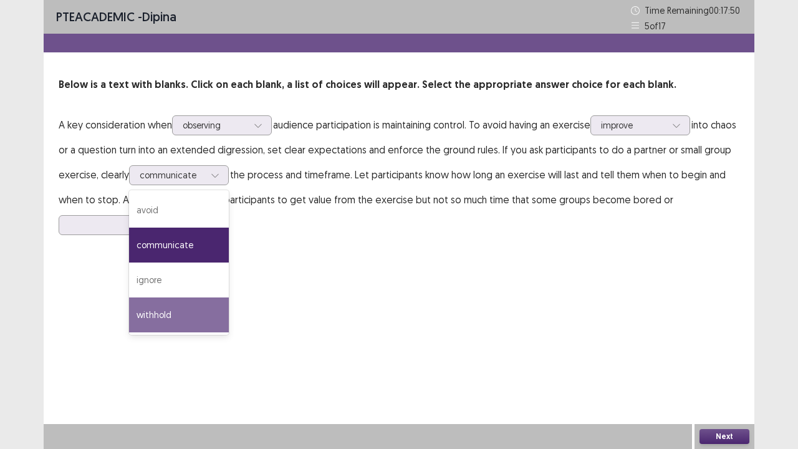
click at [339, 289] on div "PTE academic - dipina Time Remaining 00 : 17 : 50 5 of 17 Below is a text with …" at bounding box center [399, 224] width 711 height 449
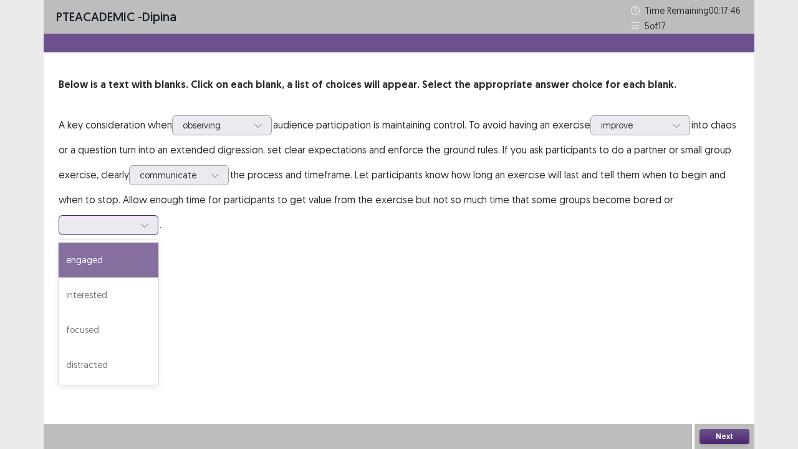
click at [143, 225] on icon at bounding box center [144, 225] width 9 height 9
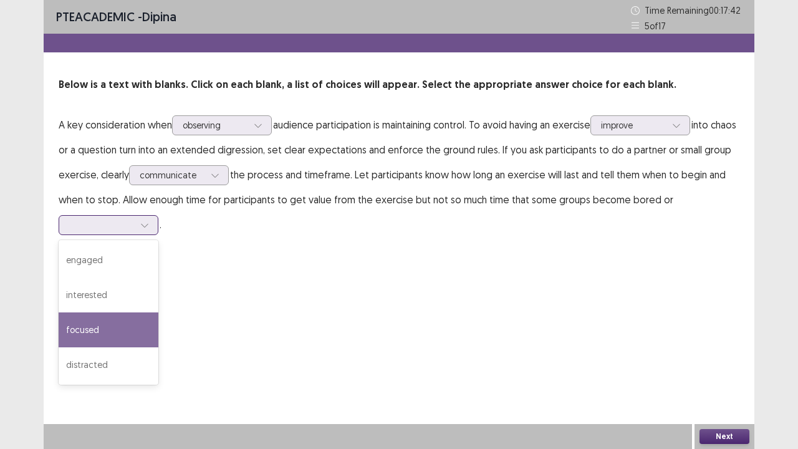
click at [109, 328] on div "focused" at bounding box center [109, 329] width 100 height 35
click at [140, 221] on div at bounding box center [144, 225] width 19 height 19
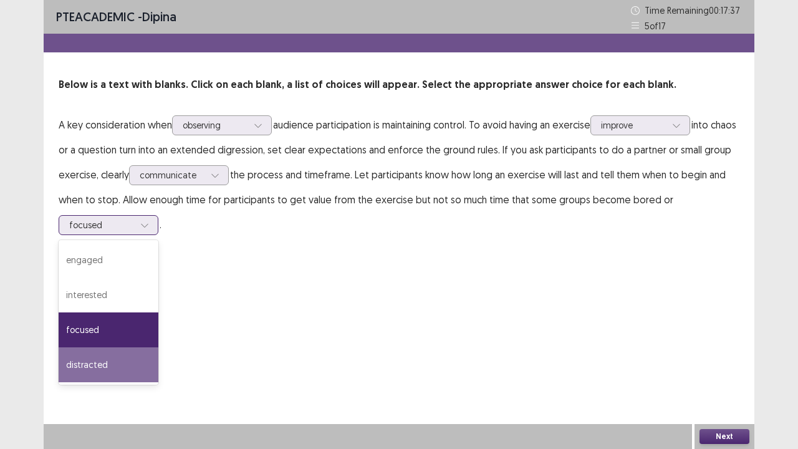
drag, startPoint x: 84, startPoint y: 369, endPoint x: 84, endPoint y: 361, distance: 8.1
click at [84, 368] on div "distracted" at bounding box center [109, 364] width 100 height 35
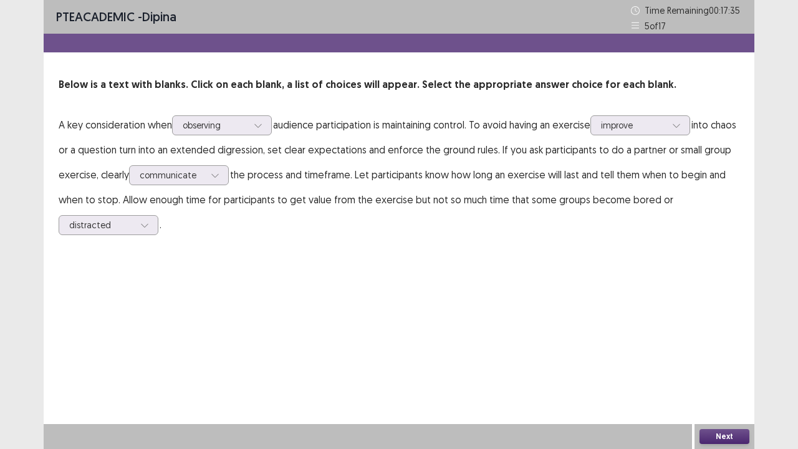
click at [731, 370] on button "Next" at bounding box center [725, 436] width 50 height 15
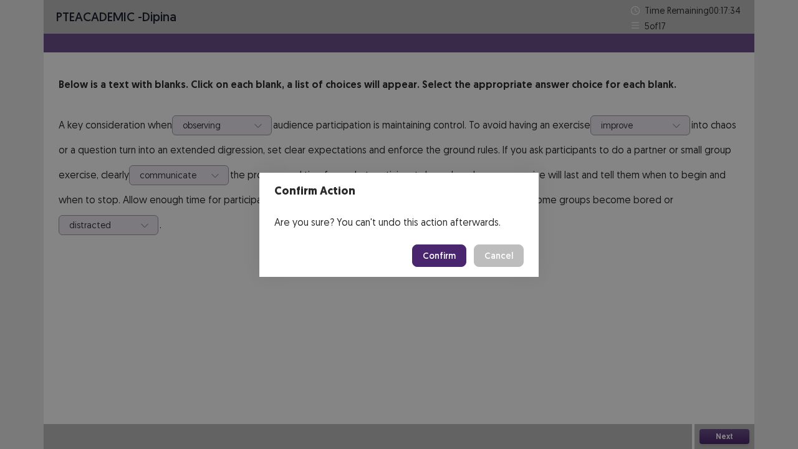
click at [427, 259] on button "Confirm" at bounding box center [439, 256] width 54 height 22
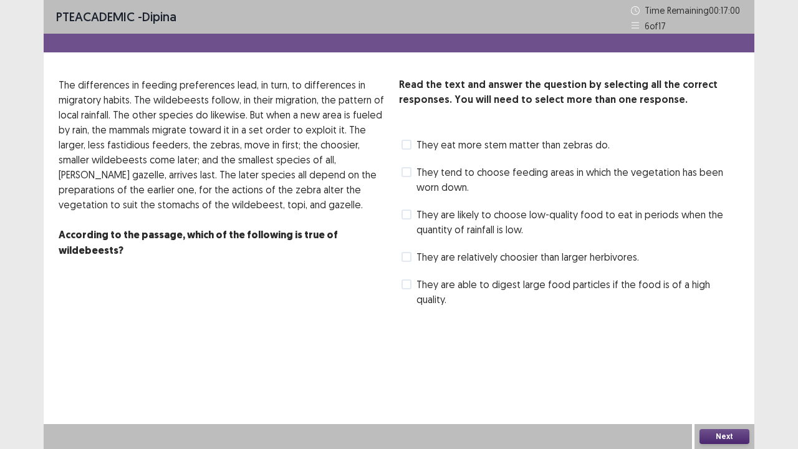
click at [405, 213] on span at bounding box center [407, 215] width 10 height 10
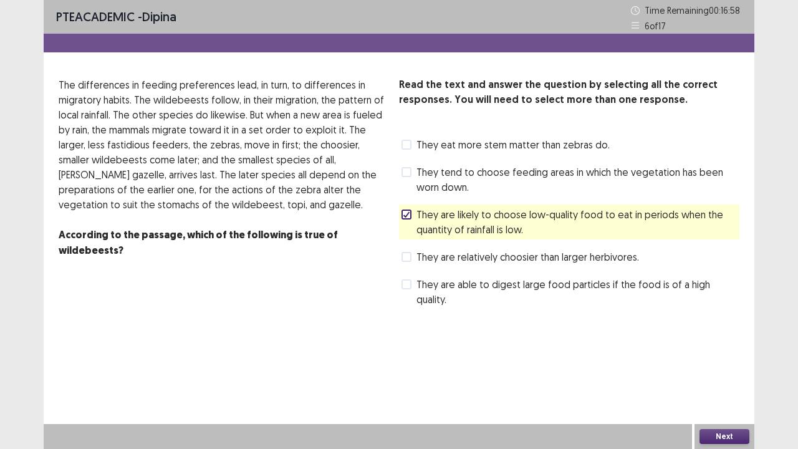
click at [715, 370] on button "Next" at bounding box center [725, 436] width 50 height 15
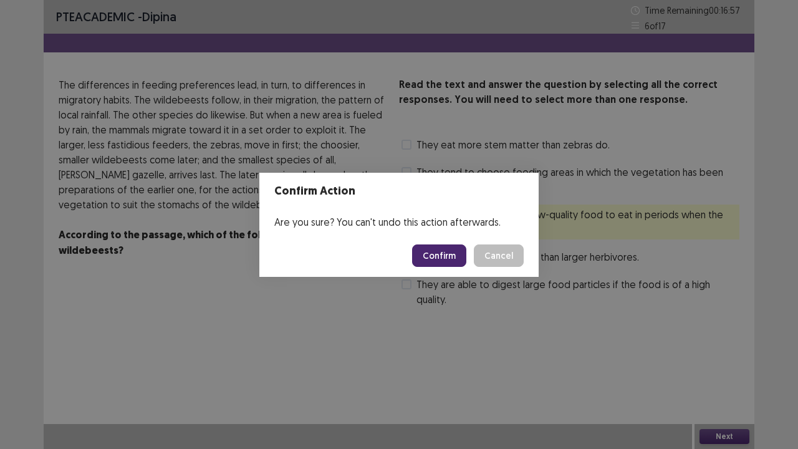
click at [435, 255] on button "Confirm" at bounding box center [439, 256] width 54 height 22
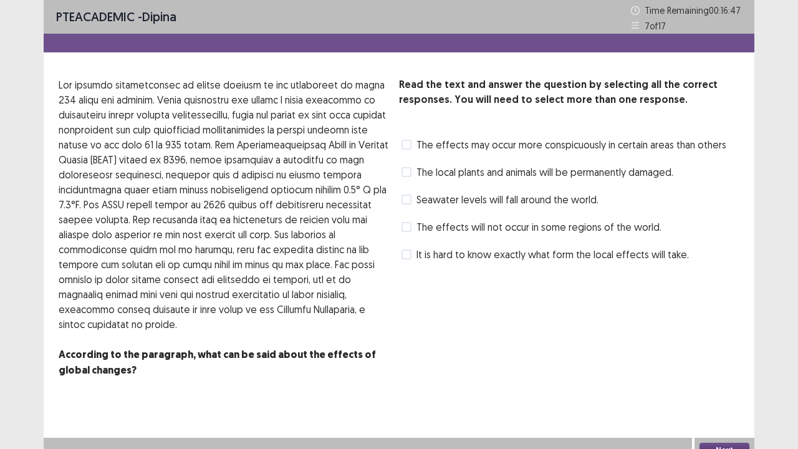
click at [410, 200] on span at bounding box center [407, 200] width 10 height 10
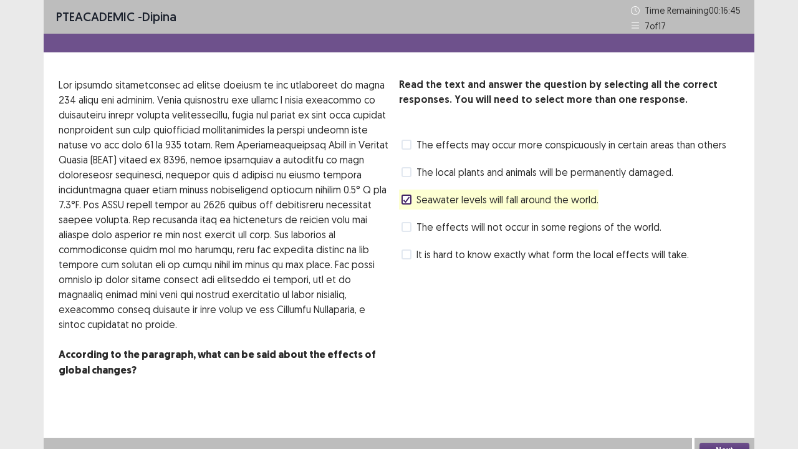
click at [737, 370] on button "Next" at bounding box center [725, 450] width 50 height 15
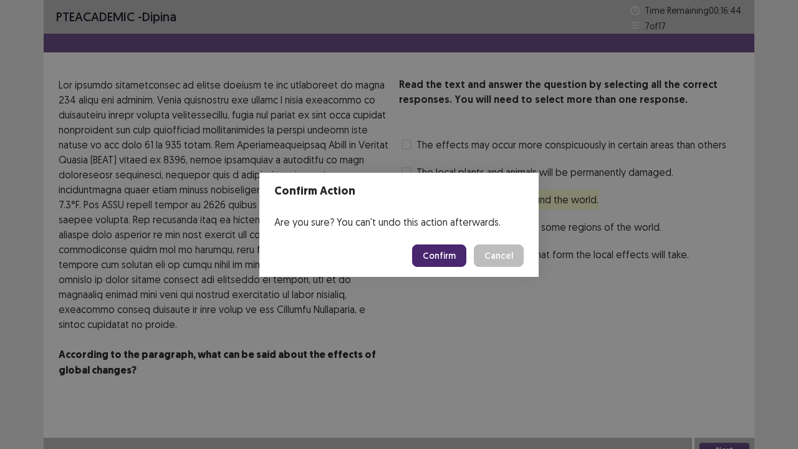
click at [444, 253] on button "Confirm" at bounding box center [439, 256] width 54 height 22
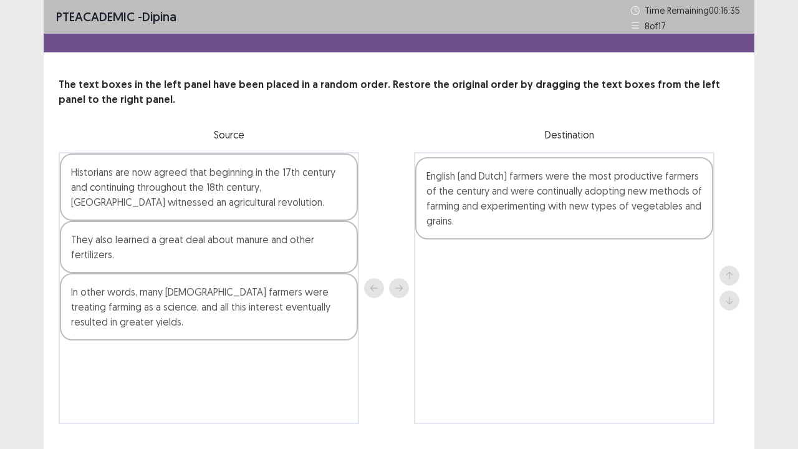
drag, startPoint x: 245, startPoint y: 266, endPoint x: 604, endPoint y: 202, distance: 364.9
click at [604, 202] on div "Historians are now agreed that beginning in the 17th century and continuing thr…" at bounding box center [399, 288] width 681 height 272
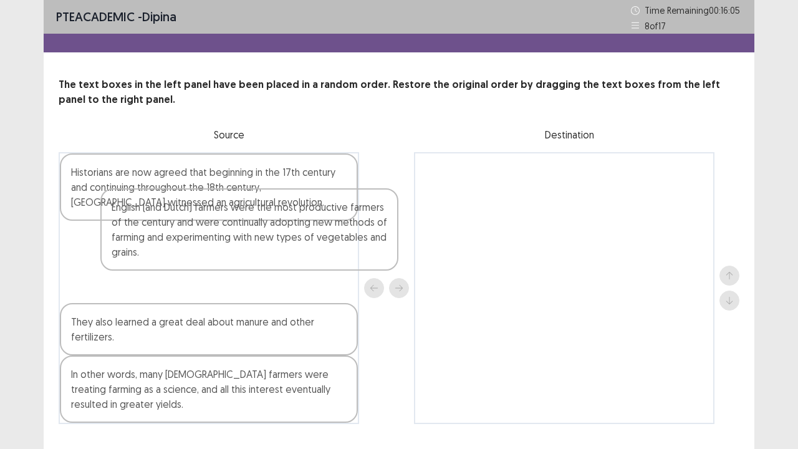
drag, startPoint x: 490, startPoint y: 221, endPoint x: 148, endPoint y: 270, distance: 345.2
click at [148, 270] on div "Historians are now agreed that beginning in the 17th century and continuing thr…" at bounding box center [399, 288] width 681 height 272
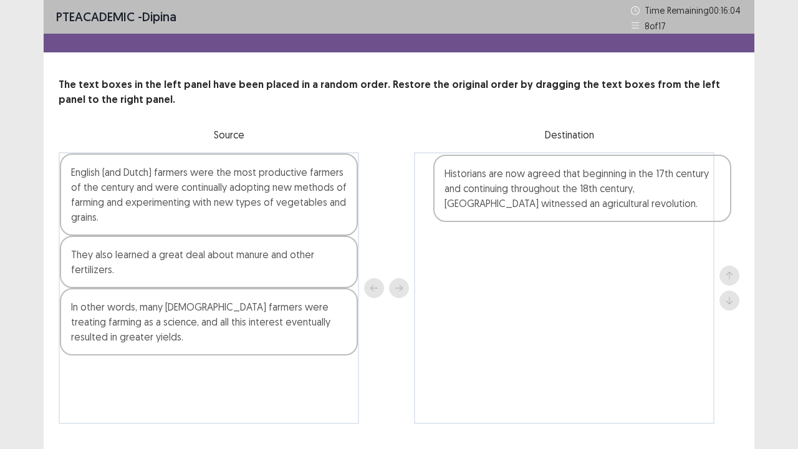
drag, startPoint x: 196, startPoint y: 201, endPoint x: 526, endPoint y: 187, distance: 330.9
click at [526, 187] on div "Historians are now agreed that beginning in the 17th century and continuing thr…" at bounding box center [399, 288] width 681 height 272
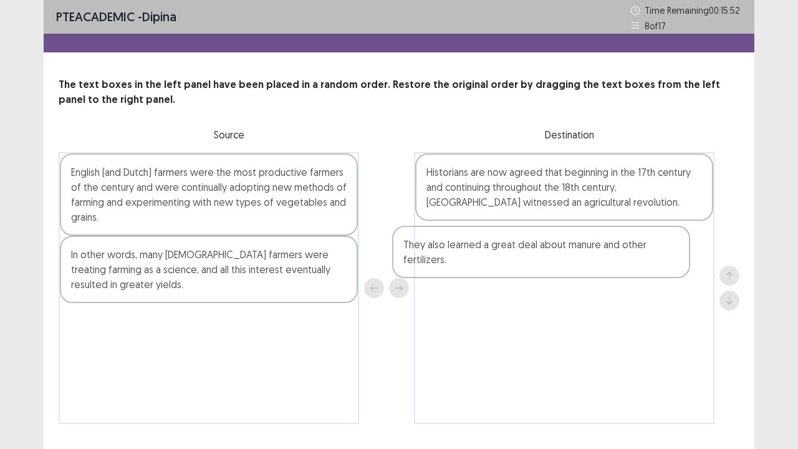
drag, startPoint x: 276, startPoint y: 272, endPoint x: 612, endPoint y: 262, distance: 336.3
click at [612, 262] on div "English (and Dutch) farmers were the most productive farmers of the century and…" at bounding box center [399, 288] width 681 height 272
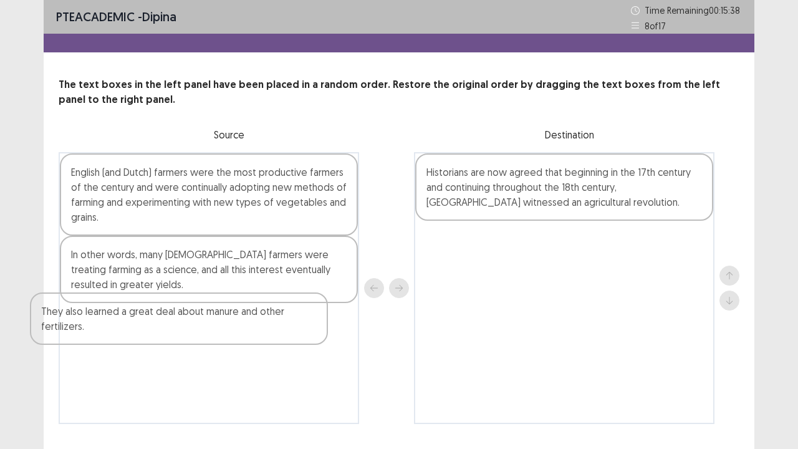
drag, startPoint x: 535, startPoint y: 264, endPoint x: 156, endPoint y: 349, distance: 388.6
click at [156, 349] on div "English (and Dutch) farmers were the most productive farmers of the century and…" at bounding box center [399, 288] width 681 height 272
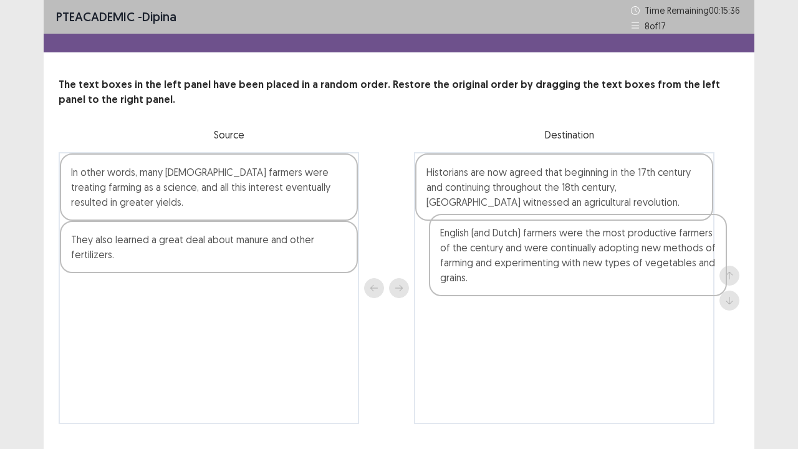
drag, startPoint x: 242, startPoint y: 195, endPoint x: 608, endPoint y: 262, distance: 371.7
click at [608, 261] on div "English (and Dutch) farmers were the most productive farmers of the century and…" at bounding box center [399, 288] width 681 height 272
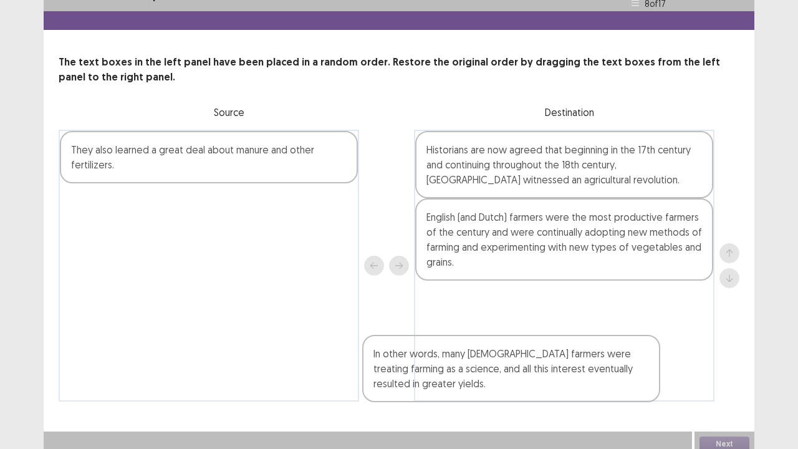
scroll to position [30, 0]
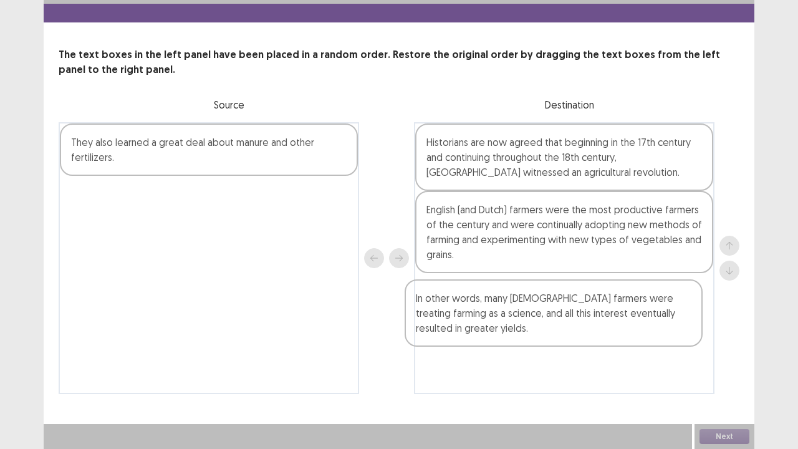
drag, startPoint x: 261, startPoint y: 207, endPoint x: 617, endPoint y: 331, distance: 377.0
click at [612, 334] on div "In other words, many [DEMOGRAPHIC_DATA] farmers were treating farming as a scie…" at bounding box center [399, 258] width 681 height 272
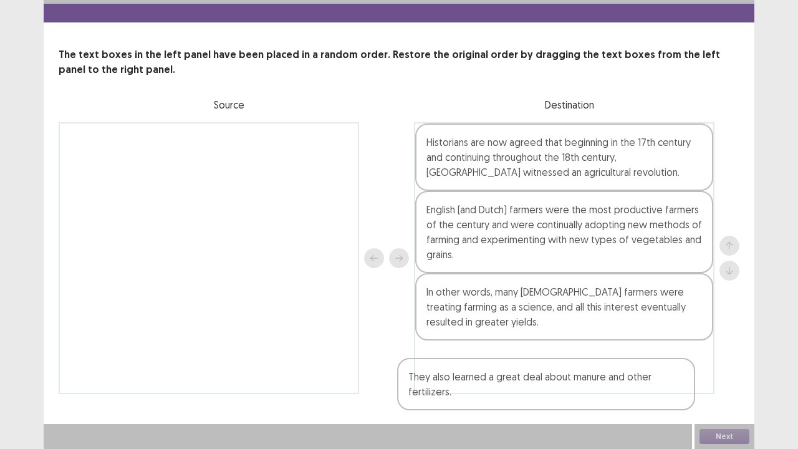
drag, startPoint x: 231, startPoint y: 156, endPoint x: 569, endPoint y: 392, distance: 413.0
click at [569, 370] on div "They also learned a great deal about manure and other fertilizers. Historians a…" at bounding box center [399, 258] width 681 height 272
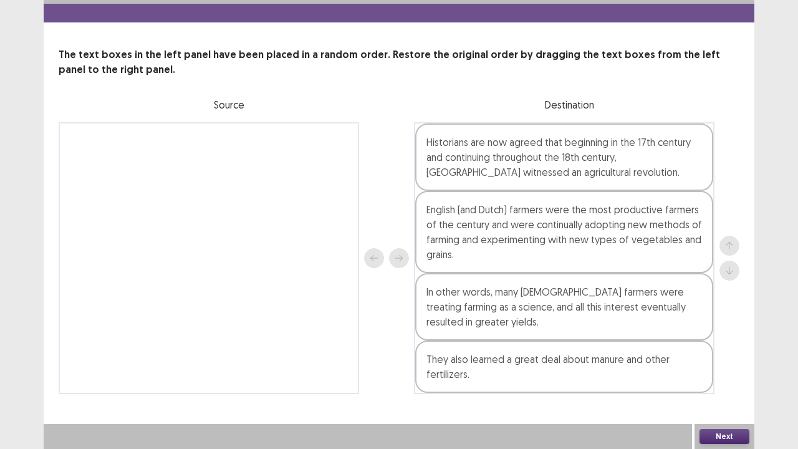
click at [729, 370] on button "Next" at bounding box center [725, 436] width 50 height 15
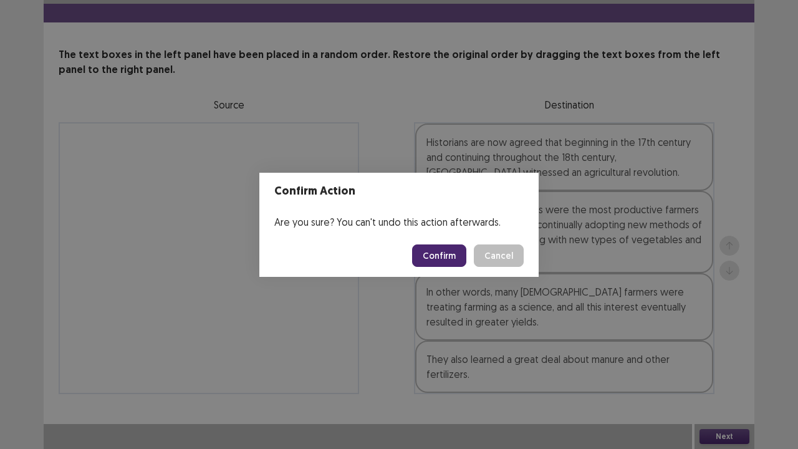
click at [440, 251] on button "Confirm" at bounding box center [439, 256] width 54 height 22
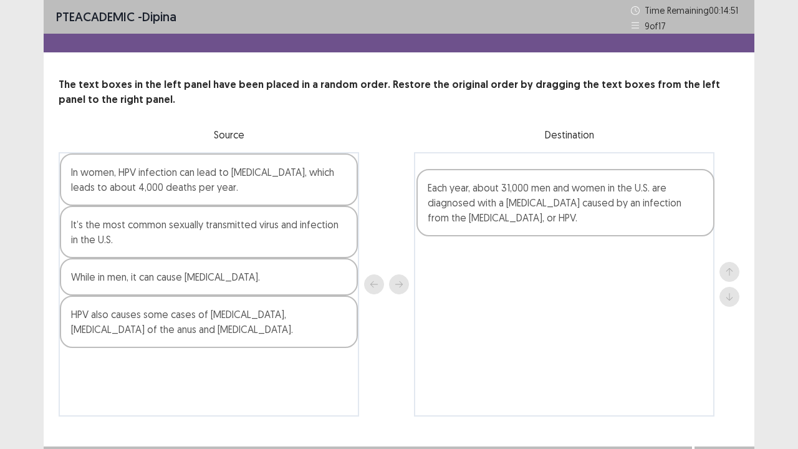
drag, startPoint x: 136, startPoint y: 249, endPoint x: 495, endPoint y: 193, distance: 363.6
click at [495, 193] on div "In women, HPV infection can lead to [MEDICAL_DATA], which leads to about 4,000 …" at bounding box center [399, 284] width 681 height 264
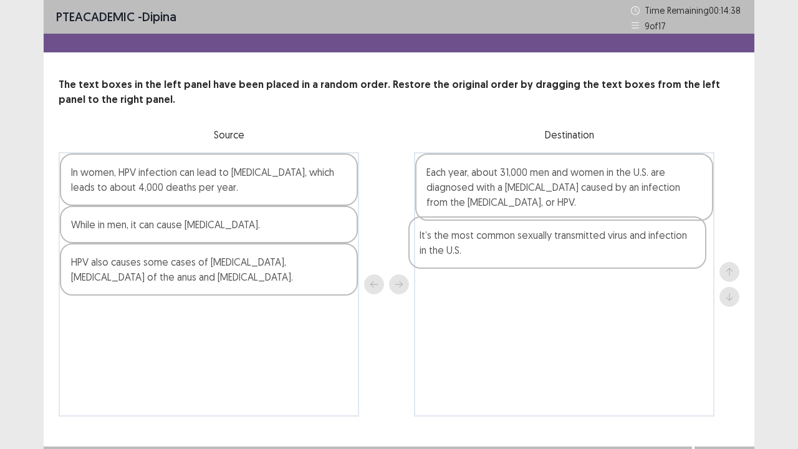
drag, startPoint x: 254, startPoint y: 240, endPoint x: 606, endPoint y: 251, distance: 352.0
click at [606, 251] on div "In women, HPV infection can lead to [MEDICAL_DATA], which leads to about 4,000 …" at bounding box center [399, 284] width 681 height 264
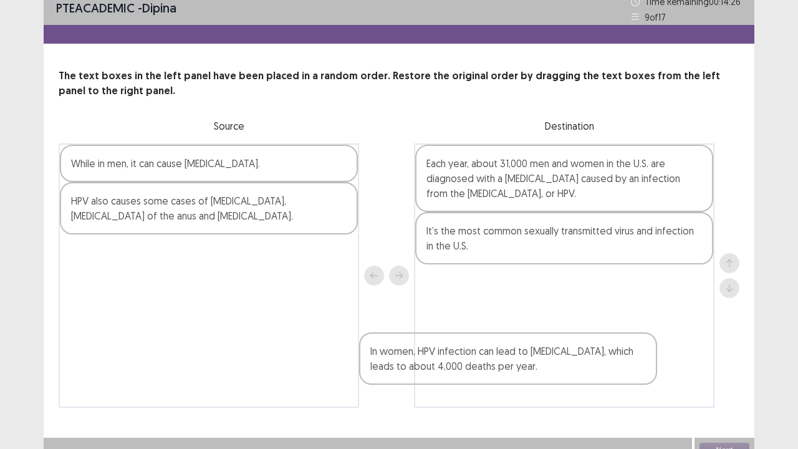
scroll to position [16, 0]
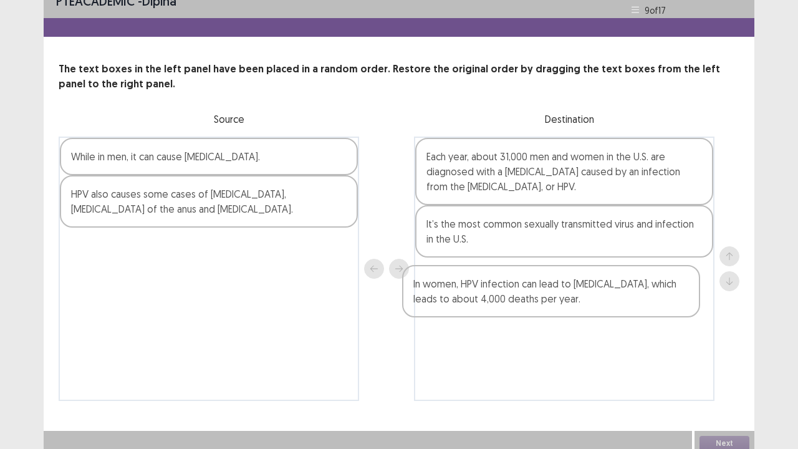
drag, startPoint x: 290, startPoint y: 192, endPoint x: 635, endPoint y: 307, distance: 363.5
click at [634, 307] on div "In women, HPV infection can lead to [MEDICAL_DATA], which leads to about 4,000 …" at bounding box center [399, 269] width 681 height 264
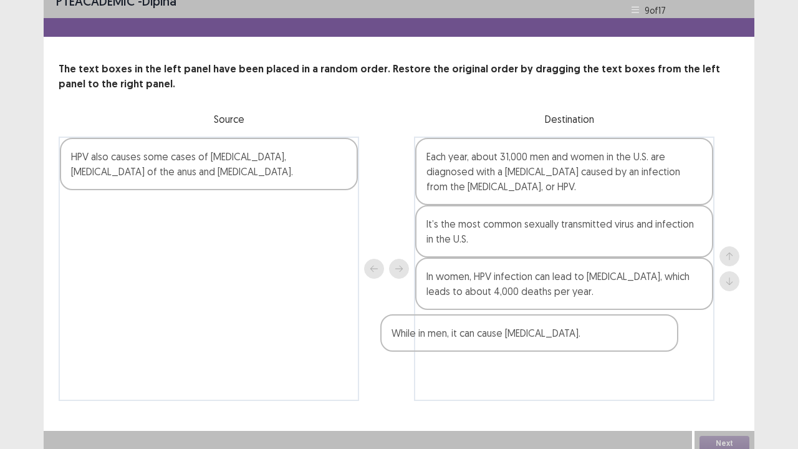
drag, startPoint x: 216, startPoint y: 163, endPoint x: 539, endPoint y: 344, distance: 370.0
click at [539, 344] on div "While in men, it can cause [MEDICAL_DATA]. HPV also causes some cases of [MEDIC…" at bounding box center [399, 269] width 681 height 264
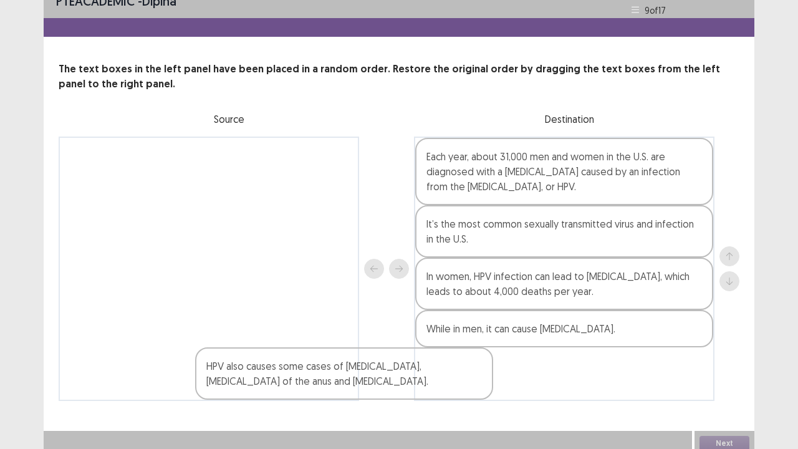
scroll to position [22, 0]
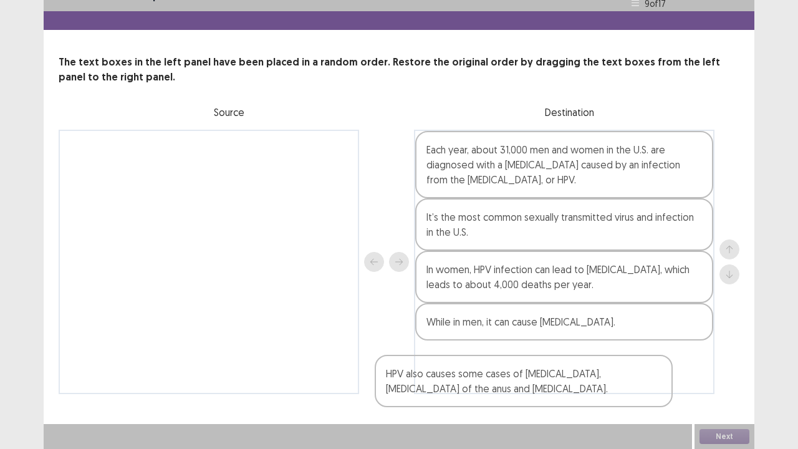
drag, startPoint x: 206, startPoint y: 165, endPoint x: 521, endPoint y: 385, distance: 384.3
click at [521, 370] on div "HPV also causes some cases of [MEDICAL_DATA], [MEDICAL_DATA] of the anus and [M…" at bounding box center [399, 262] width 681 height 264
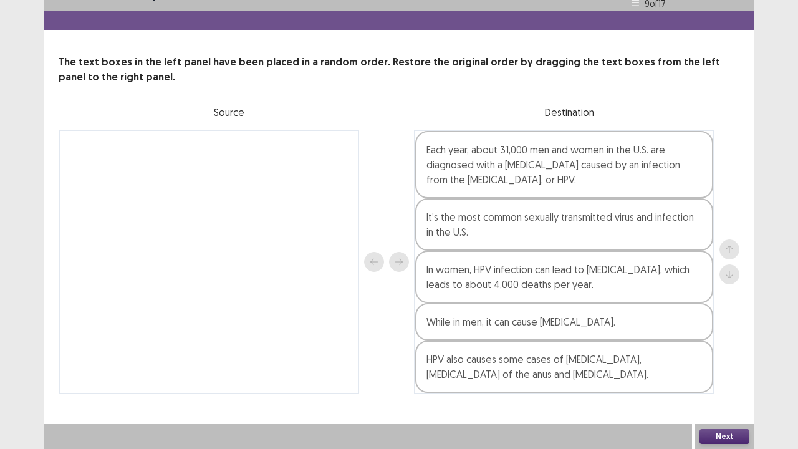
drag, startPoint x: 732, startPoint y: 437, endPoint x: 725, endPoint y: 430, distance: 9.7
click at [725, 370] on button "Next" at bounding box center [725, 436] width 50 height 15
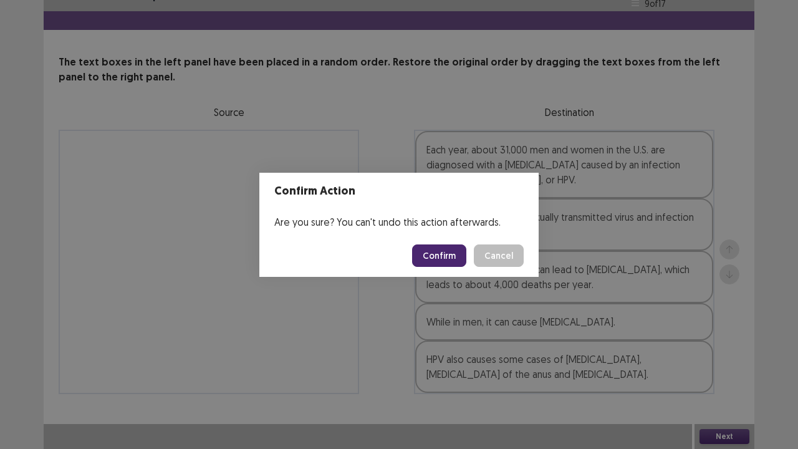
click at [433, 256] on button "Confirm" at bounding box center [439, 256] width 54 height 22
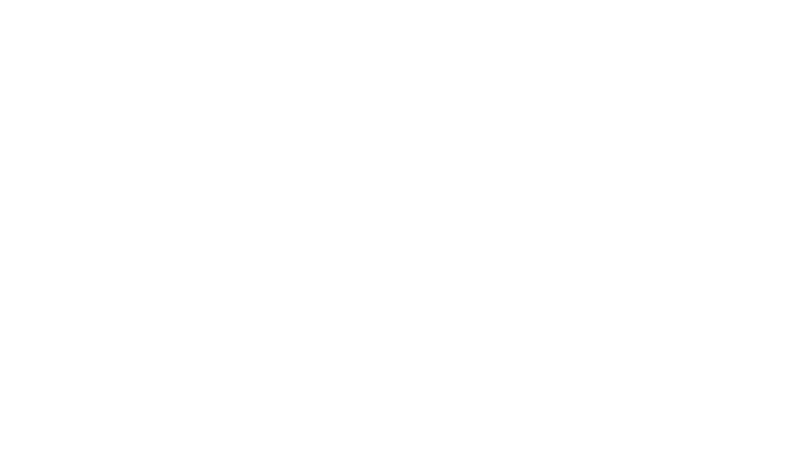
scroll to position [0, 0]
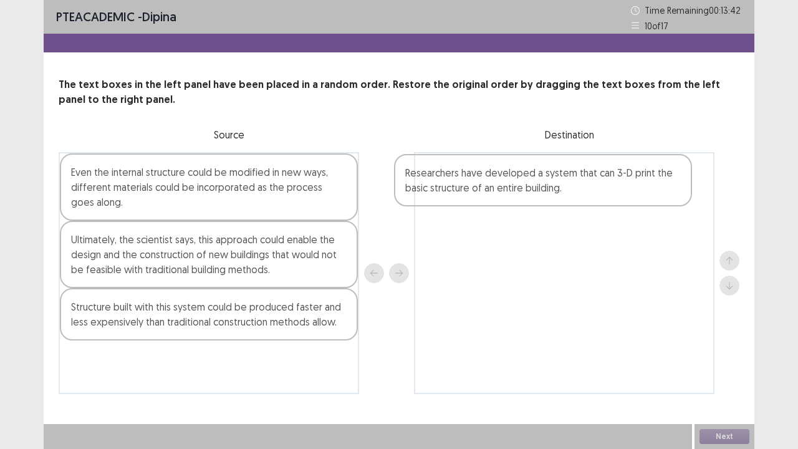
drag, startPoint x: 242, startPoint y: 185, endPoint x: 581, endPoint y: 186, distance: 339.3
click at [581, 186] on div "Researchers have developed a system that can 3-D print the basic structure of a…" at bounding box center [399, 273] width 681 height 242
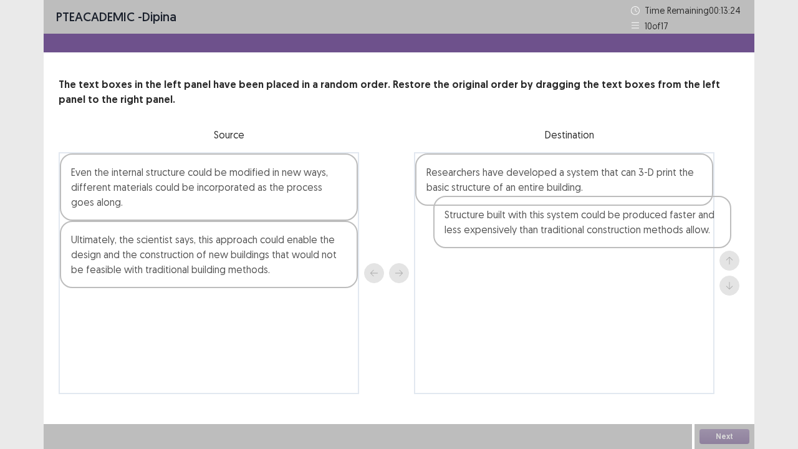
drag, startPoint x: 163, startPoint y: 322, endPoint x: 543, endPoint y: 233, distance: 390.6
click at [543, 233] on div "Even the internal structure could be modified in new ways, different materials …" at bounding box center [399, 273] width 681 height 242
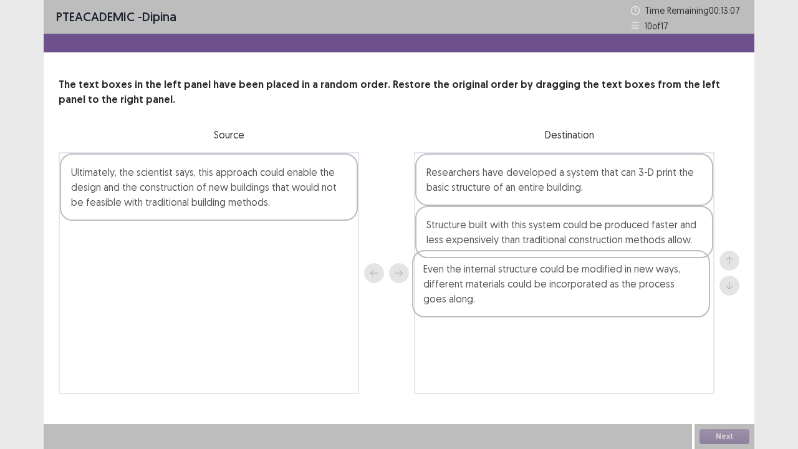
drag, startPoint x: 190, startPoint y: 188, endPoint x: 542, endPoint y: 288, distance: 366.3
click at [542, 288] on div "Even the internal structure could be modified in new ways, different materials …" at bounding box center [399, 273] width 681 height 242
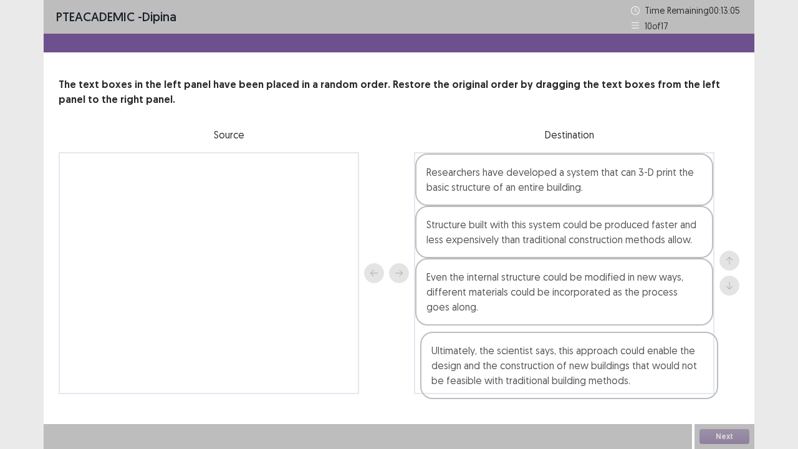
drag, startPoint x: 266, startPoint y: 196, endPoint x: 624, endPoint y: 377, distance: 401.1
click at [626, 370] on div "Ultimately, the scientist says, this approach could enable the design and the c…" at bounding box center [399, 273] width 681 height 242
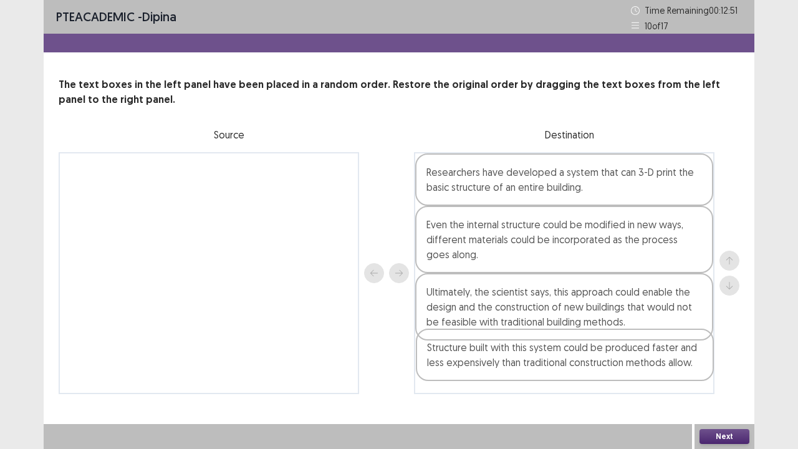
drag, startPoint x: 581, startPoint y: 233, endPoint x: 581, endPoint y: 359, distance: 126.0
click at [581, 359] on div "Researchers have developed a system that can 3-D print the basic structure of a…" at bounding box center [564, 273] width 301 height 242
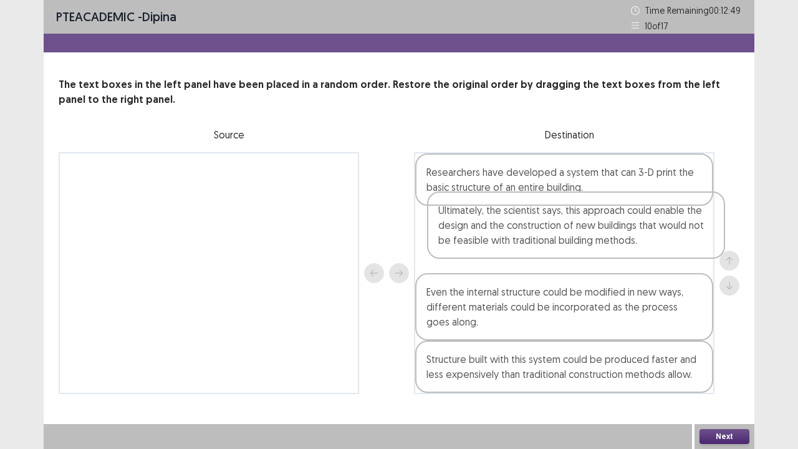
drag, startPoint x: 536, startPoint y: 316, endPoint x: 546, endPoint y: 231, distance: 85.4
click at [548, 230] on div "Researchers have developed a system that can 3-D print the basic structure of a…" at bounding box center [564, 273] width 301 height 242
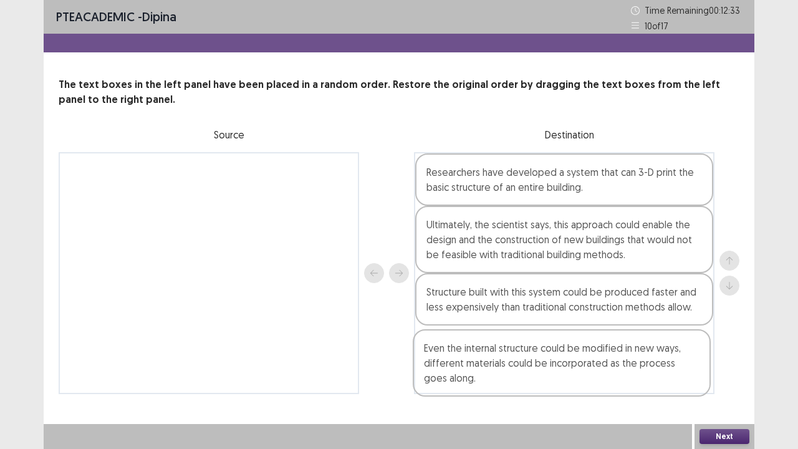
drag, startPoint x: 515, startPoint y: 304, endPoint x: 535, endPoint y: 354, distance: 54.0
click at [533, 357] on div "Researchers have developed a system that can 3-D print the basic structure of a…" at bounding box center [564, 273] width 301 height 242
drag, startPoint x: 736, startPoint y: 430, endPoint x: 641, endPoint y: 402, distance: 98.9
click at [674, 370] on div "PTE academic - dipina Time Remaining 00 : 12 : 19 10 of 17 The text boxes in th…" at bounding box center [399, 224] width 711 height 449
click at [735, 370] on button "Next" at bounding box center [725, 436] width 50 height 15
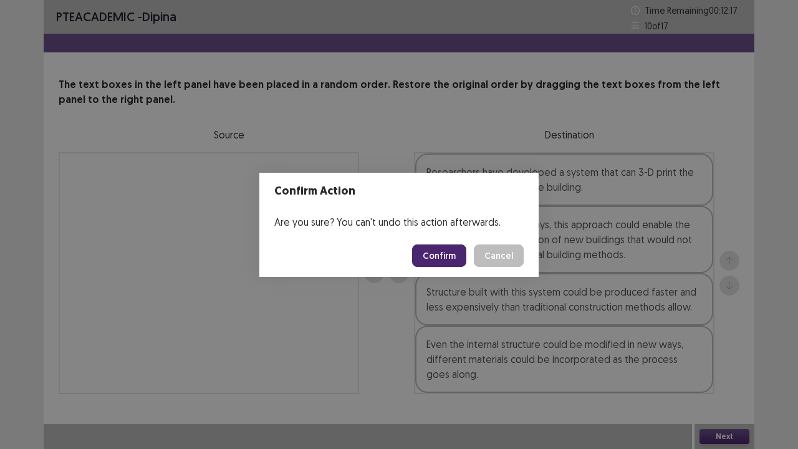
click at [446, 256] on button "Confirm" at bounding box center [439, 256] width 54 height 22
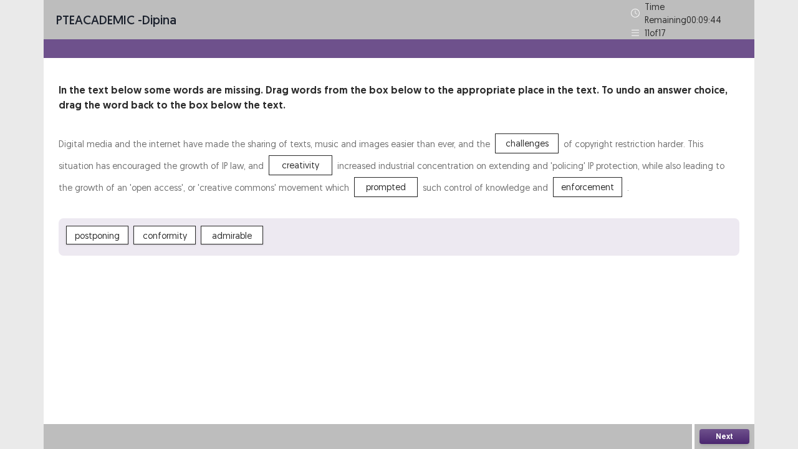
click at [730, 370] on button "Next" at bounding box center [725, 436] width 50 height 15
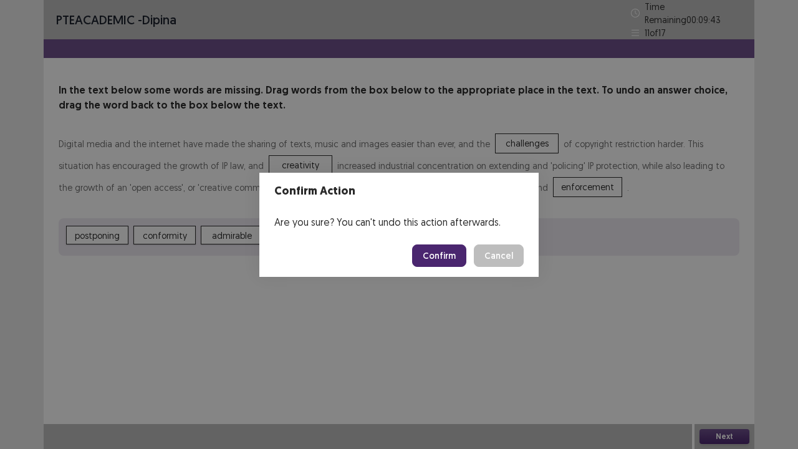
click at [454, 258] on button "Confirm" at bounding box center [439, 256] width 54 height 22
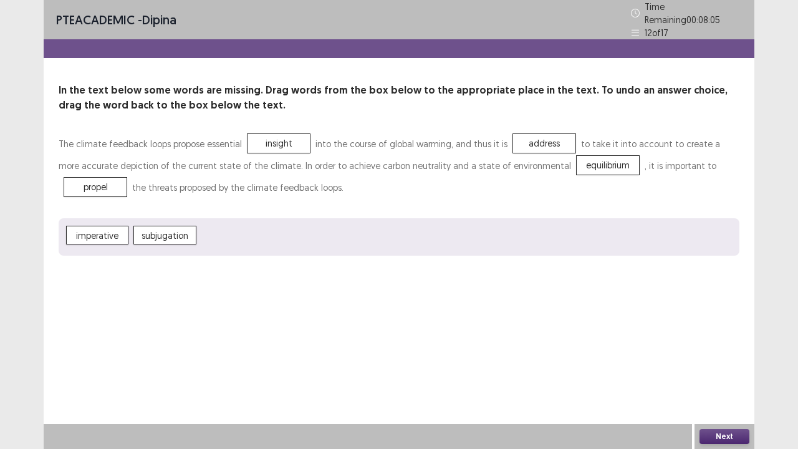
click at [725, 370] on button "Next" at bounding box center [725, 436] width 50 height 15
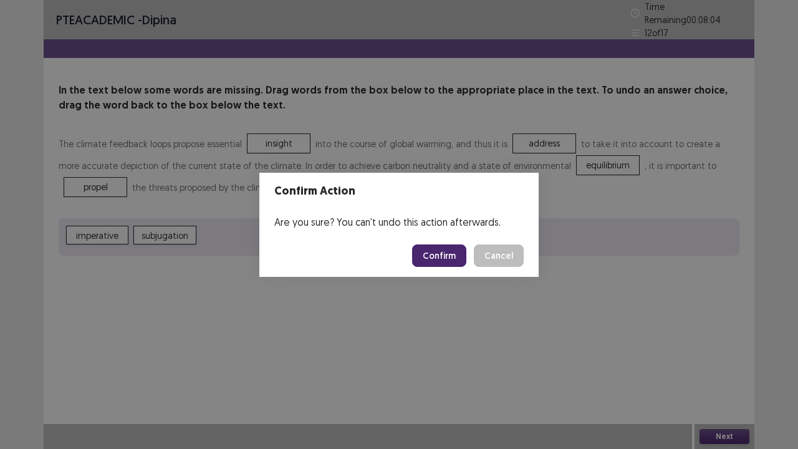
click at [457, 258] on button "Confirm" at bounding box center [439, 256] width 54 height 22
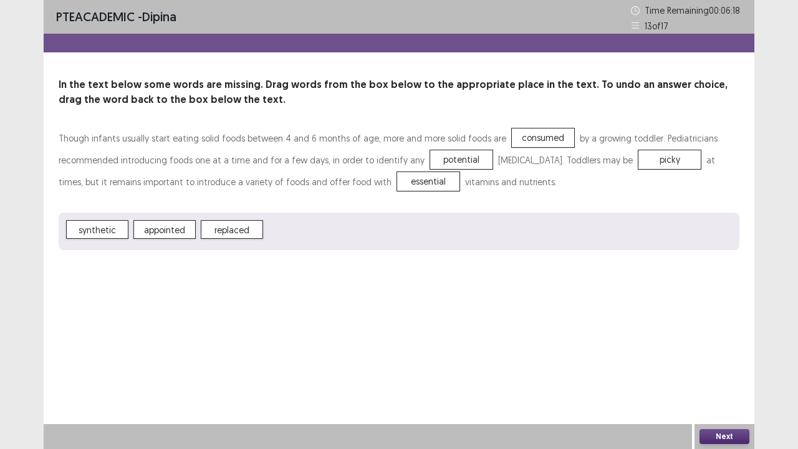
click at [714, 370] on div "Next" at bounding box center [725, 436] width 60 height 25
click at [706, 370] on button "Next" at bounding box center [725, 436] width 50 height 15
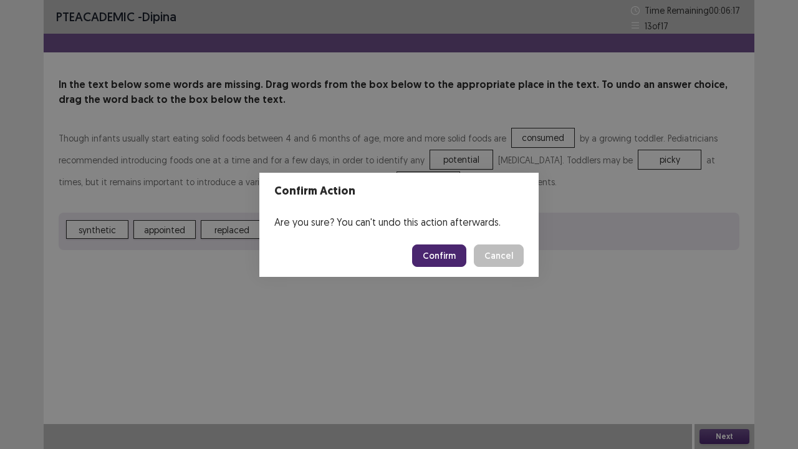
click at [430, 255] on button "Confirm" at bounding box center [439, 256] width 54 height 22
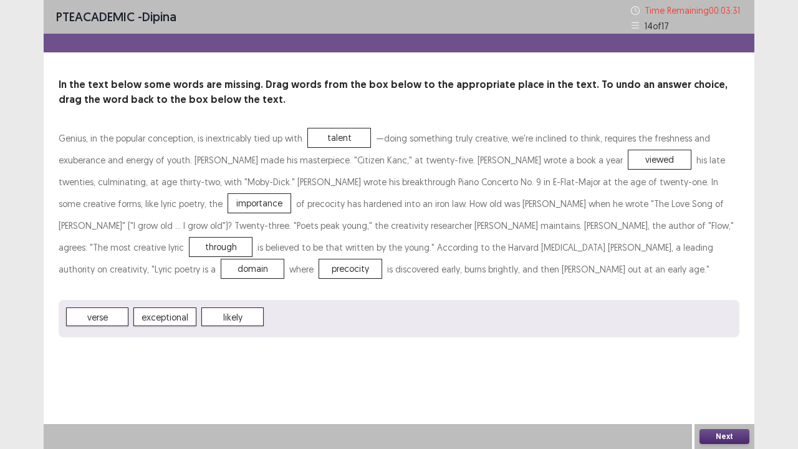
click at [712, 370] on button "Next" at bounding box center [725, 436] width 50 height 15
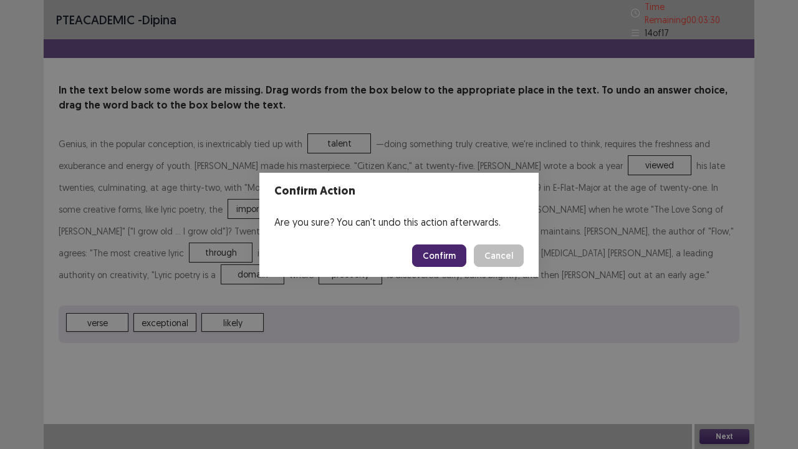
click at [437, 253] on button "Confirm" at bounding box center [439, 256] width 54 height 22
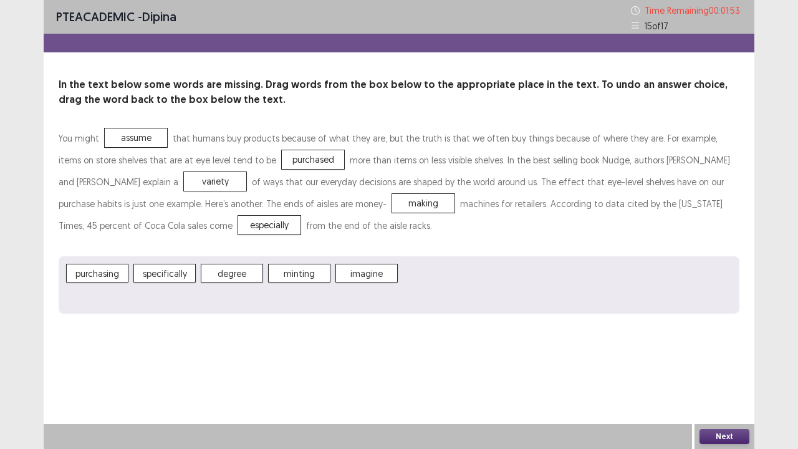
drag, startPoint x: 727, startPoint y: 441, endPoint x: 709, endPoint y: 435, distance: 19.1
click at [709, 370] on button "Next" at bounding box center [725, 436] width 50 height 15
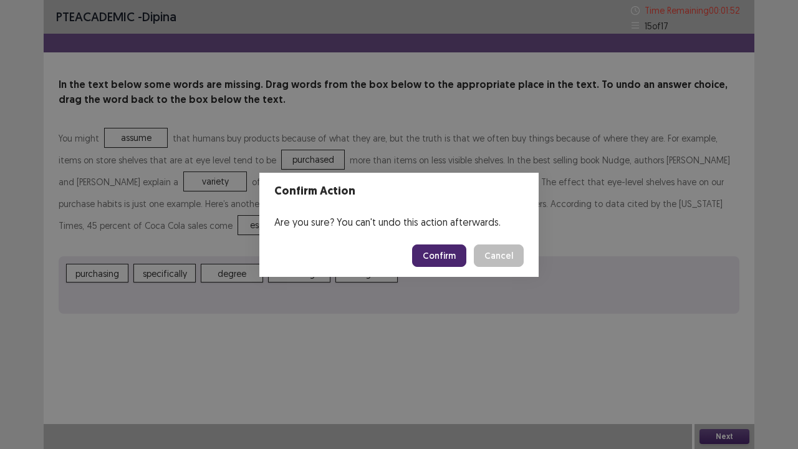
click at [443, 257] on button "Confirm" at bounding box center [439, 256] width 54 height 22
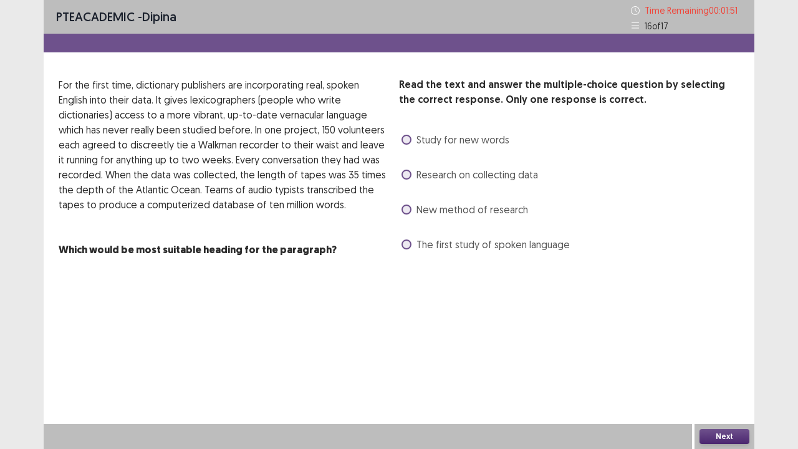
click at [415, 206] on label "New method of research" at bounding box center [465, 209] width 127 height 15
click at [726, 370] on button "Next" at bounding box center [725, 436] width 50 height 15
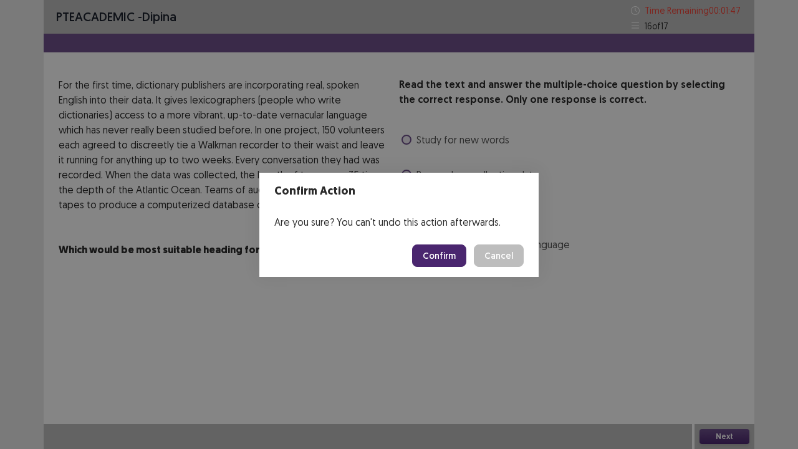
click at [448, 256] on button "Confirm" at bounding box center [439, 256] width 54 height 22
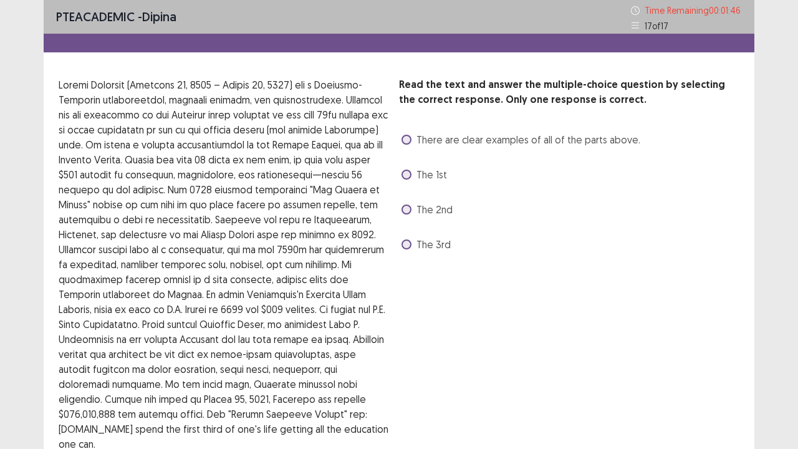
click at [417, 206] on span "The 2nd" at bounding box center [435, 209] width 36 height 15
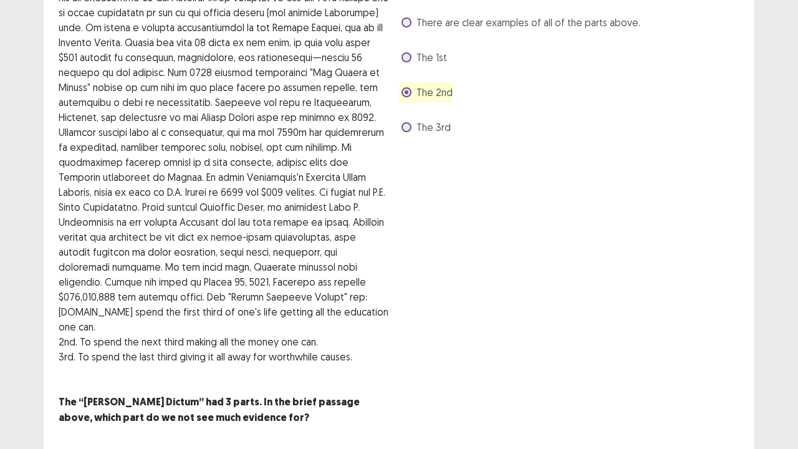
scroll to position [118, 0]
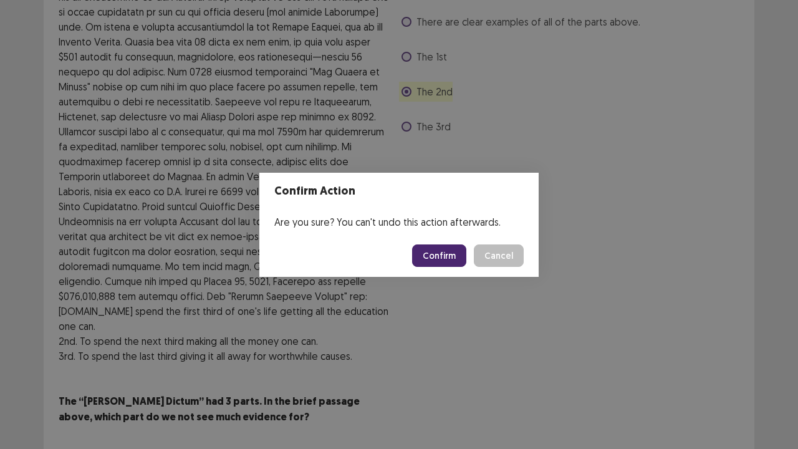
click at [428, 254] on button "Confirm" at bounding box center [439, 256] width 54 height 22
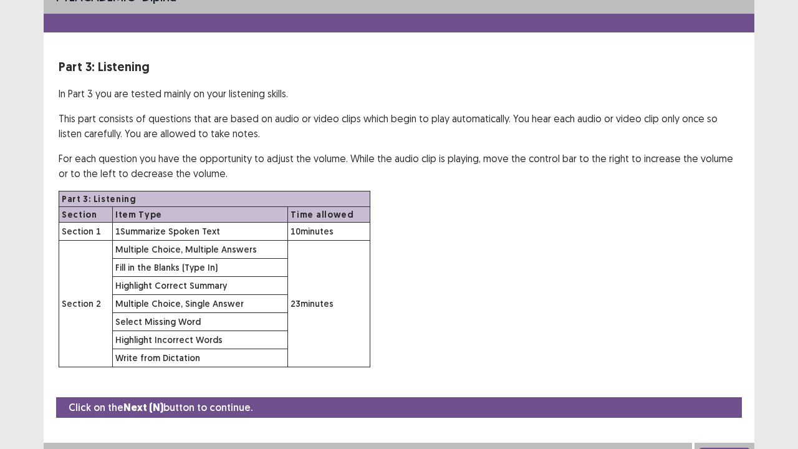
scroll to position [36, 0]
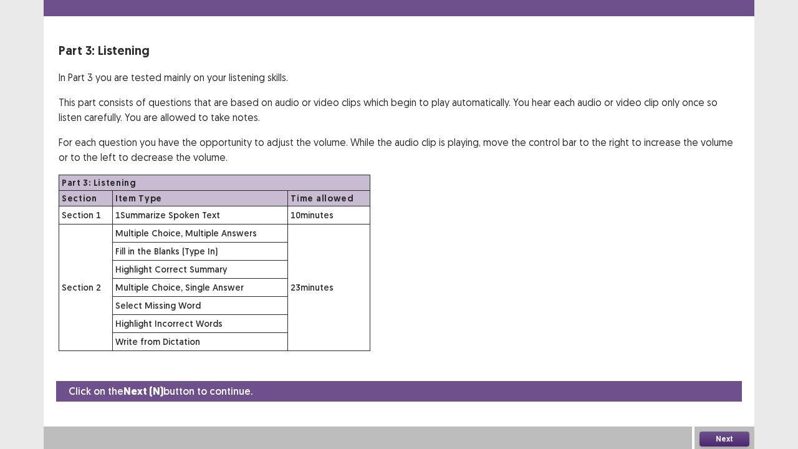
click at [735, 370] on button "Next" at bounding box center [725, 439] width 50 height 15
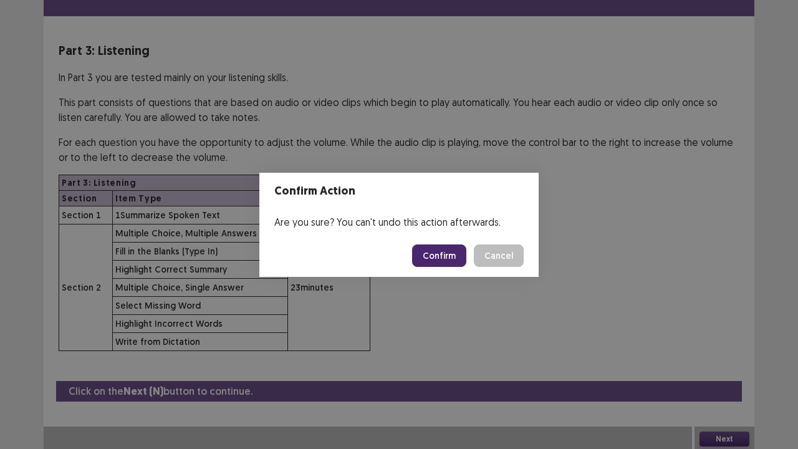
click at [440, 256] on button "Confirm" at bounding box center [439, 256] width 54 height 22
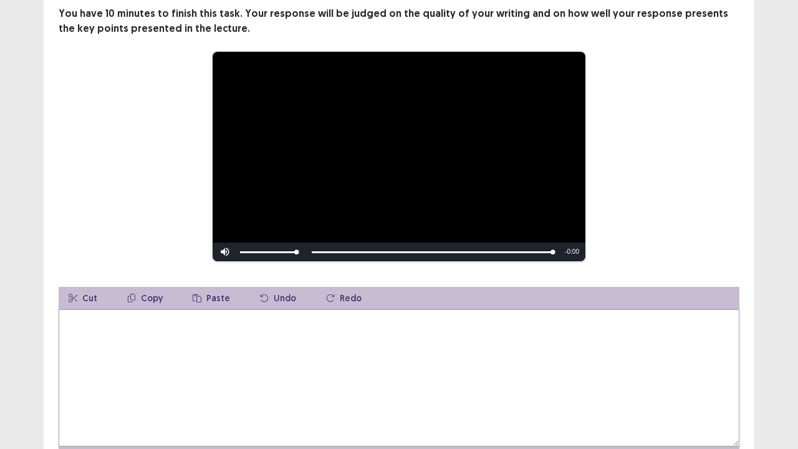
scroll to position [131, 0]
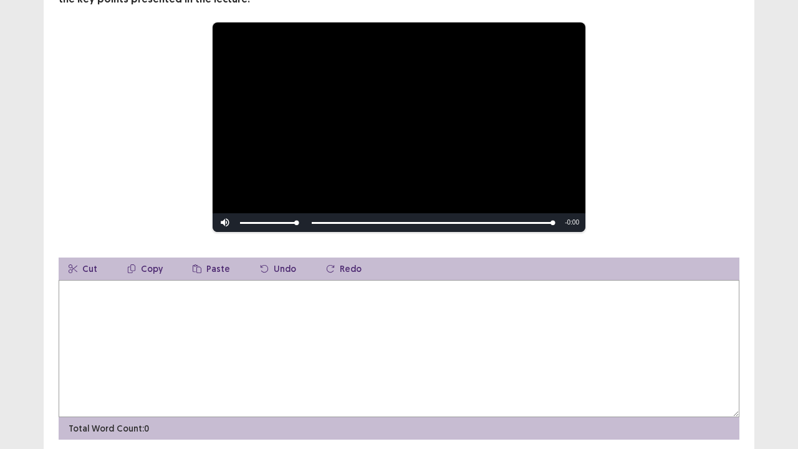
click at [166, 309] on textarea at bounding box center [399, 348] width 681 height 137
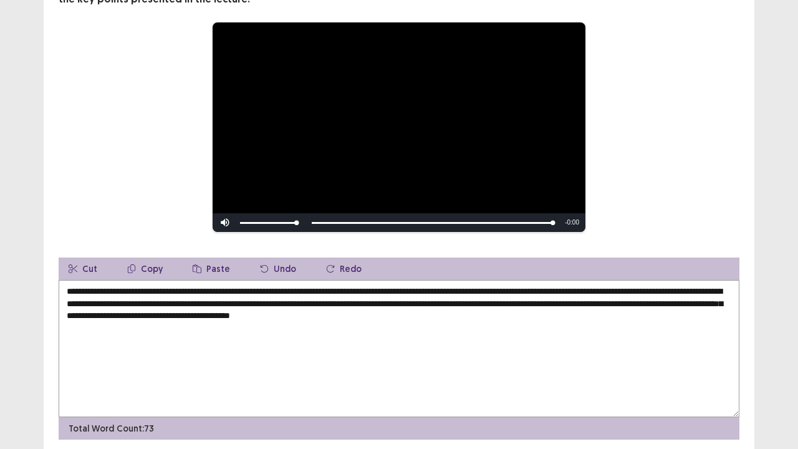
drag, startPoint x: 213, startPoint y: 309, endPoint x: 254, endPoint y: 309, distance: 41.2
click at [254, 309] on textarea "**********" at bounding box center [399, 348] width 681 height 137
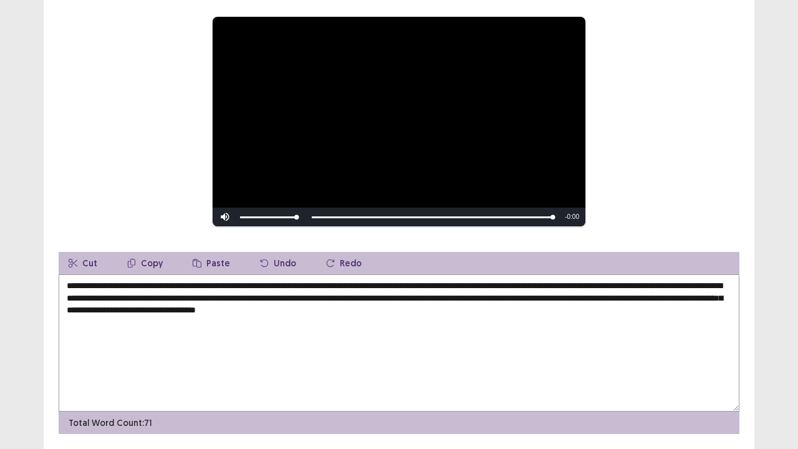
drag, startPoint x: 298, startPoint y: 308, endPoint x: 364, endPoint y: 312, distance: 66.3
click at [364, 312] on textarea "**********" at bounding box center [399, 342] width 681 height 137
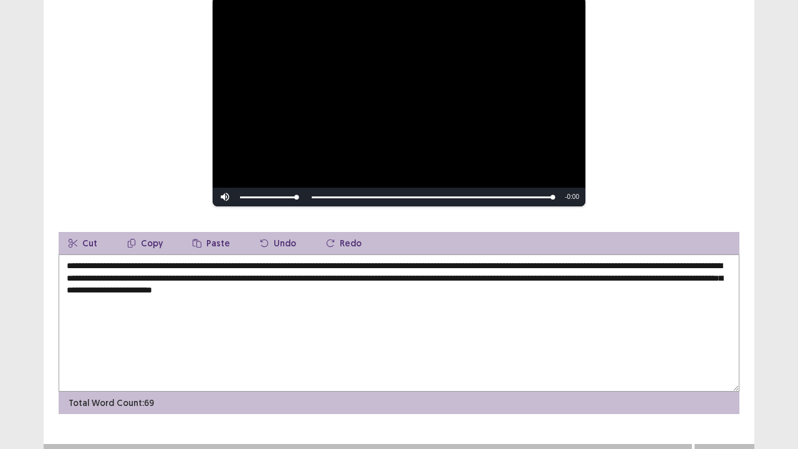
scroll to position [171, 0]
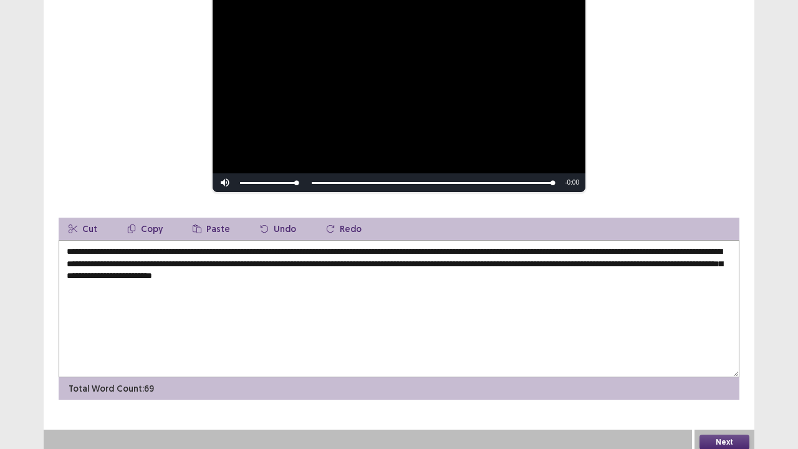
type textarea "**********"
click at [729, 370] on button "Next" at bounding box center [725, 442] width 50 height 15
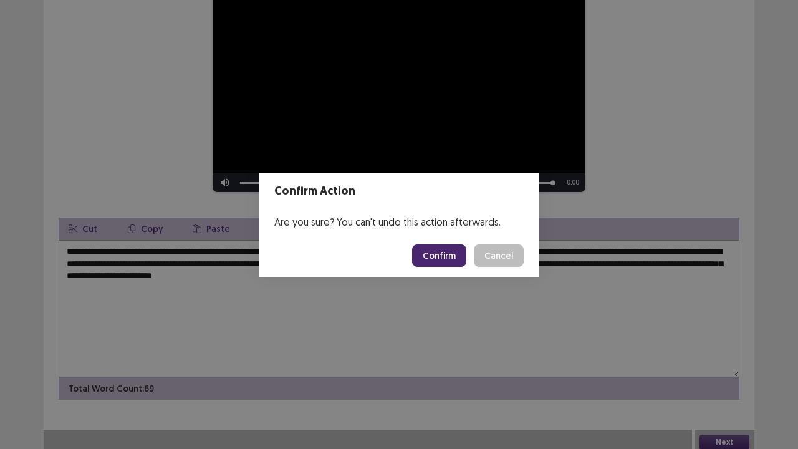
click at [439, 256] on button "Confirm" at bounding box center [439, 256] width 54 height 22
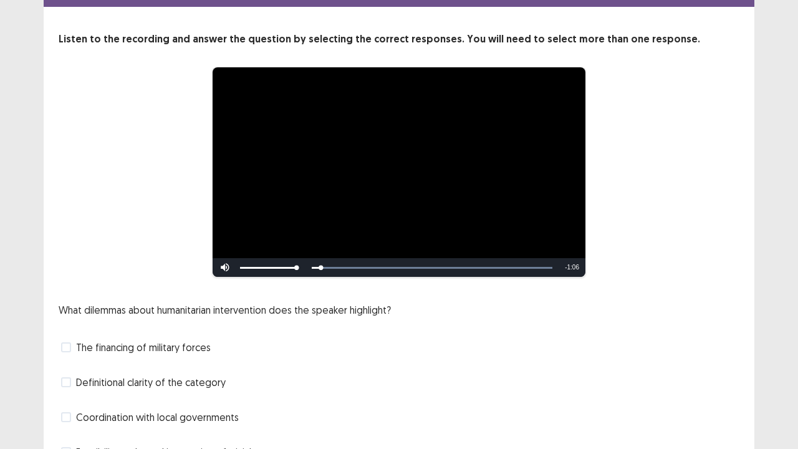
scroll to position [114, 0]
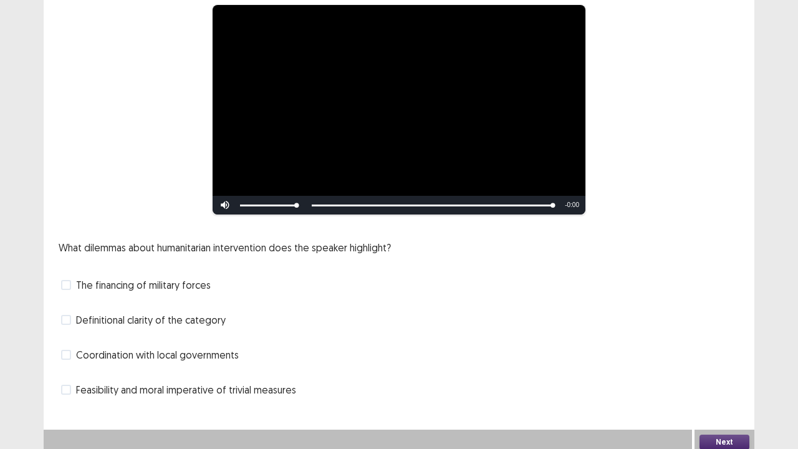
click at [140, 314] on span "Definitional clarity of the category" at bounding box center [151, 319] width 150 height 15
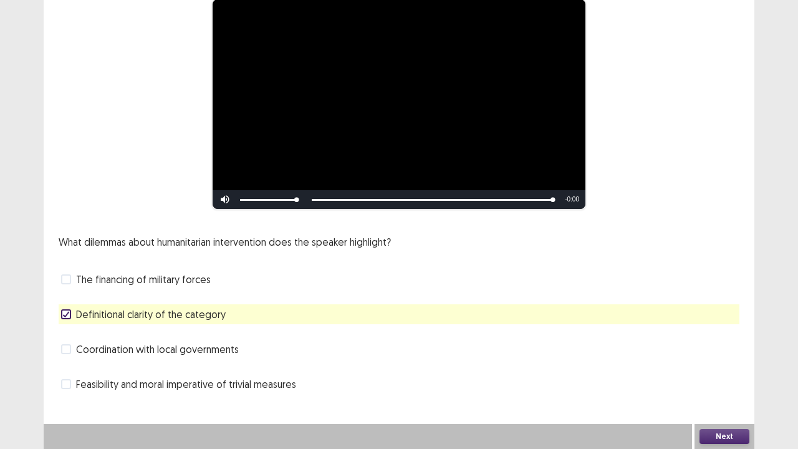
click at [721, 370] on button "Next" at bounding box center [725, 436] width 50 height 15
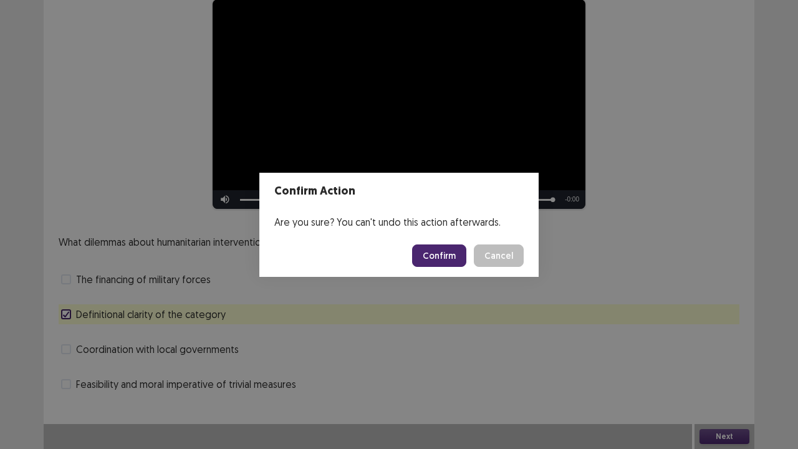
click at [452, 258] on button "Confirm" at bounding box center [439, 256] width 54 height 22
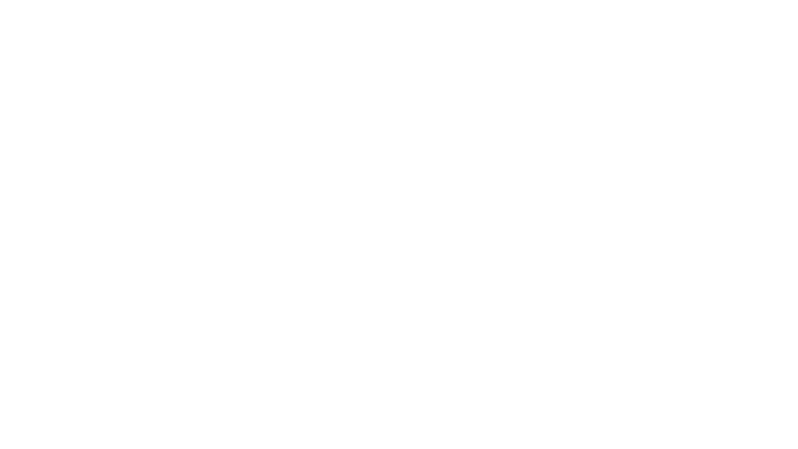
scroll to position [0, 0]
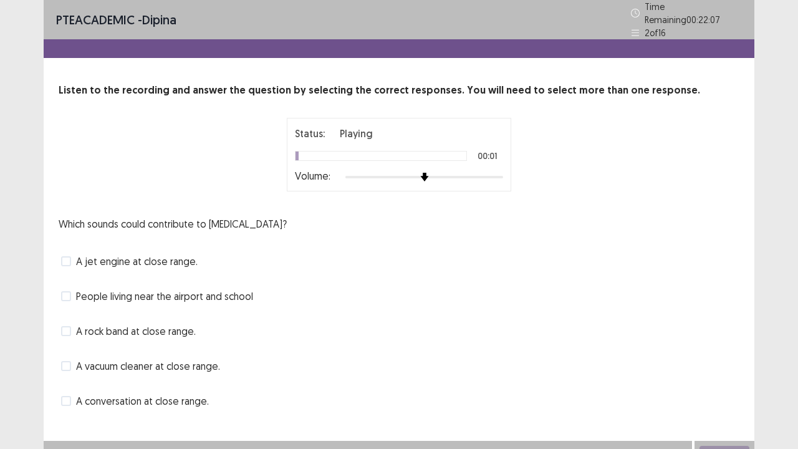
click at [175, 255] on span "A jet engine at close range." at bounding box center [137, 261] width 122 height 15
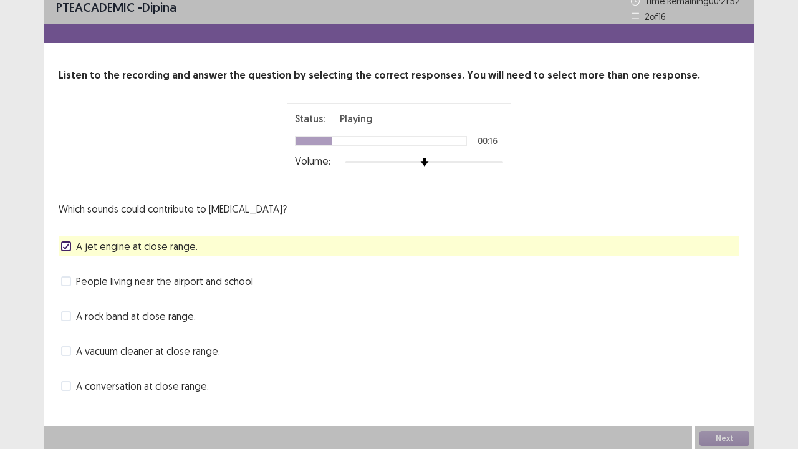
scroll to position [11, 0]
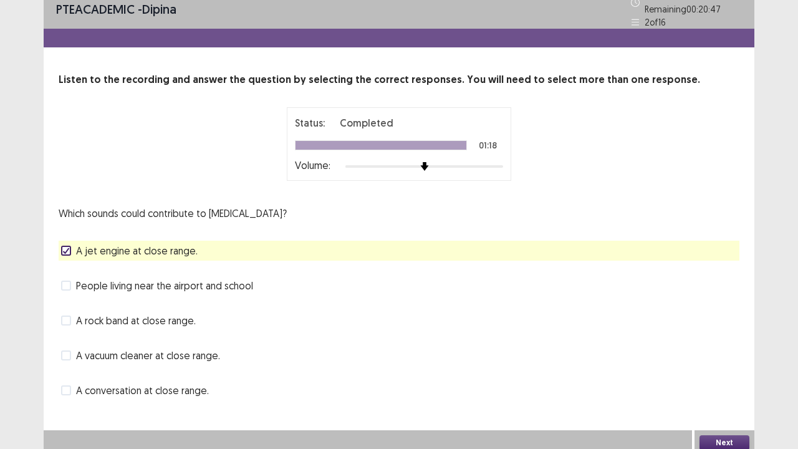
click at [732, 370] on button "Next" at bounding box center [725, 442] width 50 height 15
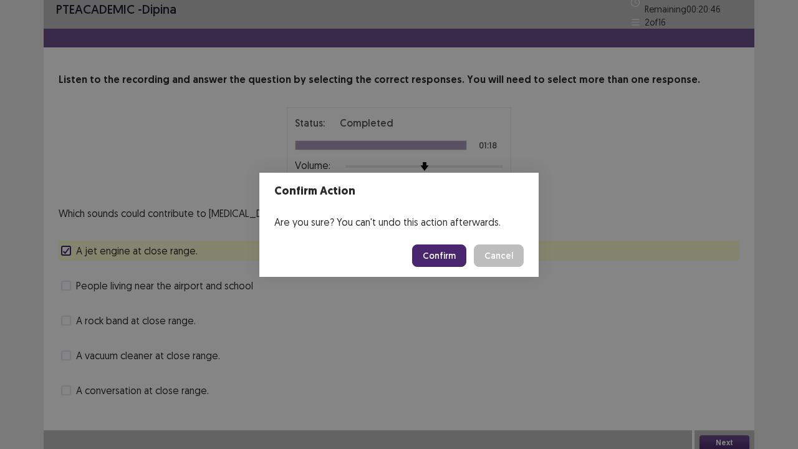
click at [443, 254] on button "Confirm" at bounding box center [439, 256] width 54 height 22
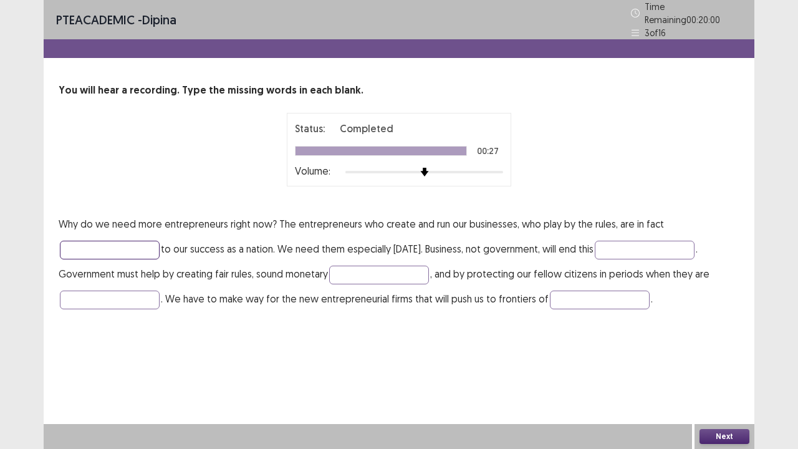
click at [95, 241] on input "text" at bounding box center [110, 250] width 100 height 19
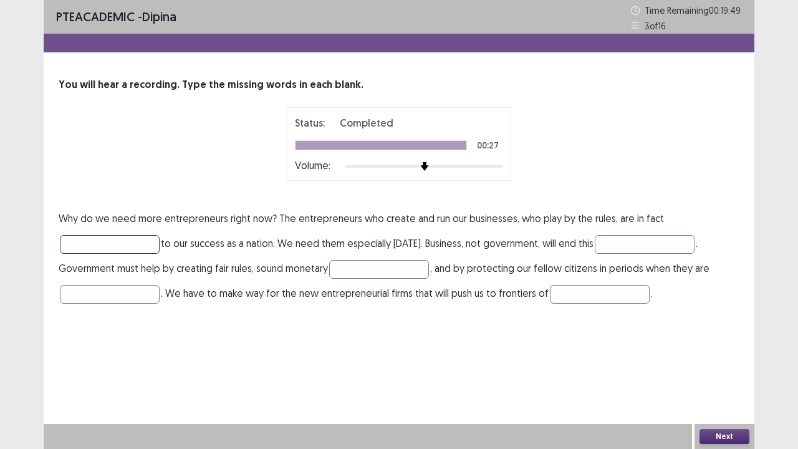
click at [102, 246] on input "text" at bounding box center [110, 244] width 100 height 19
type input "********"
click at [606, 246] on input "text" at bounding box center [645, 244] width 100 height 19
type input "*********"
click at [344, 263] on input "text" at bounding box center [379, 269] width 100 height 19
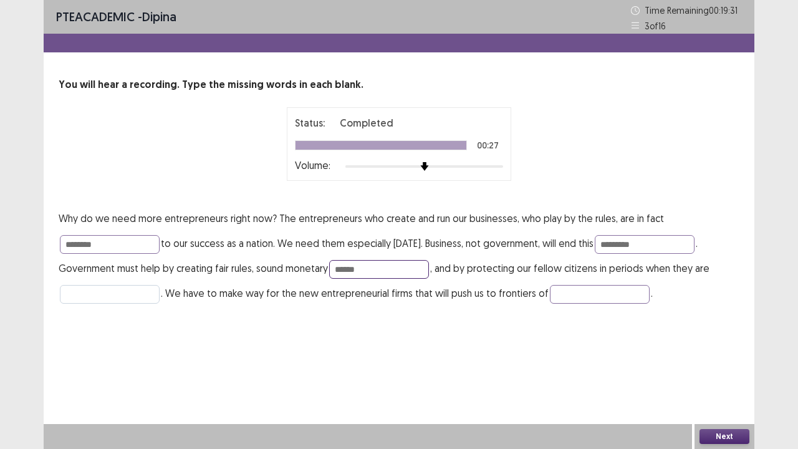
type input "******"
click at [116, 294] on input "text" at bounding box center [110, 294] width 100 height 19
type input "*******"
click at [578, 293] on input "text" at bounding box center [600, 294] width 100 height 19
type input "*********"
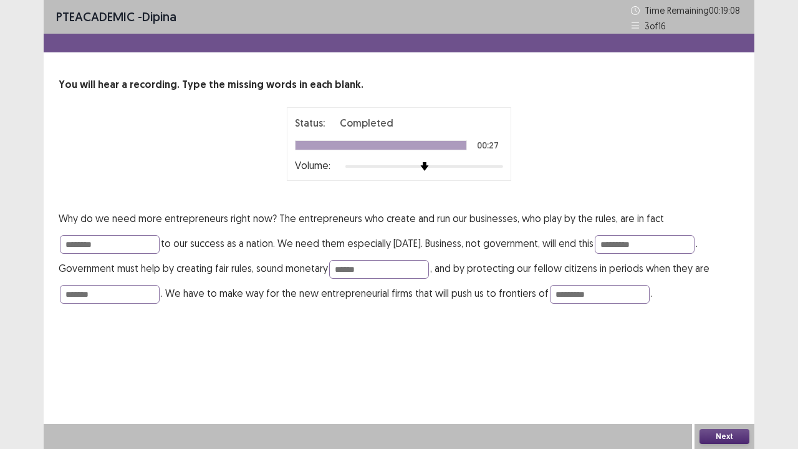
click at [721, 370] on button "Next" at bounding box center [725, 436] width 50 height 15
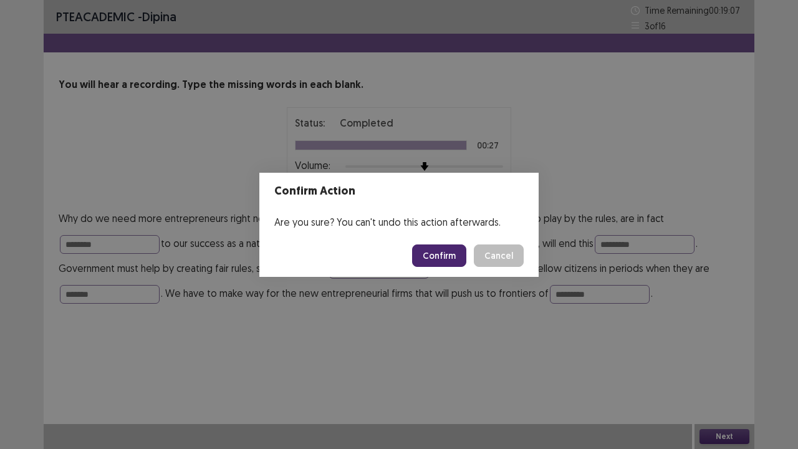
click at [448, 255] on button "Confirm" at bounding box center [439, 256] width 54 height 22
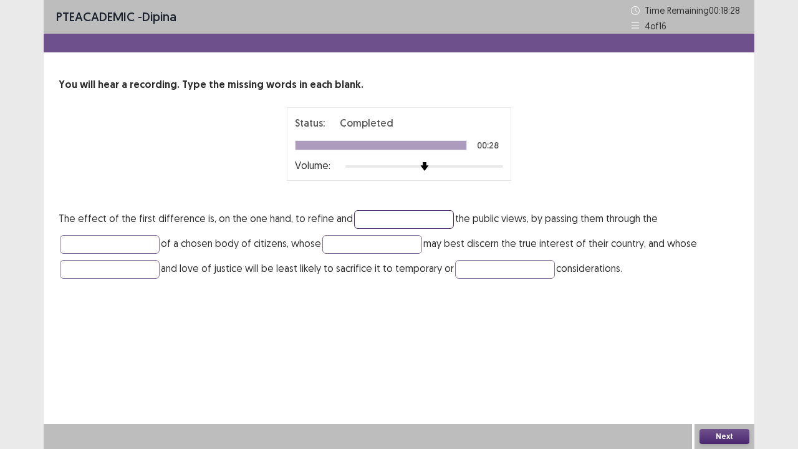
click at [399, 214] on input "text" at bounding box center [404, 219] width 100 height 19
type input "*******"
click at [119, 246] on input "text" at bounding box center [110, 244] width 100 height 19
type input "******"
click at [75, 268] on input "text" at bounding box center [110, 269] width 100 height 19
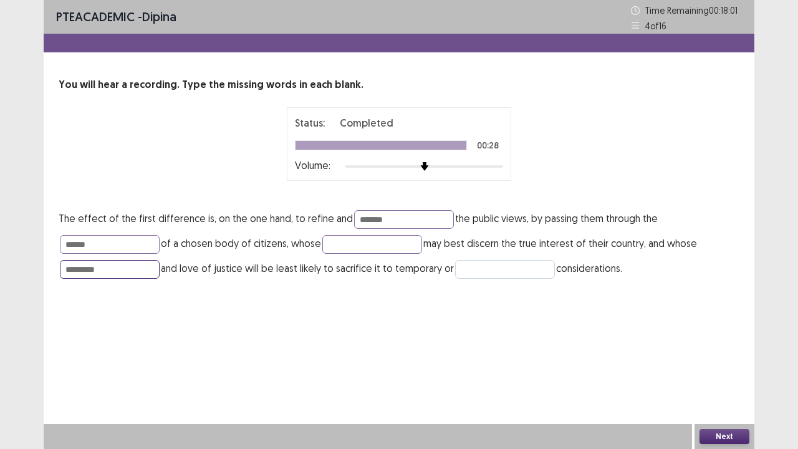
type input "*********"
click at [479, 270] on input "text" at bounding box center [505, 269] width 100 height 19
type input "*******"
click at [718, 370] on button "Next" at bounding box center [725, 436] width 50 height 15
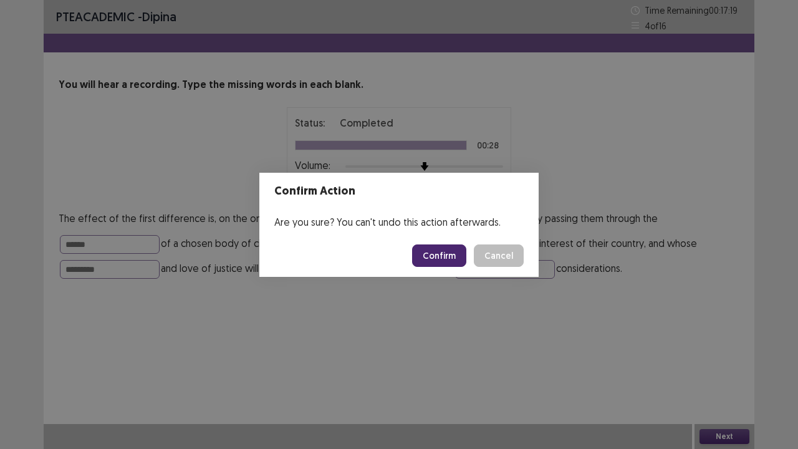
click at [446, 251] on button "Confirm" at bounding box center [439, 256] width 54 height 22
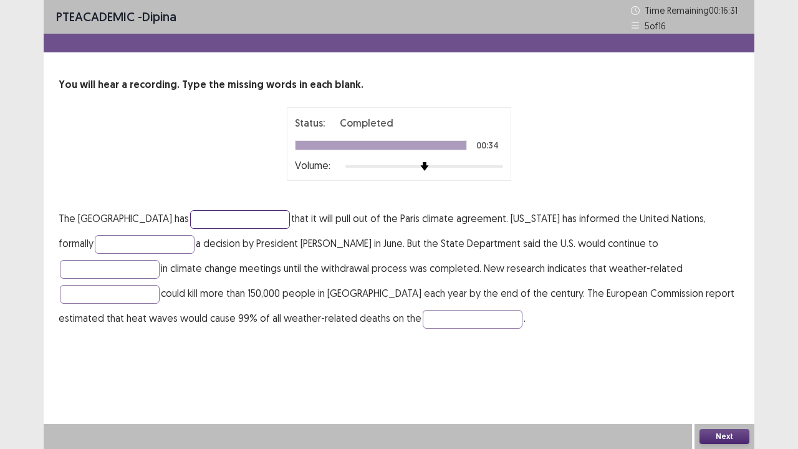
drag, startPoint x: 198, startPoint y: 212, endPoint x: 201, endPoint y: 235, distance: 22.6
click at [196, 217] on input "text" at bounding box center [240, 219] width 100 height 19
type input "*********"
click at [100, 245] on input "text" at bounding box center [145, 244] width 100 height 19
type input "**********"
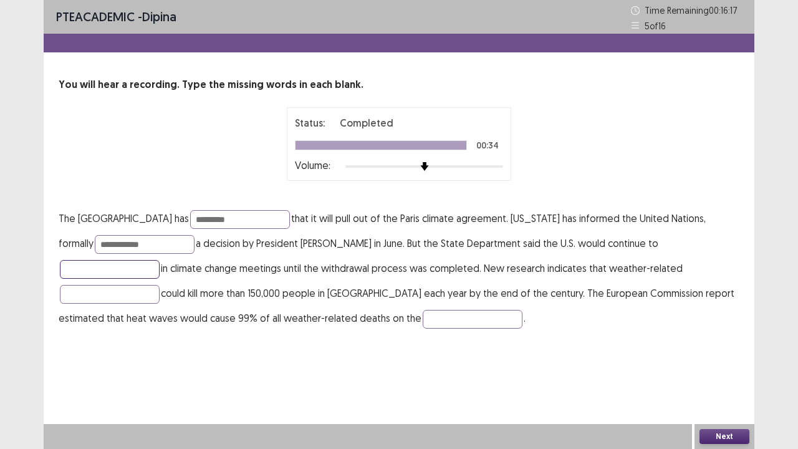
drag, startPoint x: 594, startPoint y: 242, endPoint x: 589, endPoint y: 253, distance: 12.0
click at [160, 260] on input "text" at bounding box center [110, 269] width 100 height 19
type input "**********"
click at [160, 285] on input "text" at bounding box center [110, 294] width 100 height 19
type input "********"
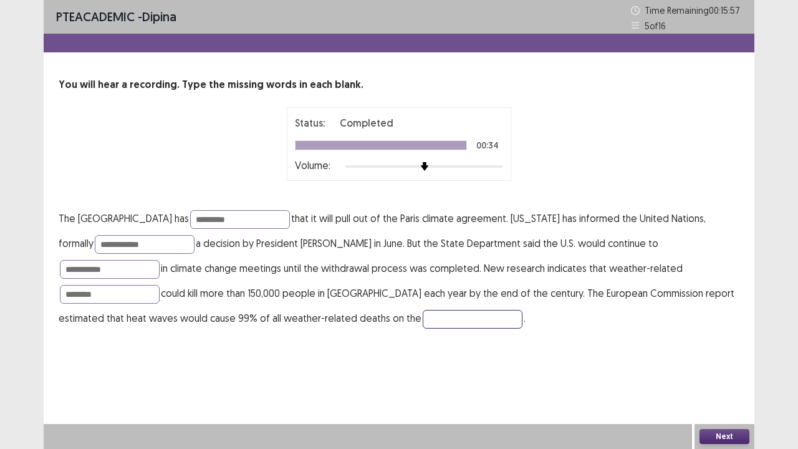
click at [423, 317] on input "text" at bounding box center [473, 319] width 100 height 19
type input "*********"
click at [727, 370] on button "Next" at bounding box center [725, 436] width 50 height 15
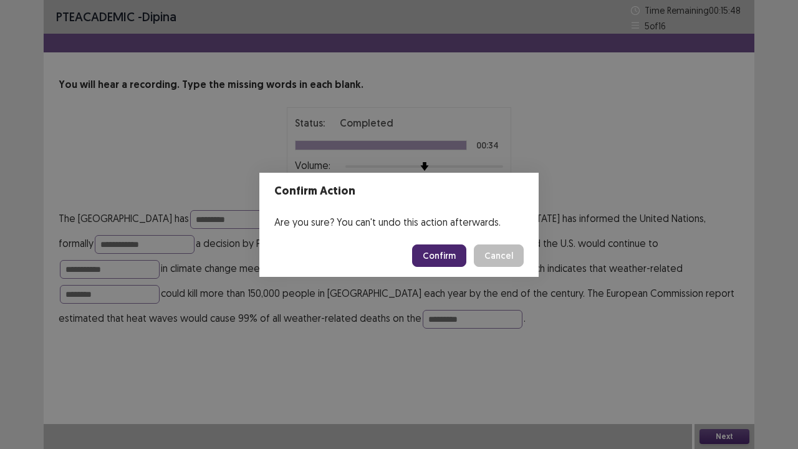
click at [450, 250] on button "Confirm" at bounding box center [439, 256] width 54 height 22
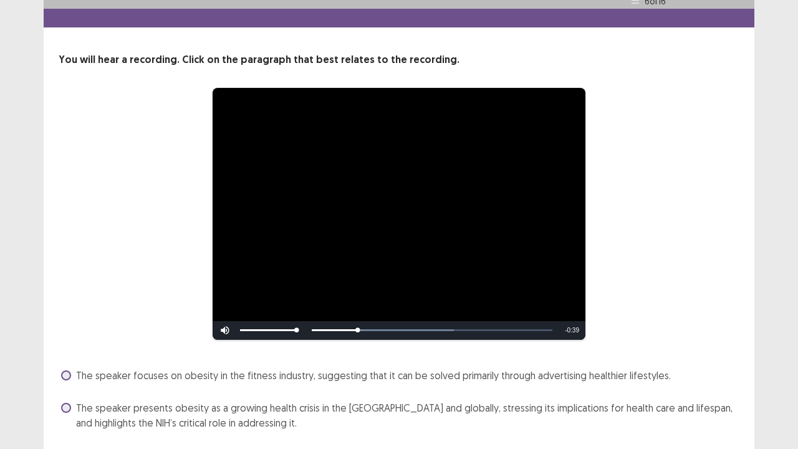
scroll to position [128, 0]
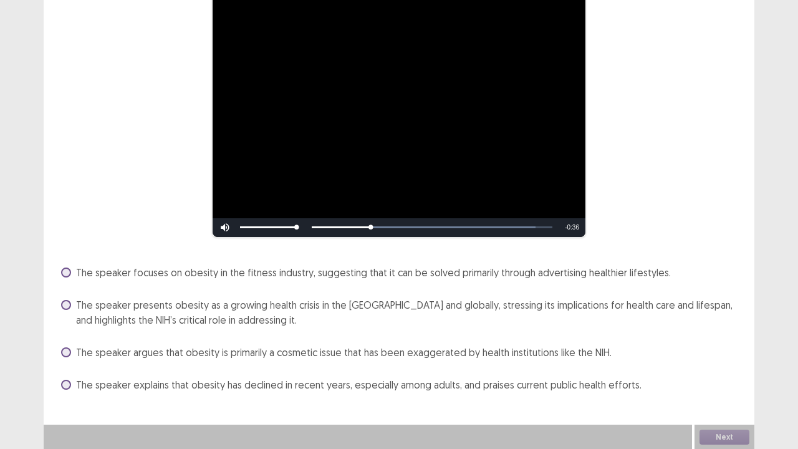
click at [299, 330] on div "The speaker focuses on obesity in the fitness industry, suggesting that it can …" at bounding box center [399, 329] width 681 height 132
click at [231, 316] on span "The speaker presents obesity as a growing health crisis in the [GEOGRAPHIC_DATA…" at bounding box center [408, 313] width 664 height 30
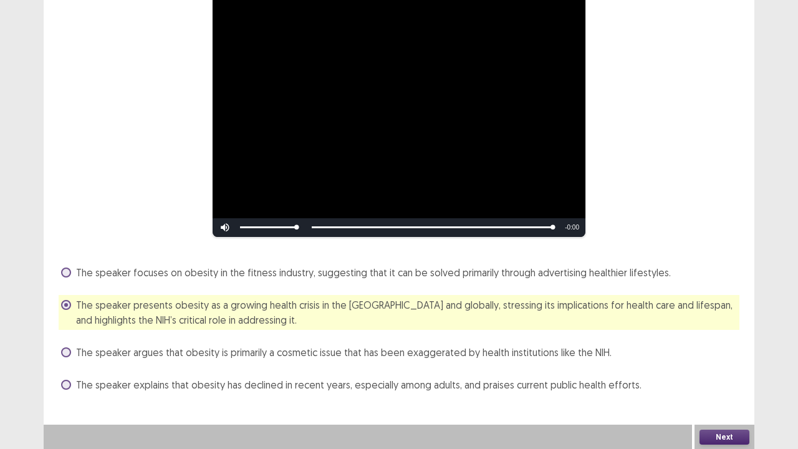
click at [733, 370] on button "Next" at bounding box center [725, 437] width 50 height 15
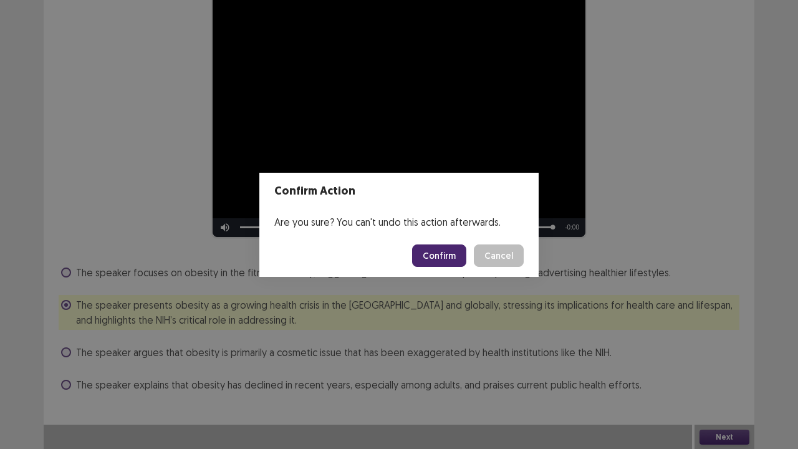
click at [437, 256] on button "Confirm" at bounding box center [439, 256] width 54 height 22
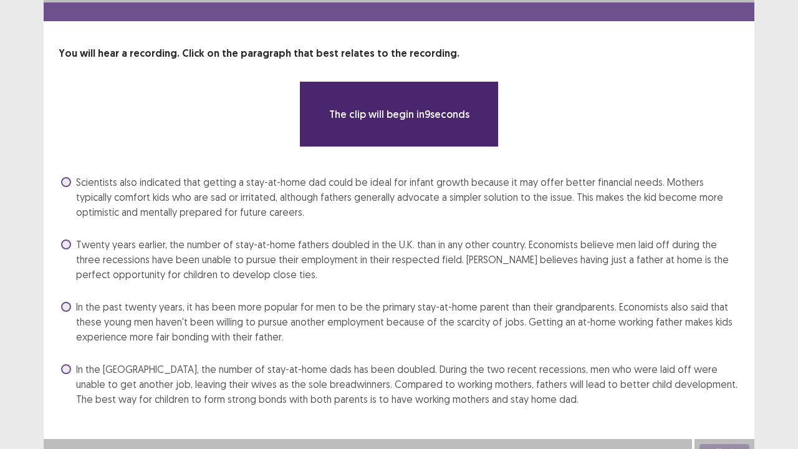
scroll to position [46, 0]
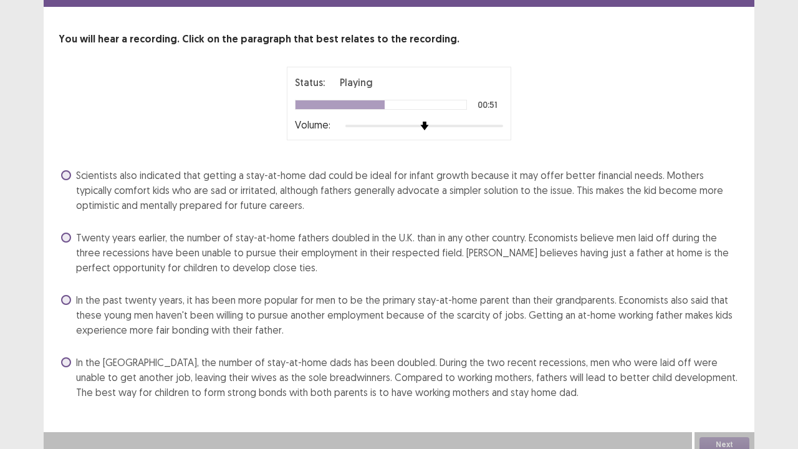
click at [485, 258] on span "Twenty years earlier, the number of stay-at-home fathers doubled in the U.K. th…" at bounding box center [408, 252] width 664 height 45
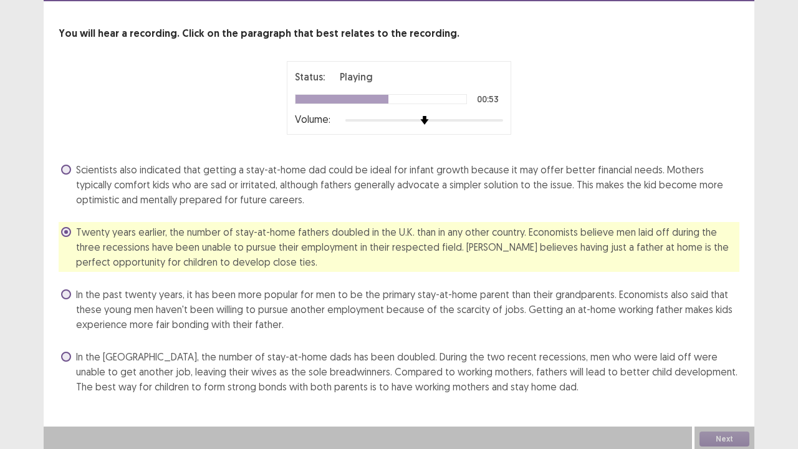
scroll to position [53, 0]
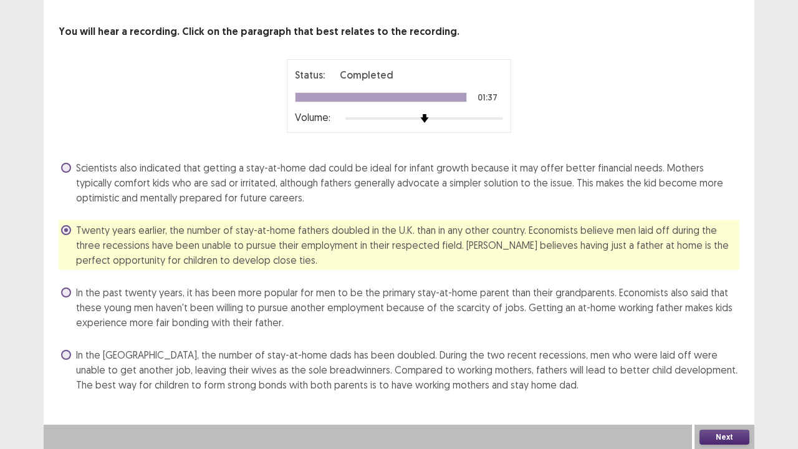
click at [718, 370] on button "Next" at bounding box center [725, 437] width 50 height 15
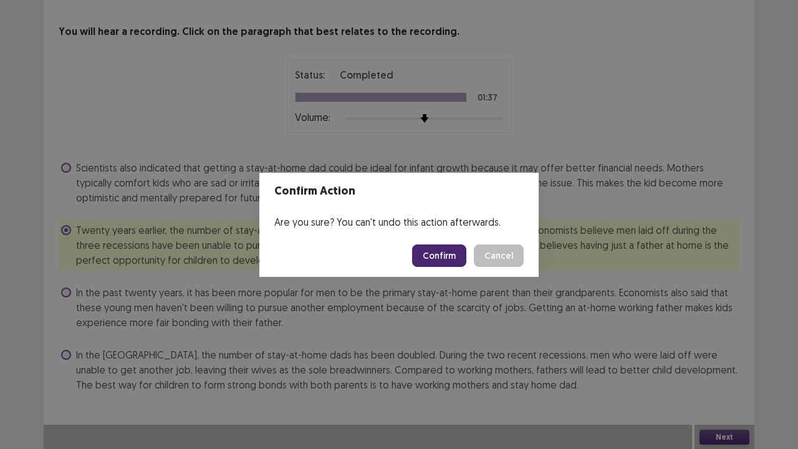
click at [433, 260] on button "Confirm" at bounding box center [439, 256] width 54 height 22
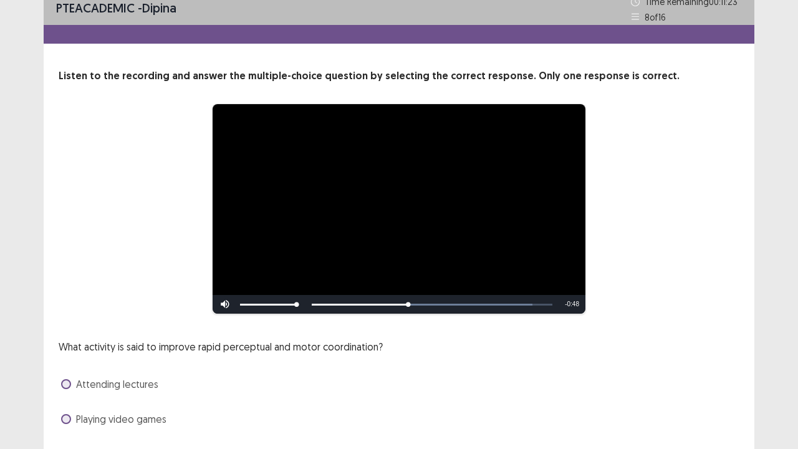
scroll to position [114, 0]
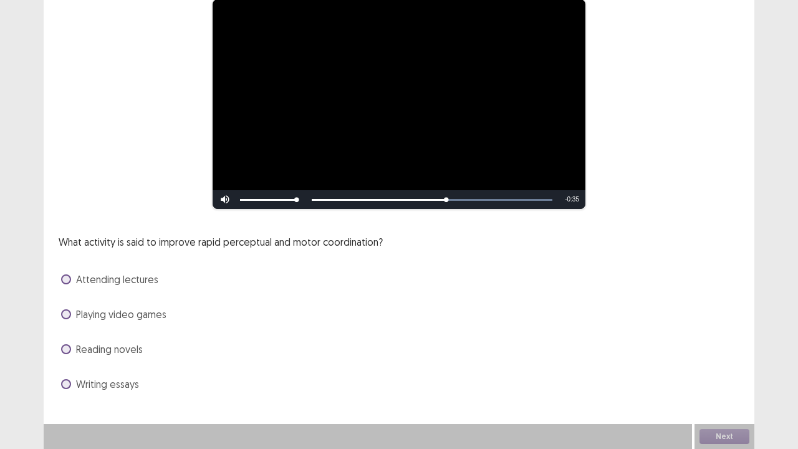
click at [144, 347] on div "Reading novels" at bounding box center [399, 349] width 681 height 20
click at [161, 336] on div "What activity is said to improve rapid perceptual and motor coordination? Atten…" at bounding box center [399, 315] width 681 height 160
click at [136, 356] on span "Reading novels" at bounding box center [109, 349] width 67 height 15
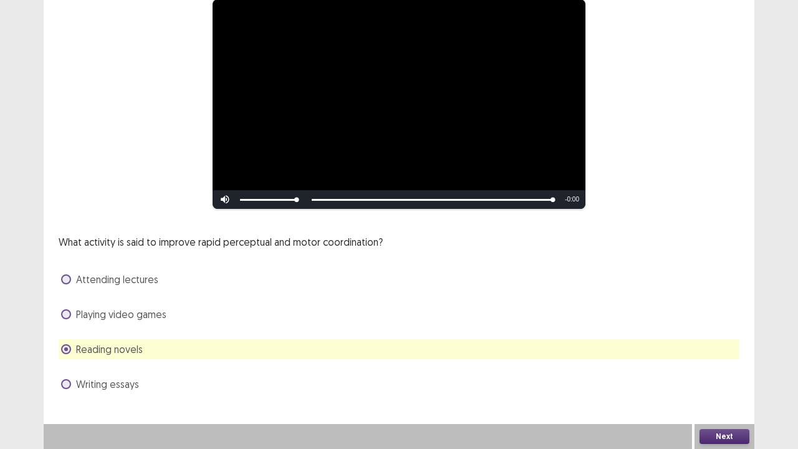
click at [723, 370] on button "Next" at bounding box center [725, 436] width 50 height 15
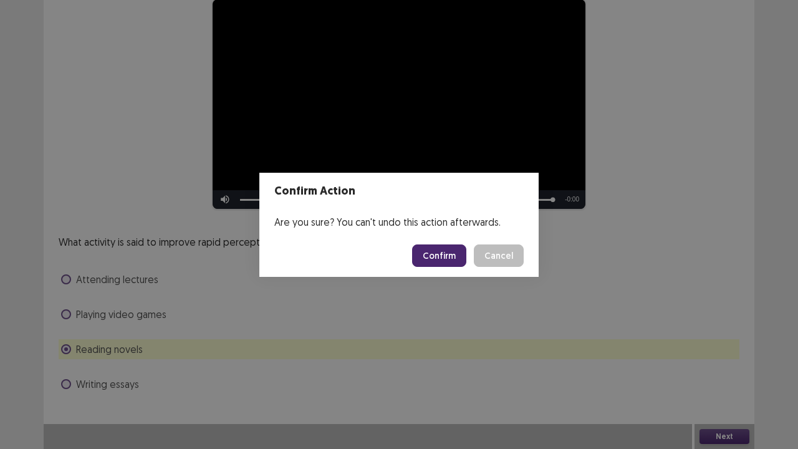
click at [447, 257] on button "Confirm" at bounding box center [439, 256] width 54 height 22
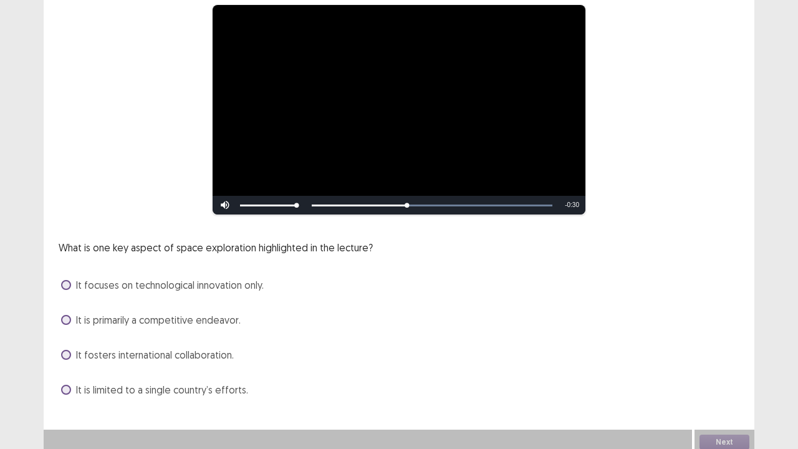
click at [173, 347] on span "It fosters international collaboration." at bounding box center [155, 354] width 158 height 15
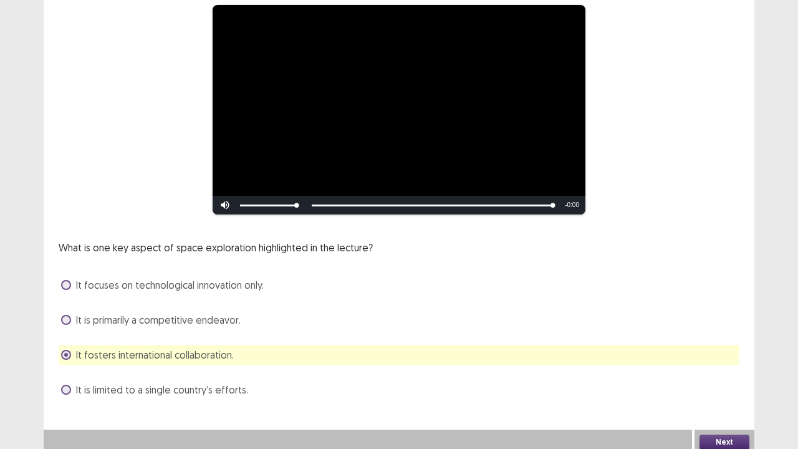
click at [734, 370] on button "Next" at bounding box center [725, 442] width 50 height 15
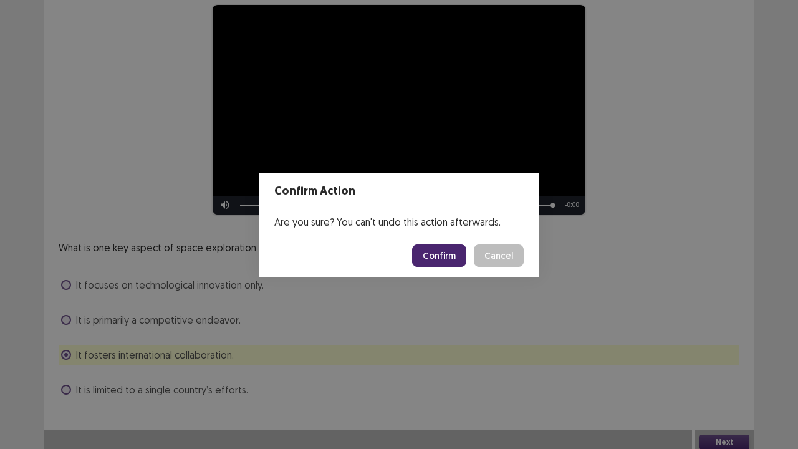
click at [432, 253] on button "Confirm" at bounding box center [439, 256] width 54 height 22
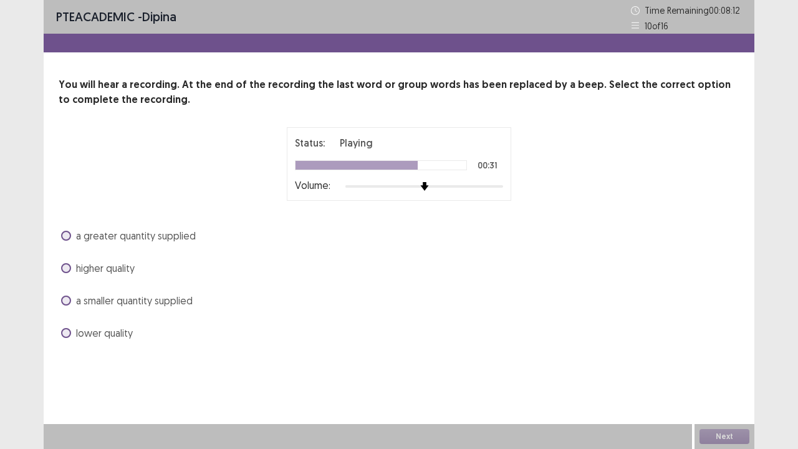
click at [114, 235] on span "a greater quantity supplied" at bounding box center [136, 235] width 120 height 15
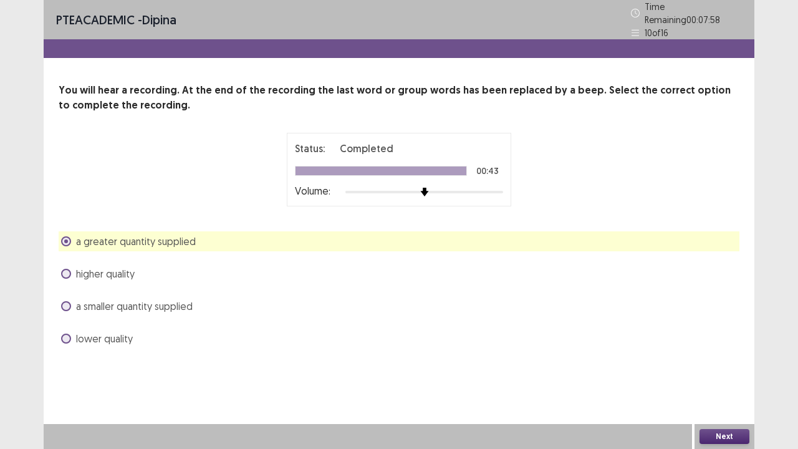
drag, startPoint x: 728, startPoint y: 434, endPoint x: 651, endPoint y: 433, distance: 76.7
click at [687, 370] on div "Next" at bounding box center [399, 436] width 711 height 25
click at [725, 370] on button "Next" at bounding box center [725, 436] width 50 height 15
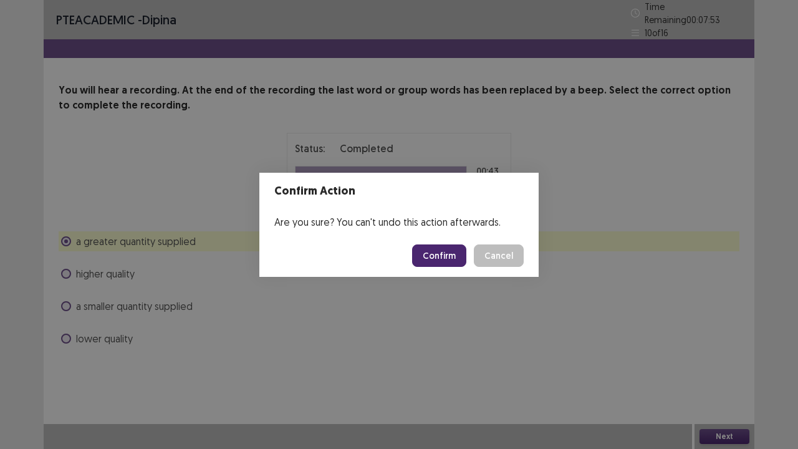
click at [439, 262] on button "Confirm" at bounding box center [439, 256] width 54 height 22
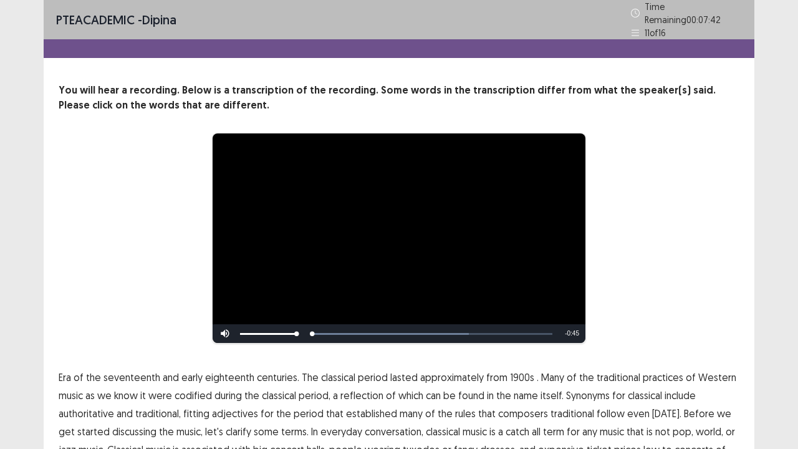
scroll to position [76, 0]
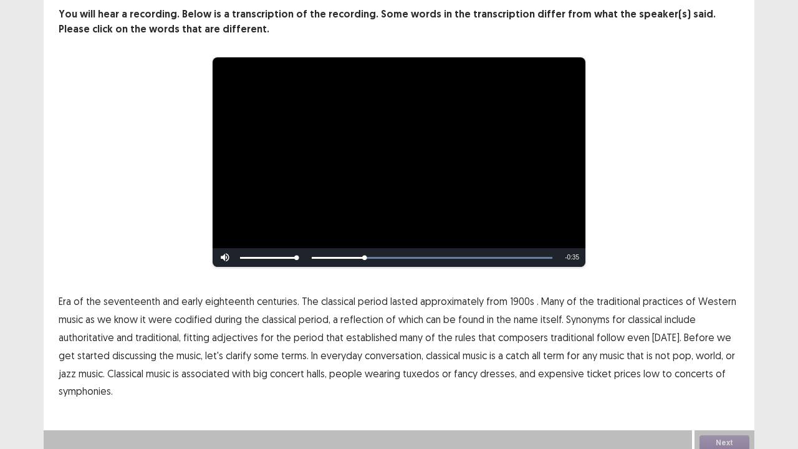
click at [515, 297] on span "1900s" at bounding box center [522, 301] width 24 height 15
click at [69, 295] on span "Era" at bounding box center [65, 301] width 12 height 15
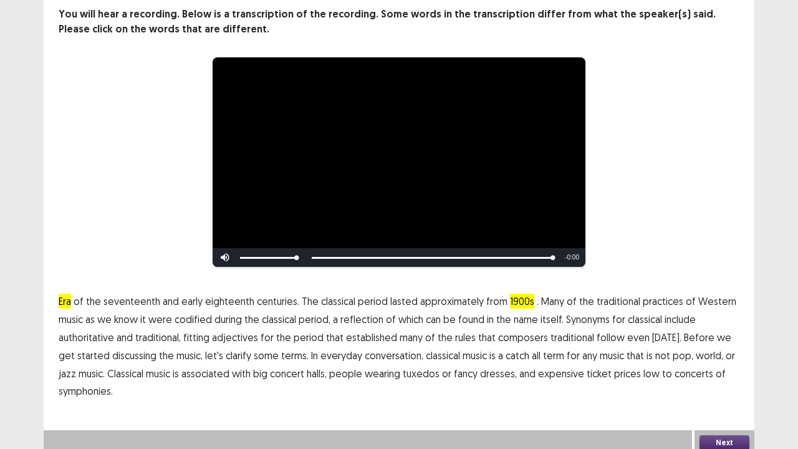
click at [200, 315] on span "codified" at bounding box center [193, 319] width 37 height 15
click at [720, 370] on button "Next" at bounding box center [725, 442] width 50 height 15
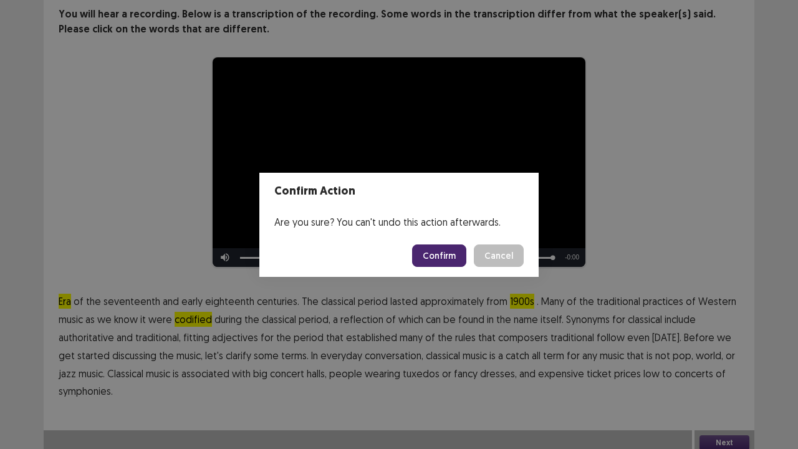
click at [450, 256] on button "Confirm" at bounding box center [439, 256] width 54 height 22
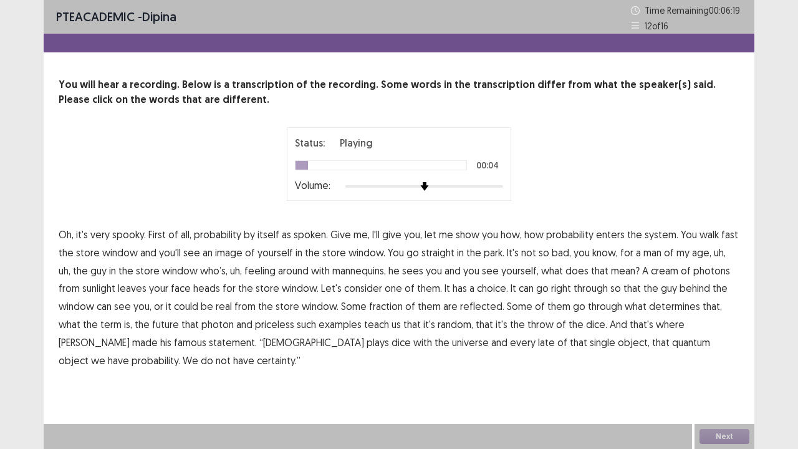
click at [312, 235] on span "spoken." at bounding box center [311, 234] width 34 height 15
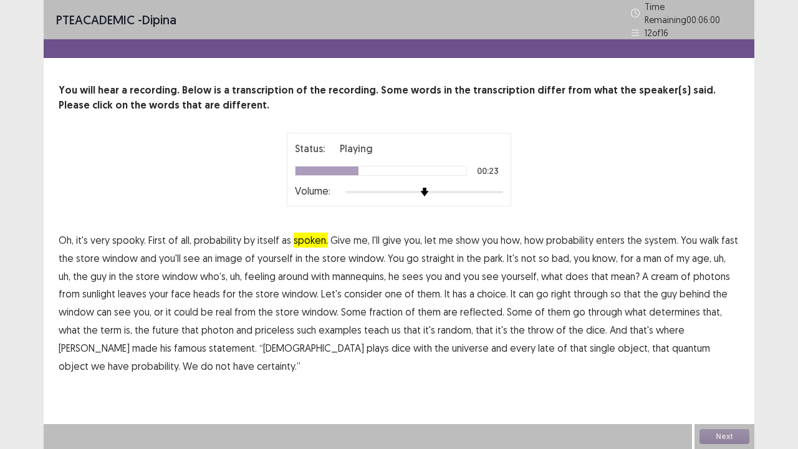
drag, startPoint x: 652, startPoint y: 269, endPoint x: 666, endPoint y: 271, distance: 13.2
click at [652, 269] on span "cream" at bounding box center [664, 276] width 27 height 15
click at [216, 304] on span "real" at bounding box center [224, 311] width 16 height 15
click at [255, 326] on span "priceless" at bounding box center [274, 329] width 39 height 15
click at [538, 341] on span "late" at bounding box center [546, 348] width 17 height 15
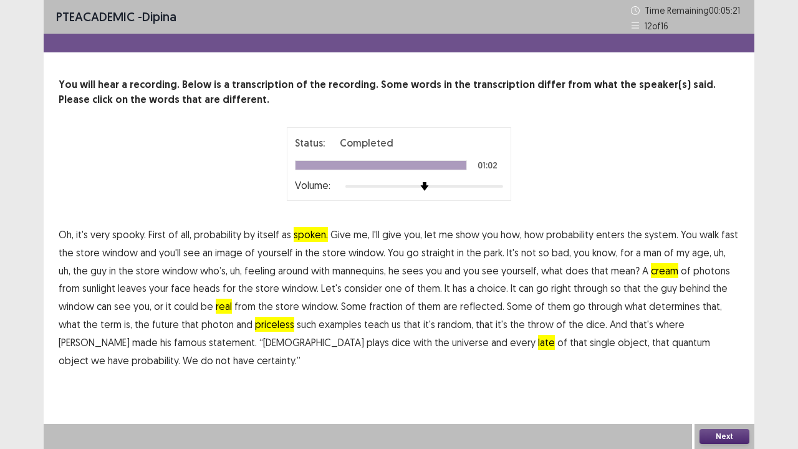
click at [717, 370] on button "Next" at bounding box center [725, 436] width 50 height 15
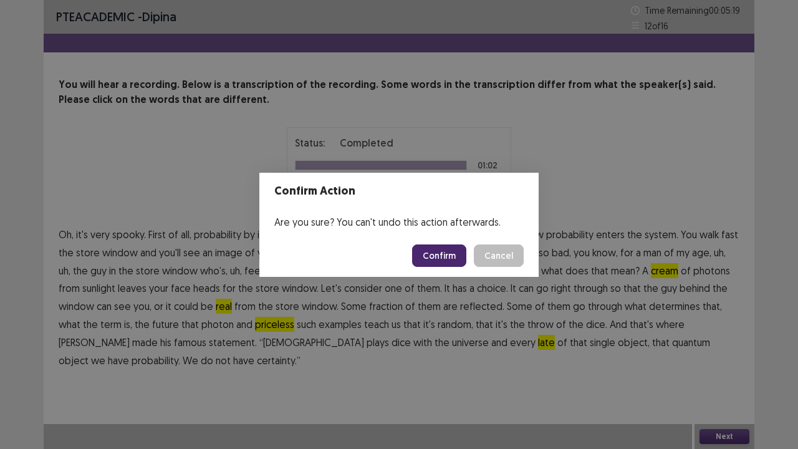
click at [431, 257] on button "Confirm" at bounding box center [439, 256] width 54 height 22
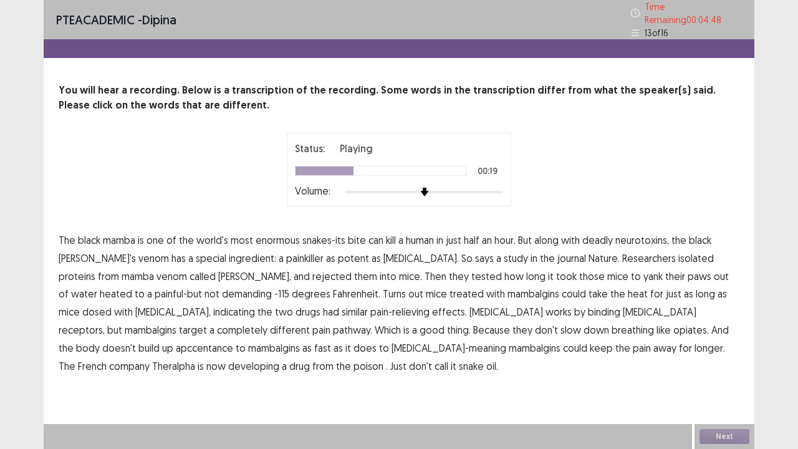
click at [312, 269] on span "rejected" at bounding box center [331, 276] width 39 height 15
drag, startPoint x: 666, startPoint y: 327, endPoint x: 611, endPoint y: 339, distance: 56.2
click at [233, 341] on span "apccentance" at bounding box center [204, 348] width 57 height 15
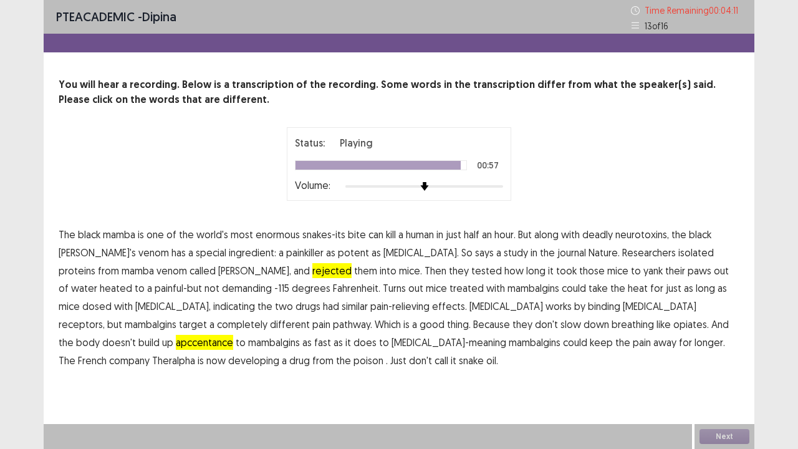
click at [354, 363] on span "poison" at bounding box center [369, 360] width 30 height 15
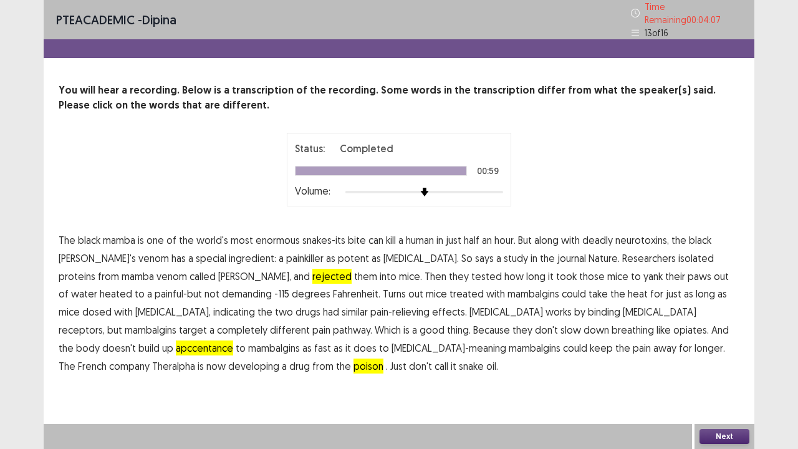
drag, startPoint x: 735, startPoint y: 434, endPoint x: 724, endPoint y: 436, distance: 11.4
click at [724, 370] on button "Next" at bounding box center [725, 436] width 50 height 15
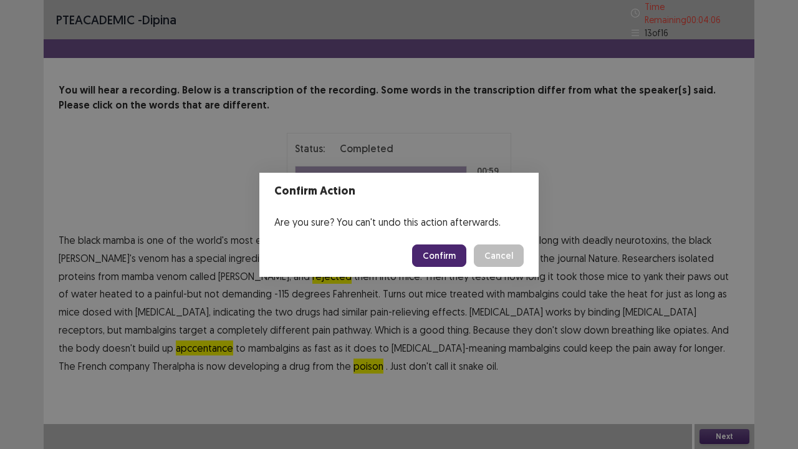
click at [450, 256] on button "Confirm" at bounding box center [439, 256] width 54 height 22
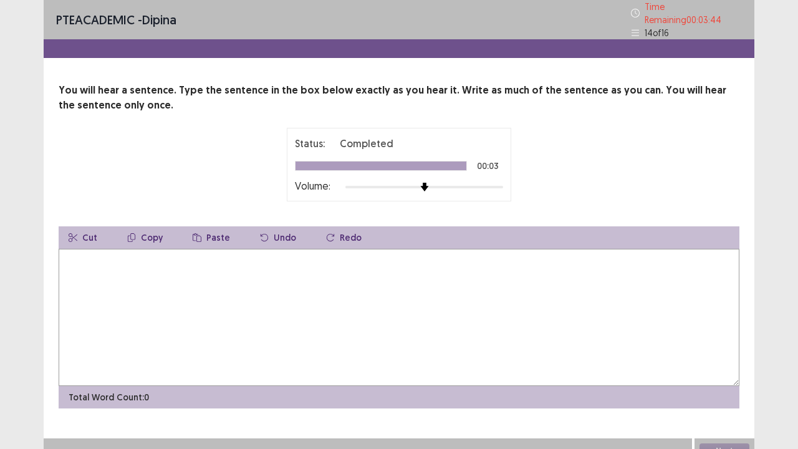
click at [100, 267] on textarea at bounding box center [399, 317] width 681 height 137
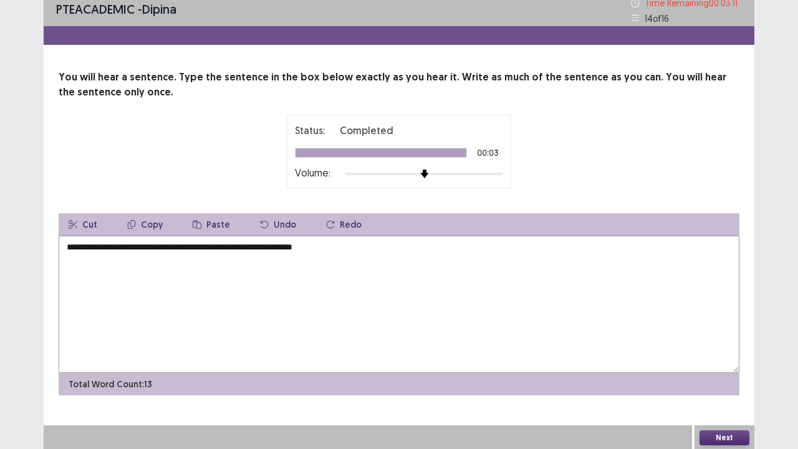
scroll to position [8, 0]
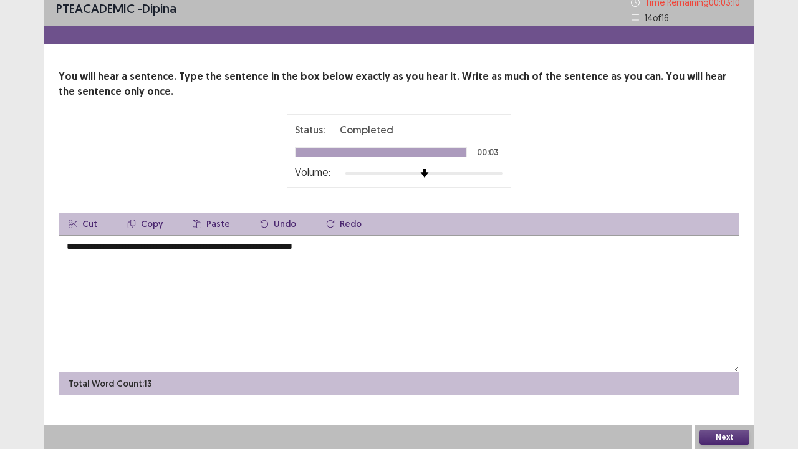
type textarea "**********"
click at [734, 370] on button "Next" at bounding box center [725, 437] width 50 height 15
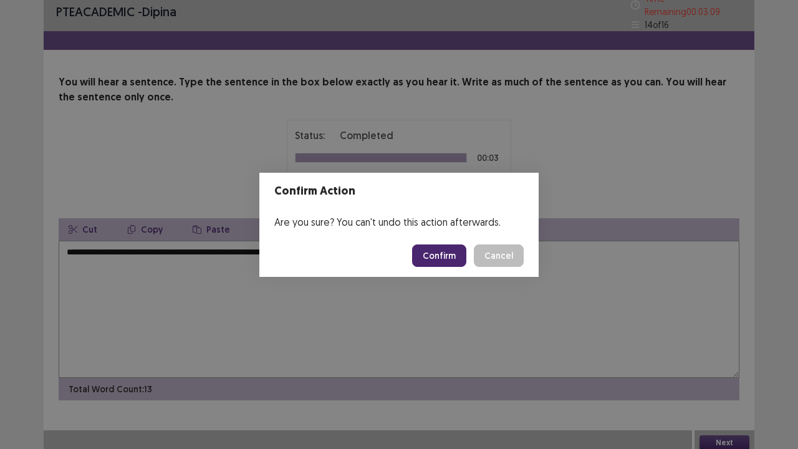
click at [453, 255] on button "Confirm" at bounding box center [439, 256] width 54 height 22
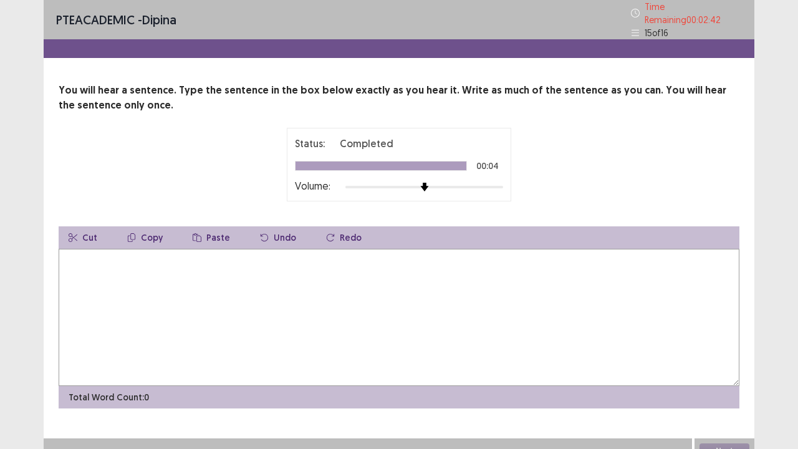
click at [92, 275] on textarea at bounding box center [399, 317] width 681 height 137
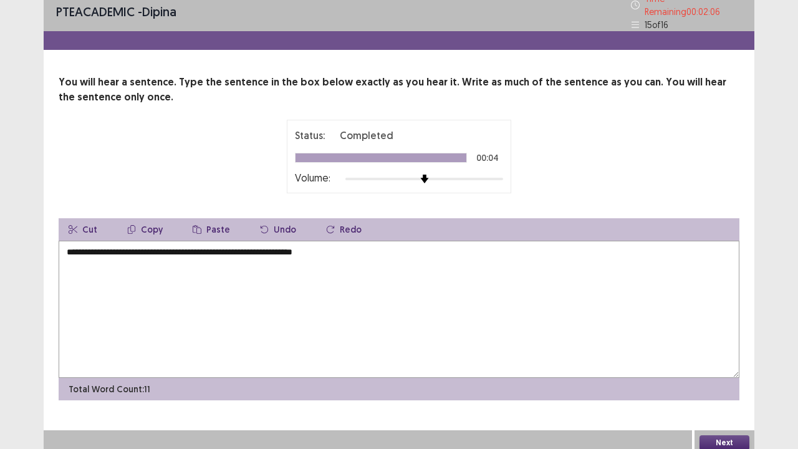
type textarea "**********"
click at [720, 370] on button "Next" at bounding box center [725, 442] width 50 height 15
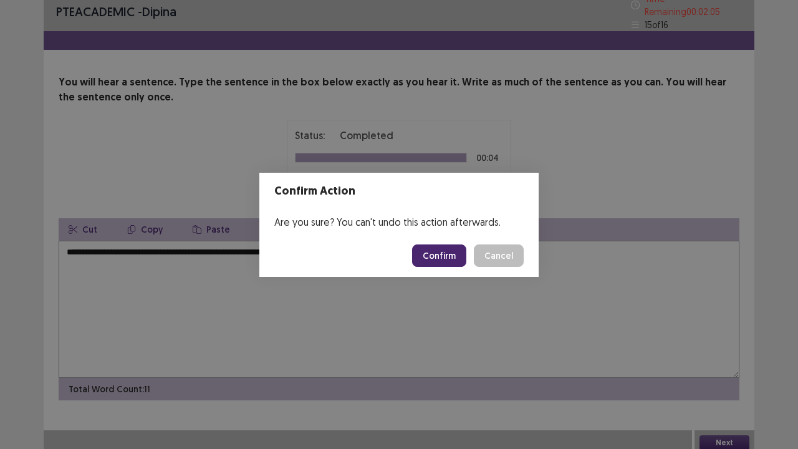
click at [443, 264] on button "Confirm" at bounding box center [439, 256] width 54 height 22
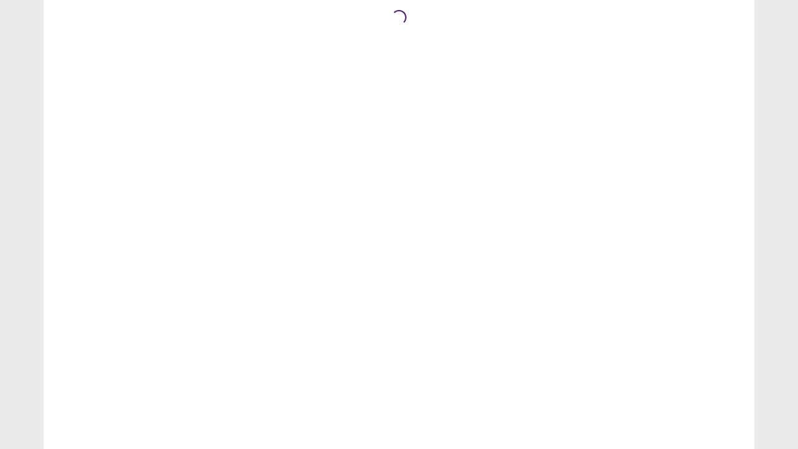
scroll to position [0, 0]
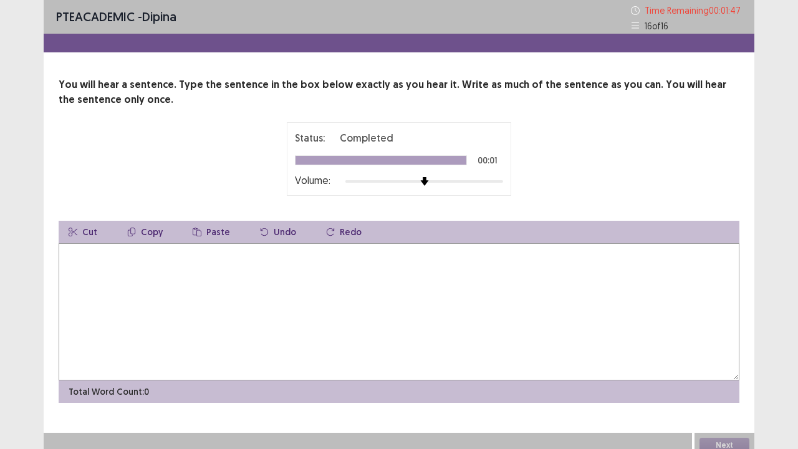
click at [136, 258] on textarea at bounding box center [399, 311] width 681 height 137
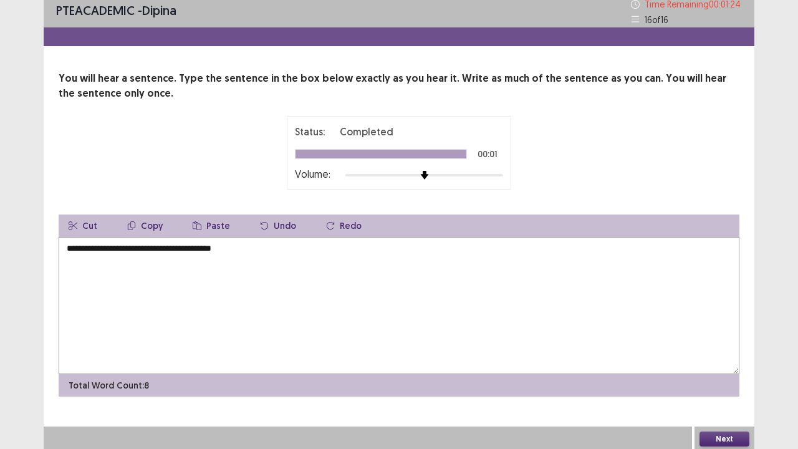
scroll to position [8, 0]
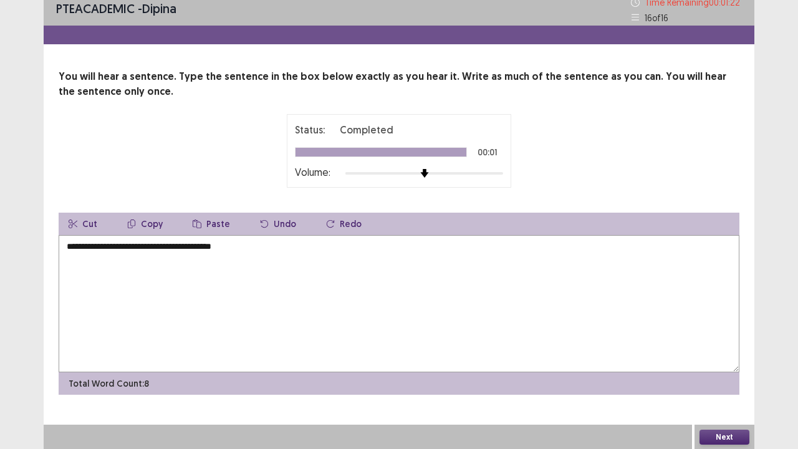
type textarea "**********"
drag, startPoint x: 728, startPoint y: 437, endPoint x: 709, endPoint y: 438, distance: 19.4
click at [709, 370] on button "Next" at bounding box center [725, 437] width 50 height 15
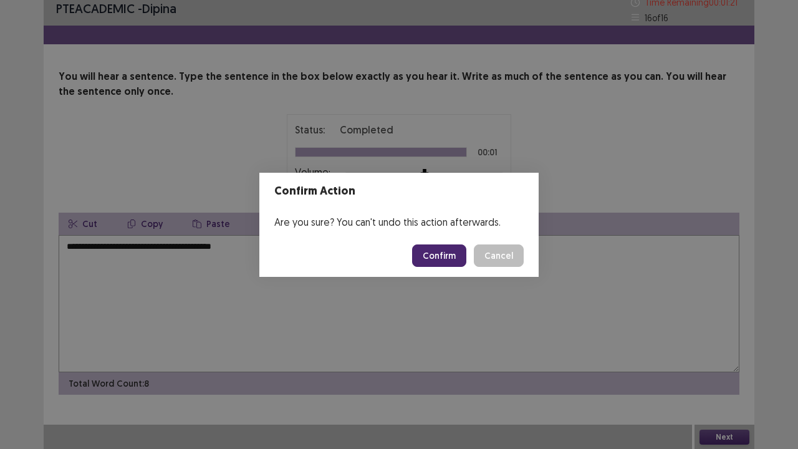
click at [435, 247] on button "Confirm" at bounding box center [439, 256] width 54 height 22
